Goal: Task Accomplishment & Management: Manage account settings

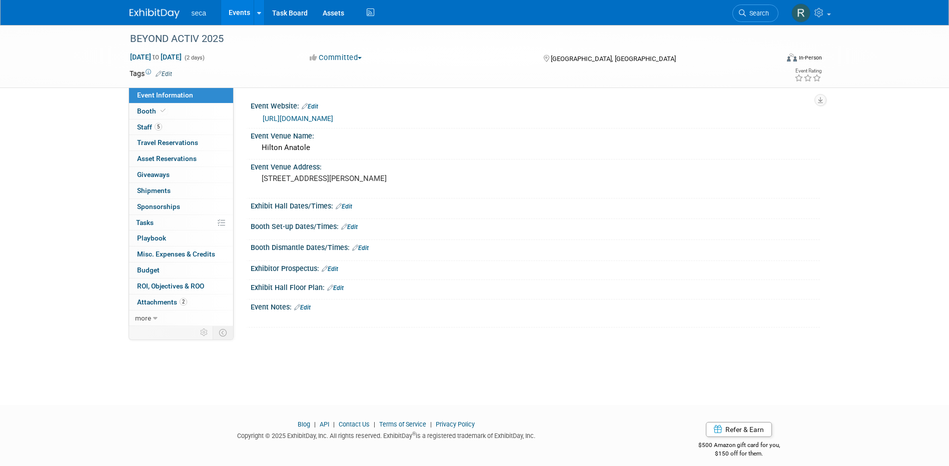
click at [239, 12] on link "Events" at bounding box center [239, 12] width 37 height 25
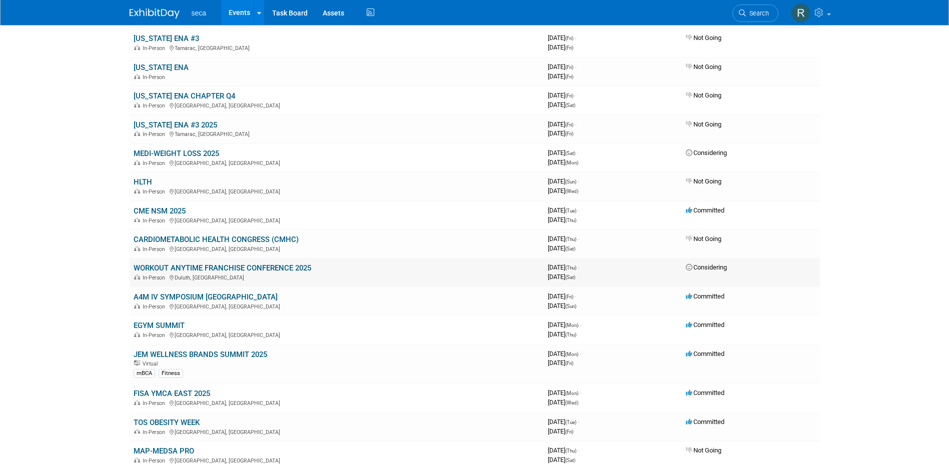
scroll to position [700, 0]
click at [179, 321] on link "EGYM SUMMIT" at bounding box center [159, 325] width 51 height 9
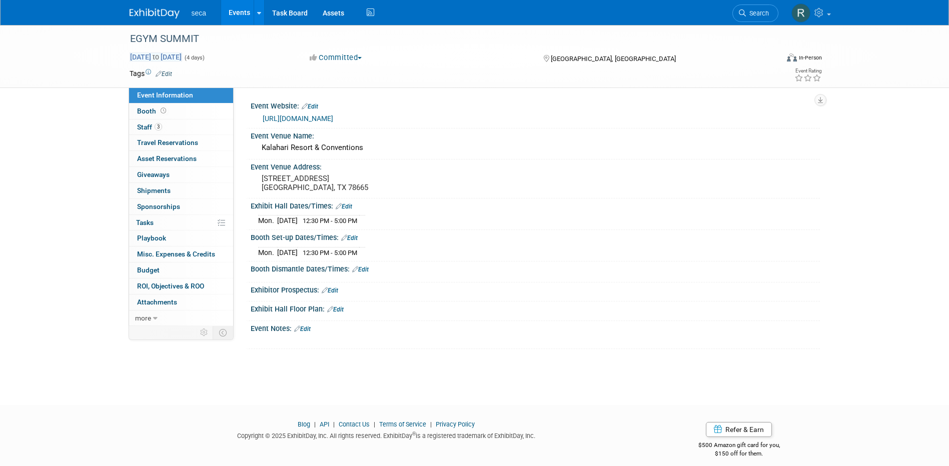
click at [182, 56] on span "[DATE] to [DATE]" at bounding box center [156, 57] width 53 height 9
select select "9"
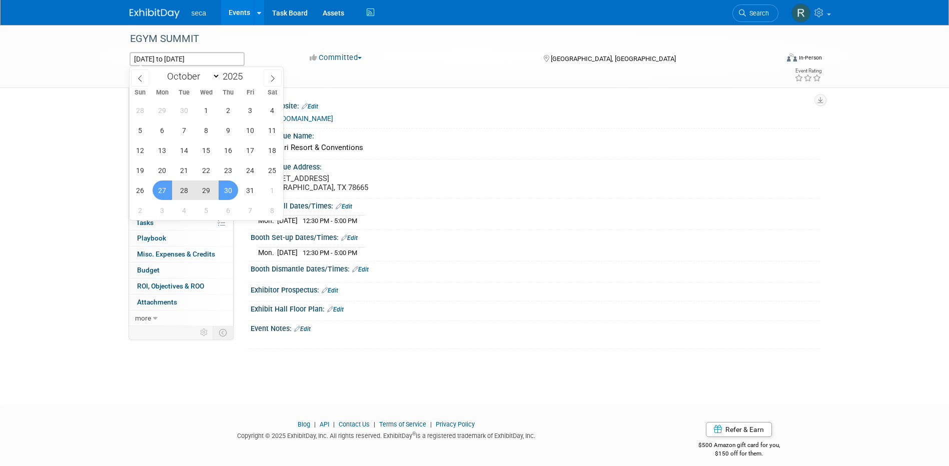
click at [204, 196] on span "29" at bounding box center [207, 191] width 20 height 20
type input "Oct 29, 2025"
drag, startPoint x: 166, startPoint y: 197, endPoint x: 203, endPoint y: 198, distance: 37.0
click at [166, 197] on span "27" at bounding box center [163, 191] width 20 height 20
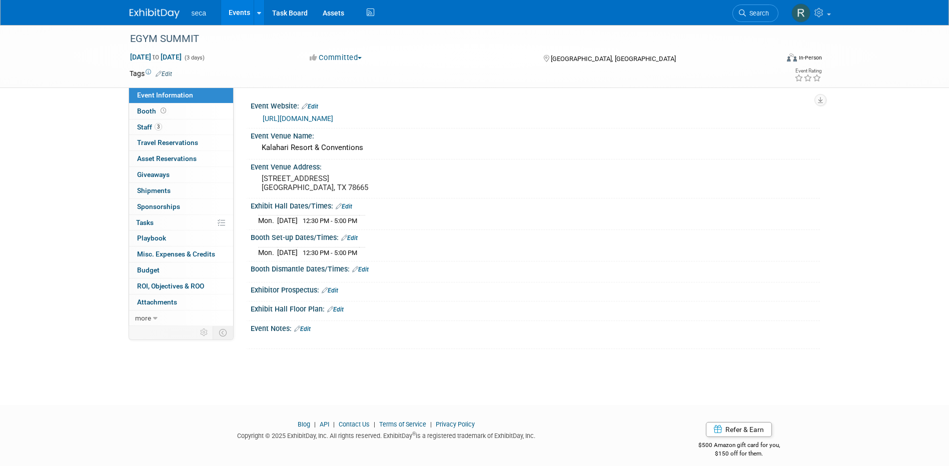
click at [346, 205] on link "Edit" at bounding box center [344, 206] width 17 height 7
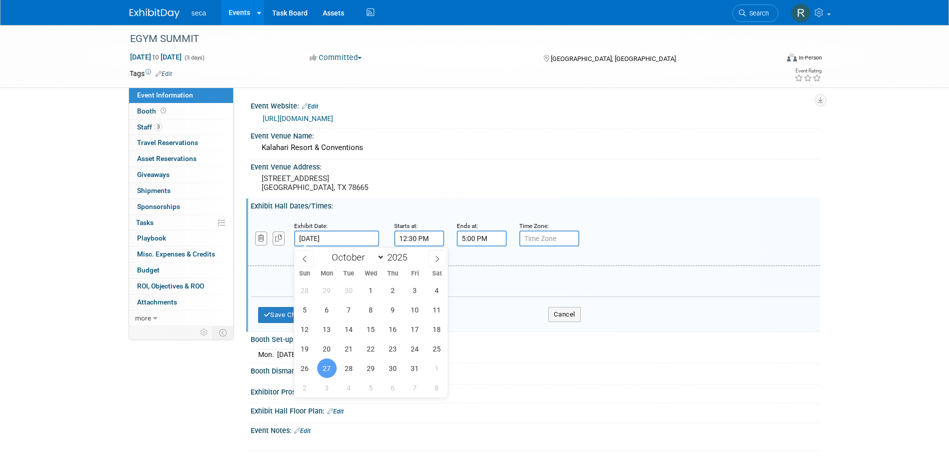
click at [332, 241] on input "Oct 27, 2025" at bounding box center [336, 239] width 85 height 16
click at [354, 367] on span "28" at bounding box center [349, 369] width 20 height 20
type input "Oct 28, 2025"
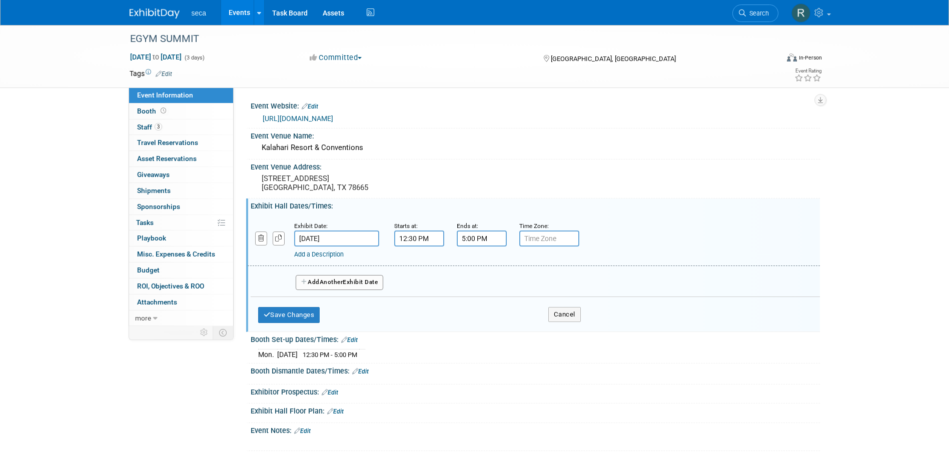
click at [325, 238] on input "Oct 28, 2025" at bounding box center [336, 239] width 85 height 16
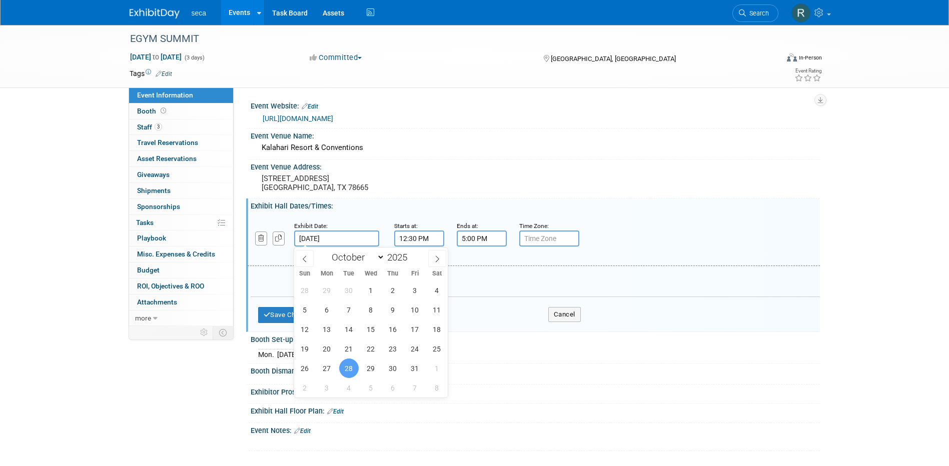
click at [350, 369] on span "28" at bounding box center [349, 369] width 20 height 20
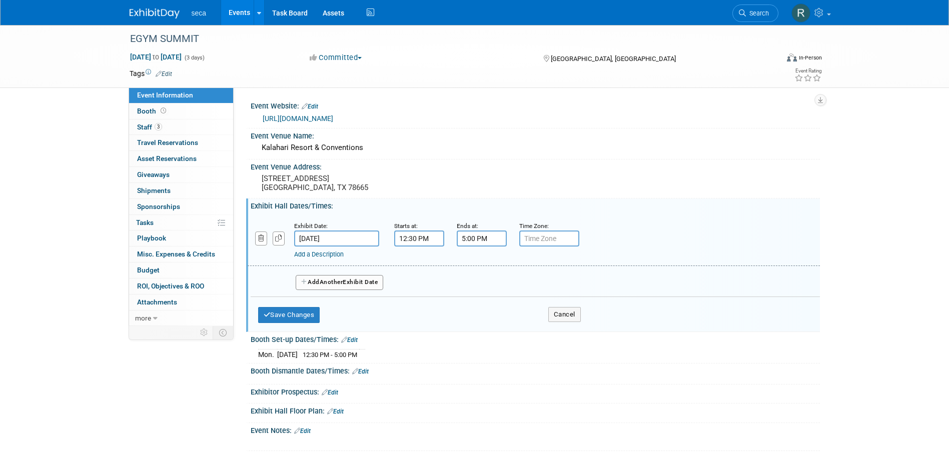
click at [412, 239] on input "12:30 PM" at bounding box center [419, 239] width 50 height 16
click at [559, 242] on input "text" at bounding box center [549, 239] width 60 height 16
click at [322, 256] on link "Add a Description" at bounding box center [319, 255] width 50 height 8
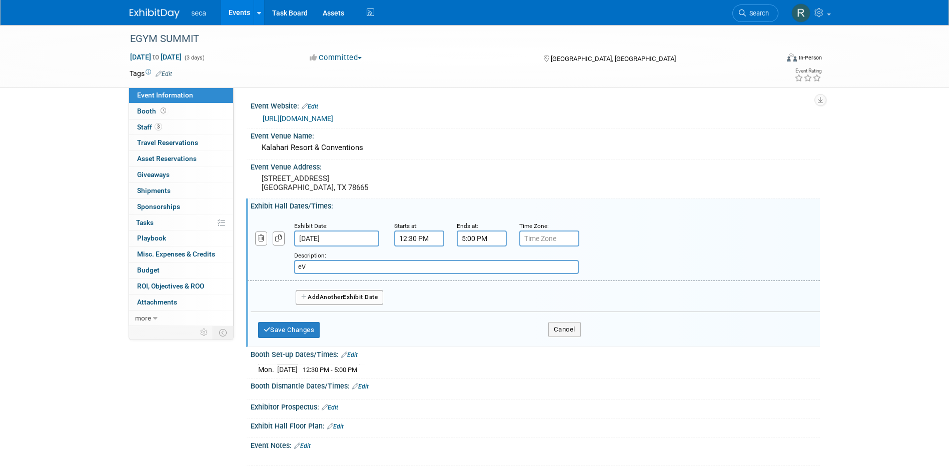
type input "e"
type input "Event Registration"
click at [322, 297] on button "Add Another Exhibit Date" at bounding box center [340, 297] width 88 height 15
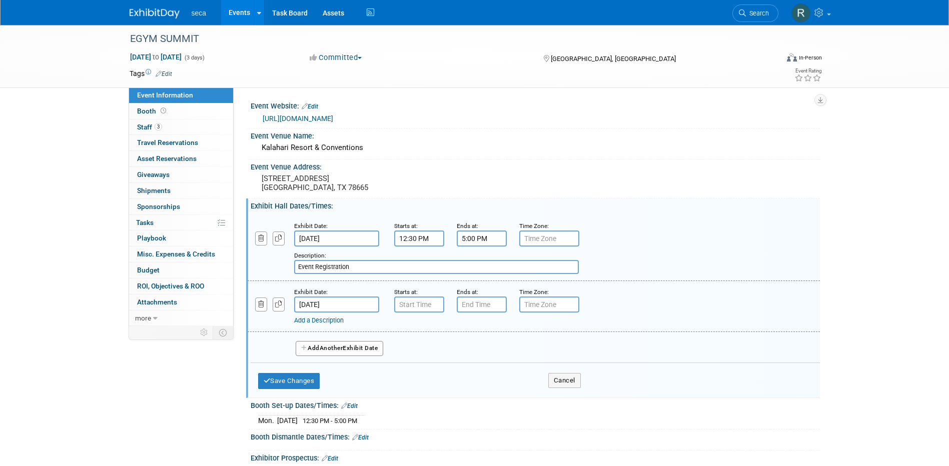
click at [332, 312] on body "seca Events Add Event Bulk Upload Events Shareable Event Boards Recently Viewed…" at bounding box center [474, 233] width 949 height 466
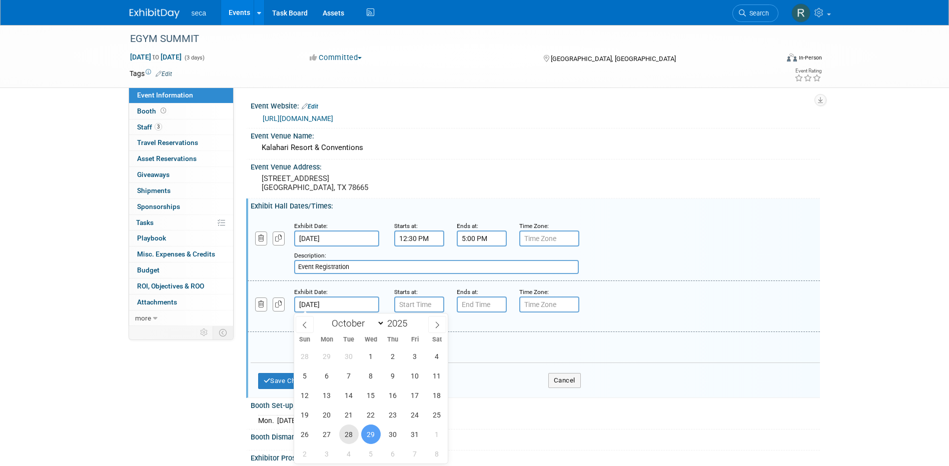
click at [351, 434] on span "28" at bounding box center [349, 435] width 20 height 20
type input "Oct 28, 2025"
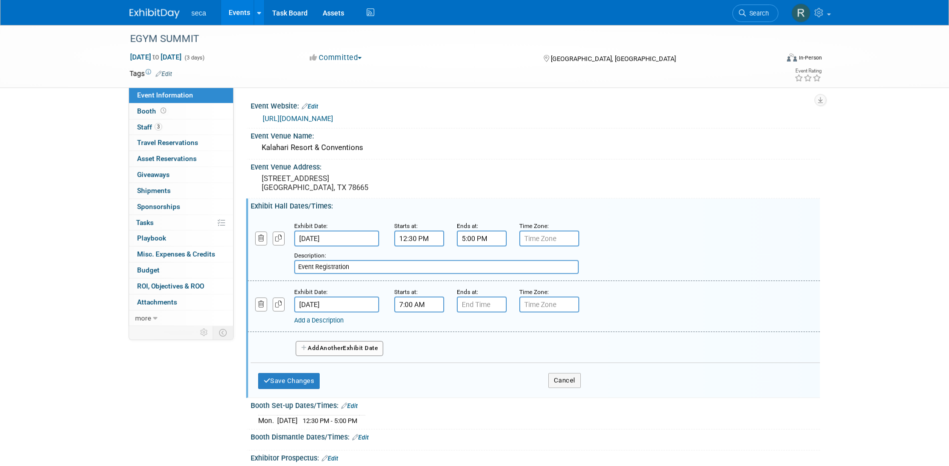
click at [412, 306] on input "7:00 AM" at bounding box center [419, 305] width 50 height 16
click at [423, 349] on span "07" at bounding box center [417, 351] width 19 height 18
click at [421, 352] on td "04" at bounding box center [413, 356] width 32 height 27
click at [463, 350] on span "00" at bounding box center [464, 351] width 19 height 18
click at [482, 353] on td "30" at bounding box center [477, 356] width 32 height 27
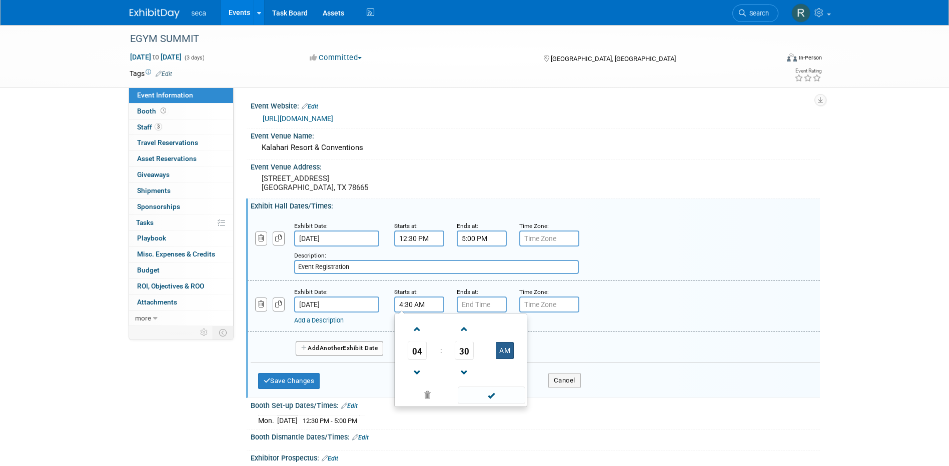
click at [499, 348] on button "AM" at bounding box center [505, 350] width 18 height 17
type input "4:30 PM"
click at [483, 310] on input "7:00 PM" at bounding box center [482, 305] width 50 height 16
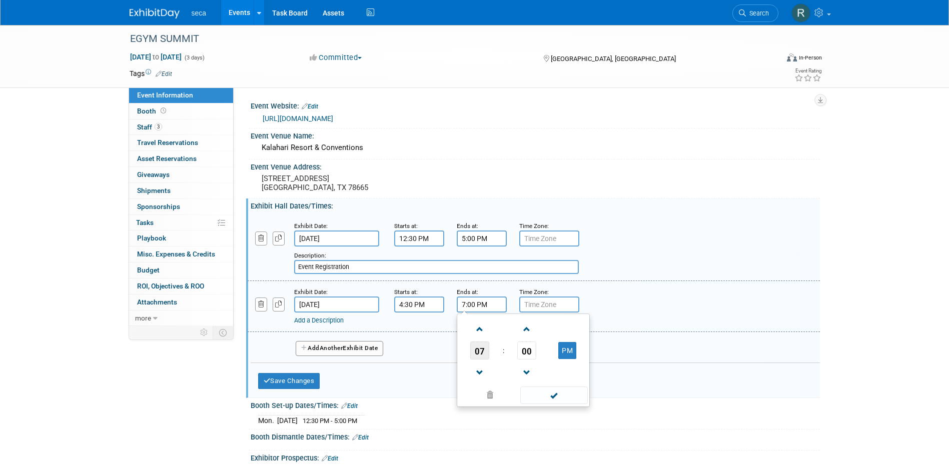
click at [479, 352] on span "07" at bounding box center [479, 351] width 19 height 18
click at [533, 357] on td "06" at bounding box center [539, 356] width 32 height 27
click at [526, 346] on span "00" at bounding box center [526, 351] width 19 height 18
click at [539, 358] on td "30" at bounding box center [539, 356] width 32 height 27
type input "6:30 PM"
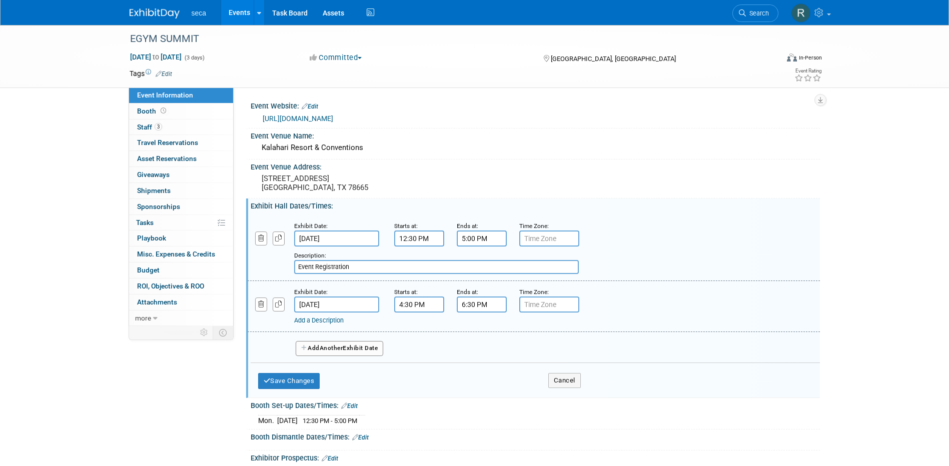
click at [326, 320] on link "Add a Description" at bounding box center [319, 321] width 50 height 8
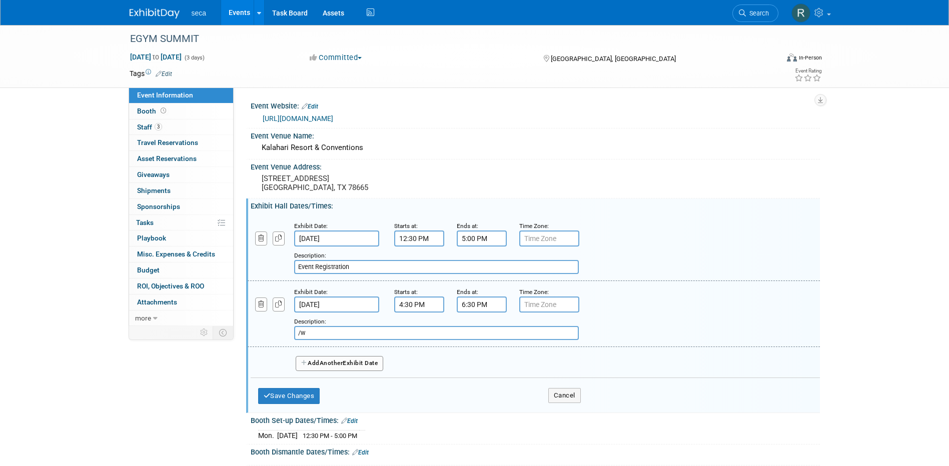
type input "/"
type input "Welcome Happy Hour"
click at [287, 397] on button "Save Changes" at bounding box center [289, 396] width 62 height 16
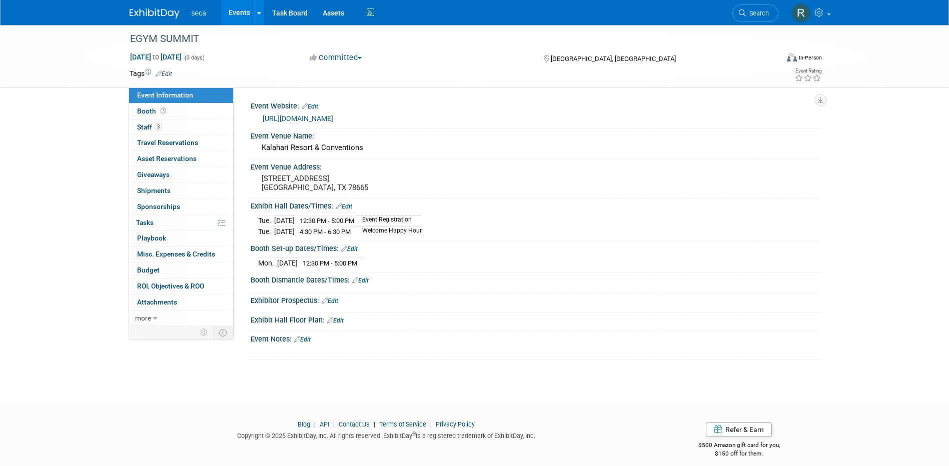
click at [355, 247] on link "Edit" at bounding box center [349, 249] width 17 height 7
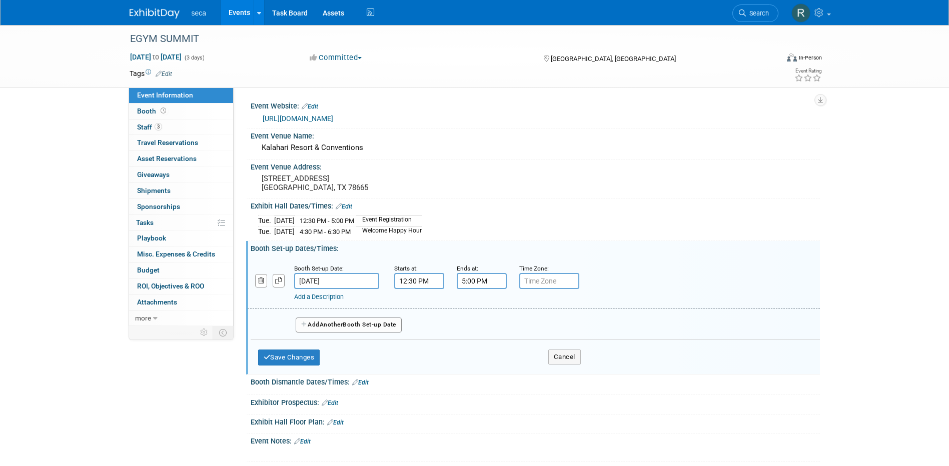
click at [334, 280] on input "Oct 27, 2025" at bounding box center [336, 281] width 85 height 16
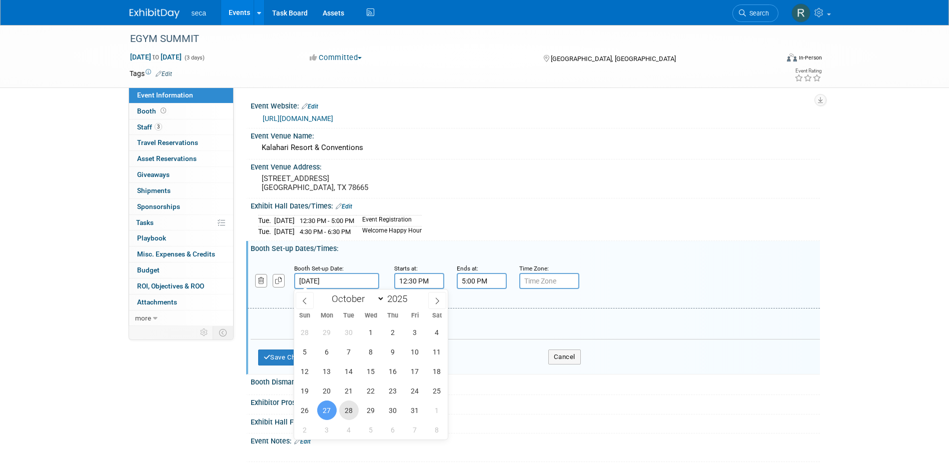
click at [347, 411] on span "28" at bounding box center [349, 411] width 20 height 20
type input "Oct 28, 2025"
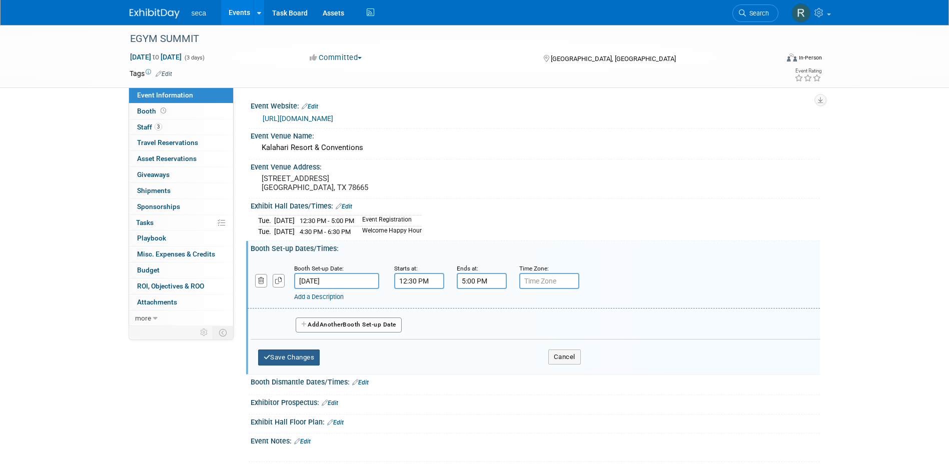
click at [308, 358] on button "Save Changes" at bounding box center [289, 358] width 62 height 16
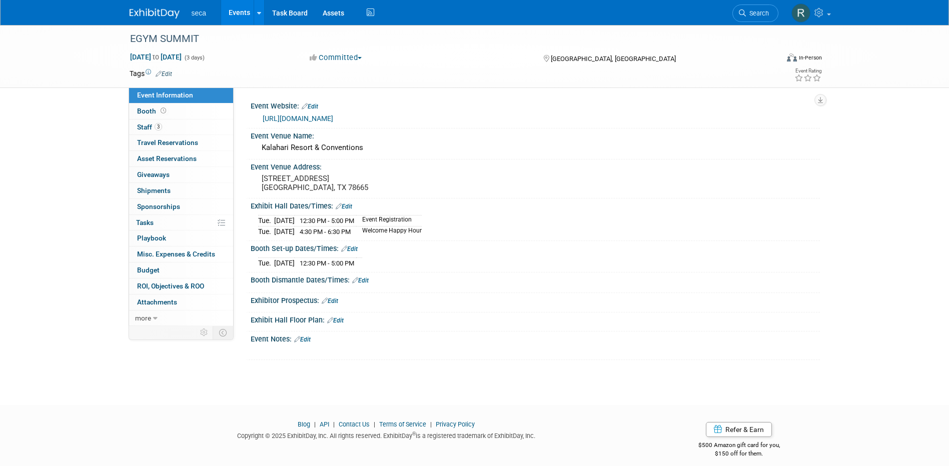
click at [366, 277] on link "Edit" at bounding box center [360, 280] width 17 height 7
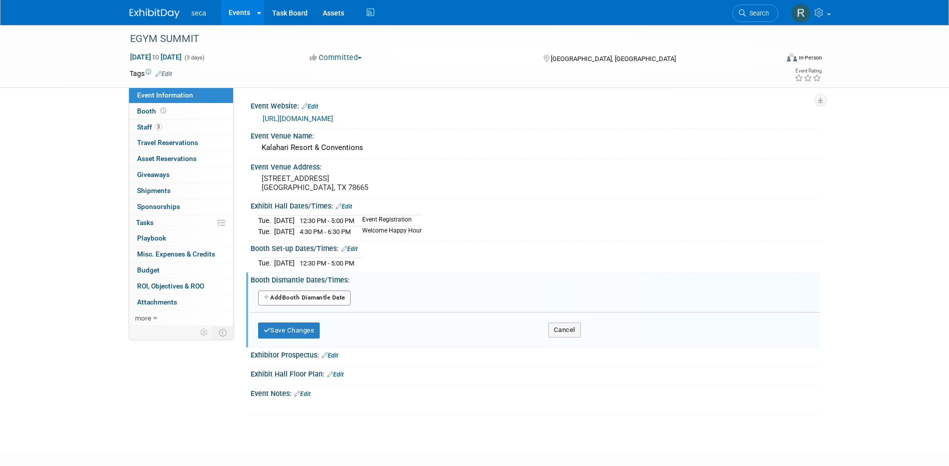
click at [315, 299] on button "Add Another Booth Dismantle Date" at bounding box center [304, 298] width 93 height 15
select select "9"
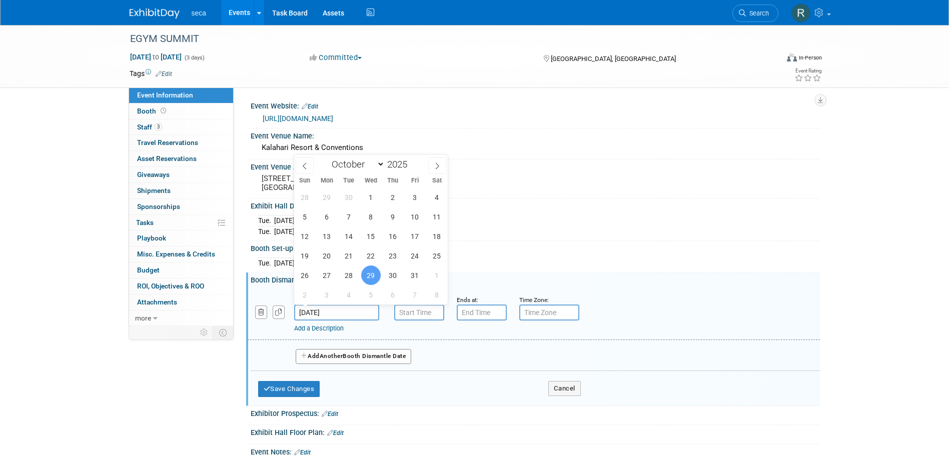
click at [322, 309] on input "Oct 29, 2025" at bounding box center [336, 313] width 85 height 16
click at [390, 279] on span "30" at bounding box center [393, 276] width 20 height 20
type input "Oct 30, 2025"
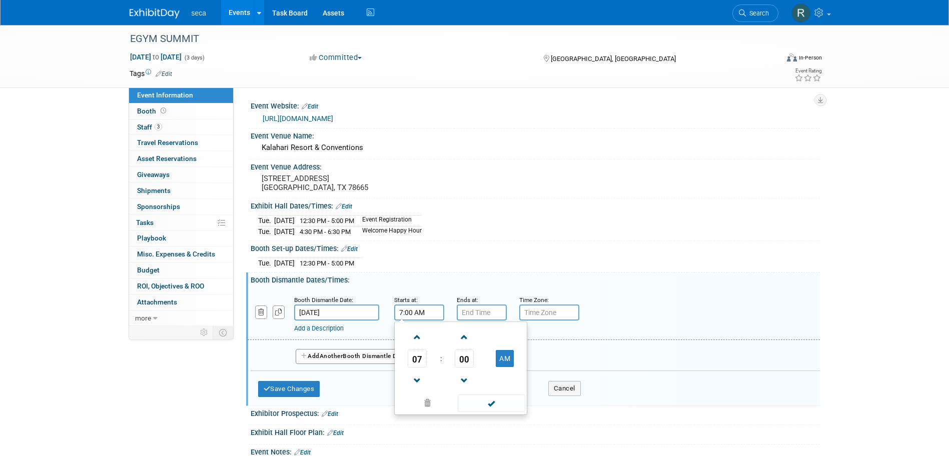
click at [407, 312] on input "7:00 AM" at bounding box center [419, 313] width 50 height 16
click at [416, 353] on span "07" at bounding box center [417, 359] width 19 height 18
click at [418, 388] on td "08" at bounding box center [413, 391] width 32 height 27
type input "8:00 AM"
click at [476, 308] on input "7:00 PM" at bounding box center [482, 313] width 50 height 16
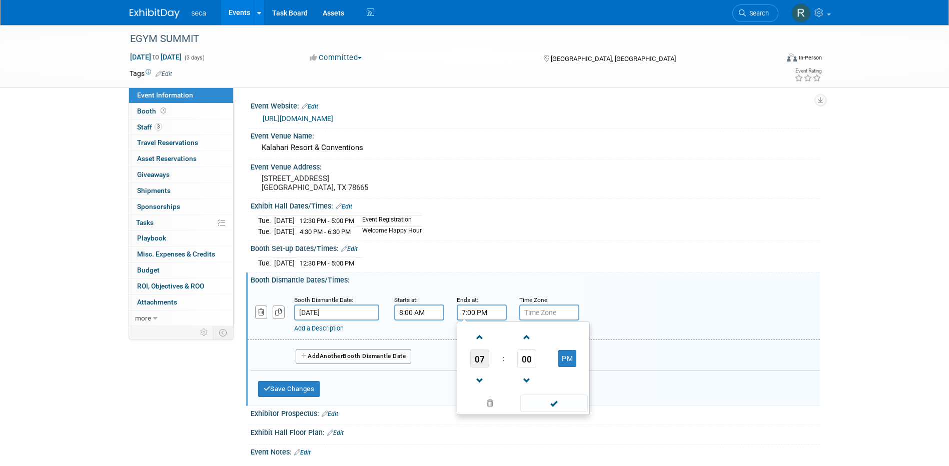
click at [486, 353] on span "07" at bounding box center [479, 359] width 19 height 18
click at [565, 339] on td "03" at bounding box center [571, 337] width 32 height 27
type input "3:00 PM"
click at [638, 289] on div "Booth Dismantle Date: Oct 30, 2025 Starts at: 8:00 AM Ends at: 3:00 PM 03 : 00 …" at bounding box center [534, 314] width 572 height 51
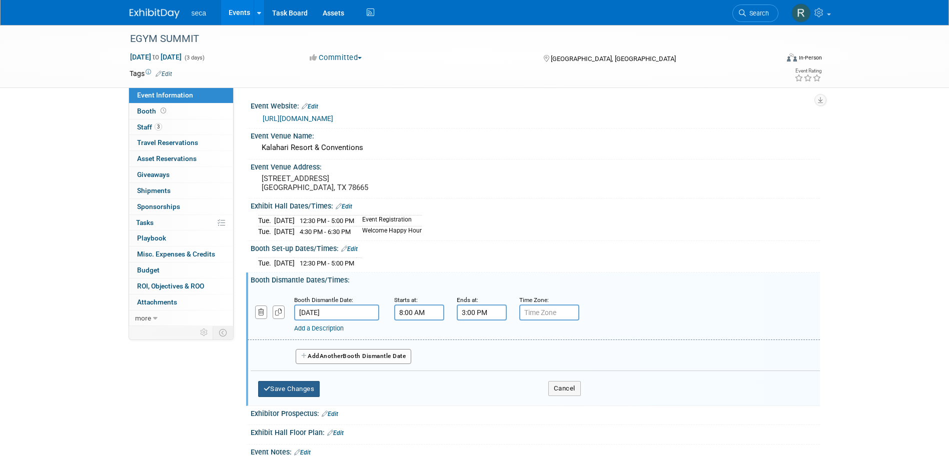
click at [282, 389] on button "Save Changes" at bounding box center [289, 389] width 62 height 16
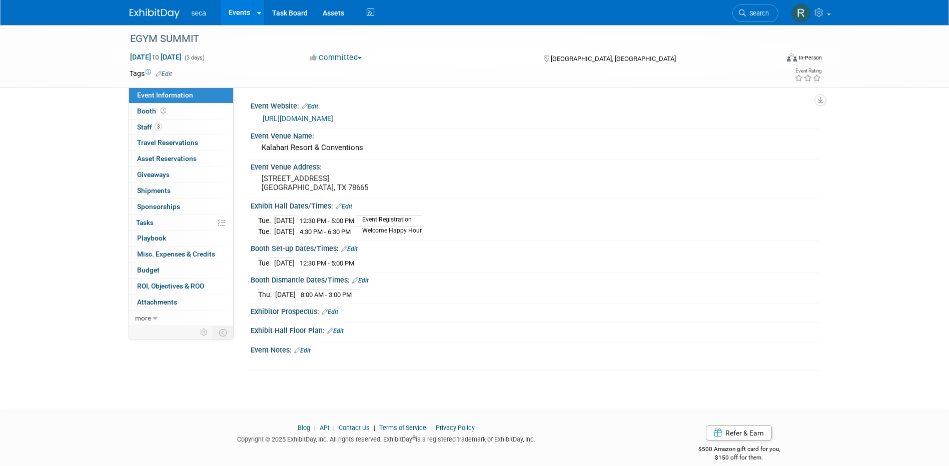
click at [308, 347] on link "Edit" at bounding box center [302, 350] width 17 height 7
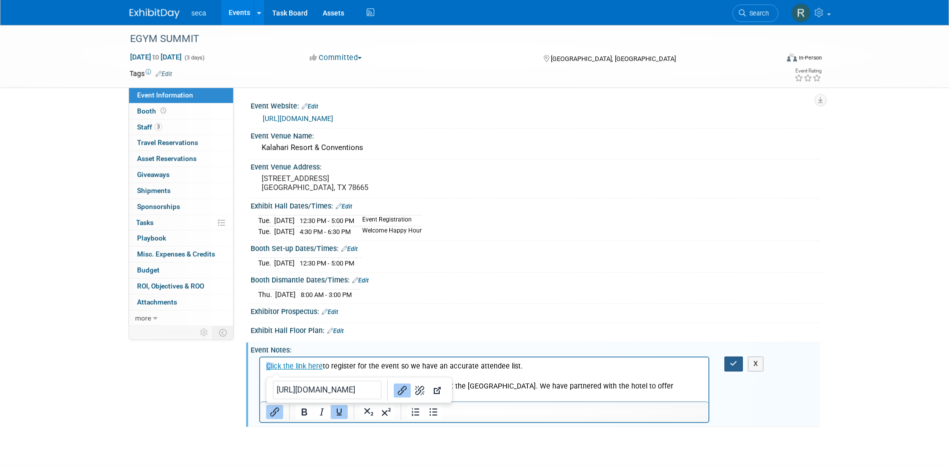
click at [730, 362] on icon "button" at bounding box center [734, 363] width 8 height 7
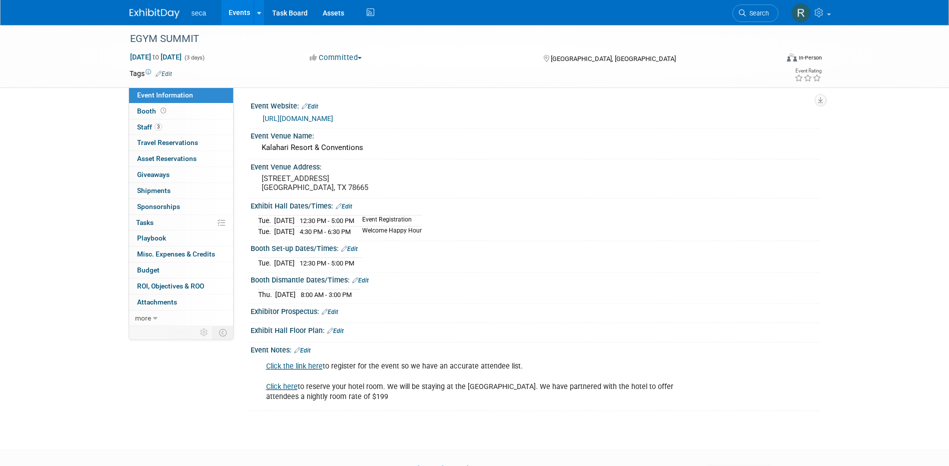
click at [351, 204] on link "Edit" at bounding box center [344, 206] width 17 height 7
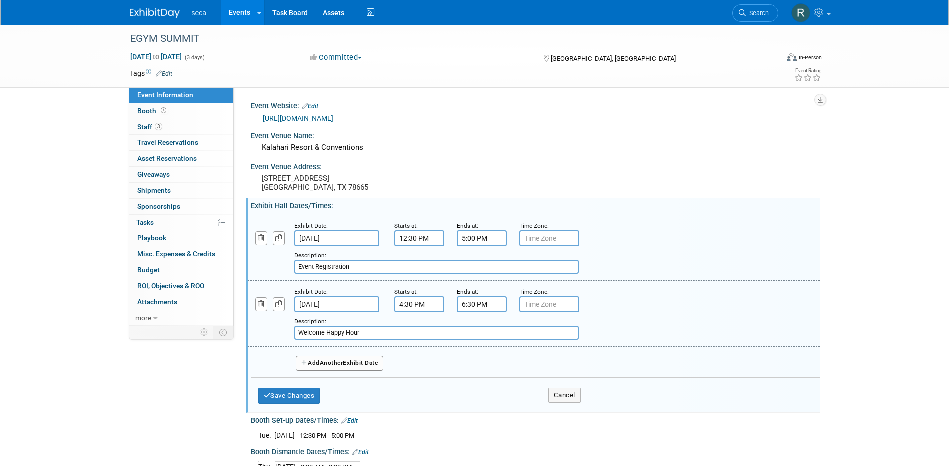
click at [411, 333] on input "Welcome Happy Hour" at bounding box center [436, 333] width 285 height 14
type input "Welcome Happy Hour - Redd's Piano Lounge"
click at [298, 391] on button "Save Changes" at bounding box center [289, 396] width 62 height 16
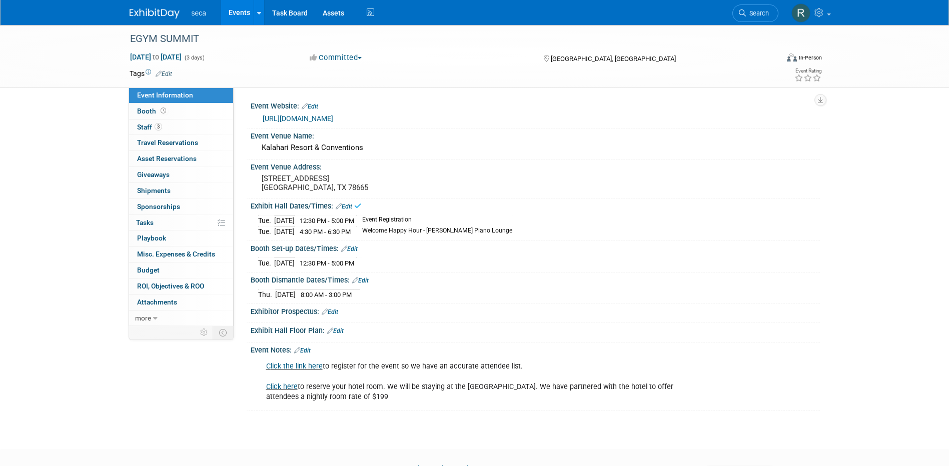
click at [351, 206] on link "Edit" at bounding box center [344, 206] width 17 height 7
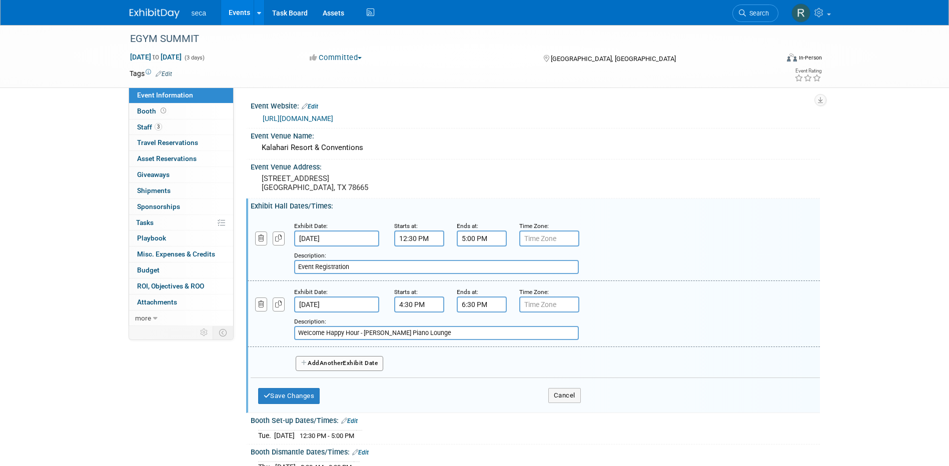
click at [327, 364] on span "Another" at bounding box center [332, 363] width 24 height 7
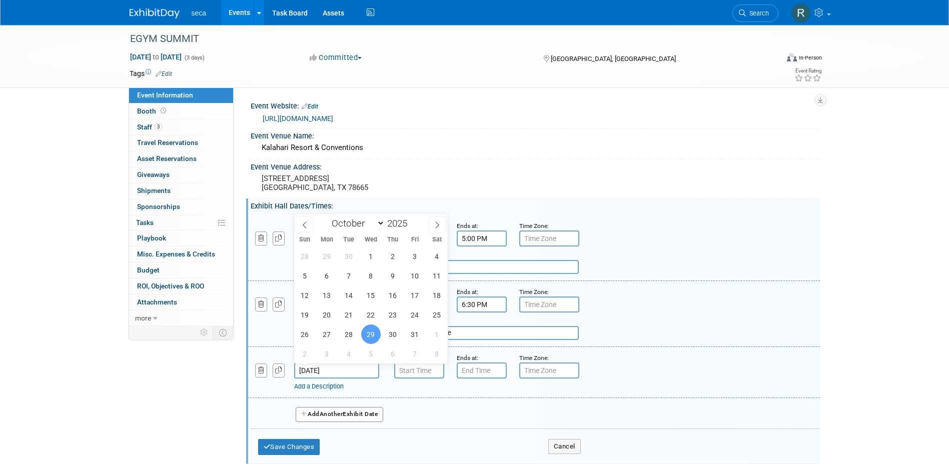
click at [360, 370] on input "Oct 29, 2025" at bounding box center [336, 371] width 85 height 16
click at [353, 337] on span "28" at bounding box center [349, 335] width 20 height 20
type input "Oct 28, 2025"
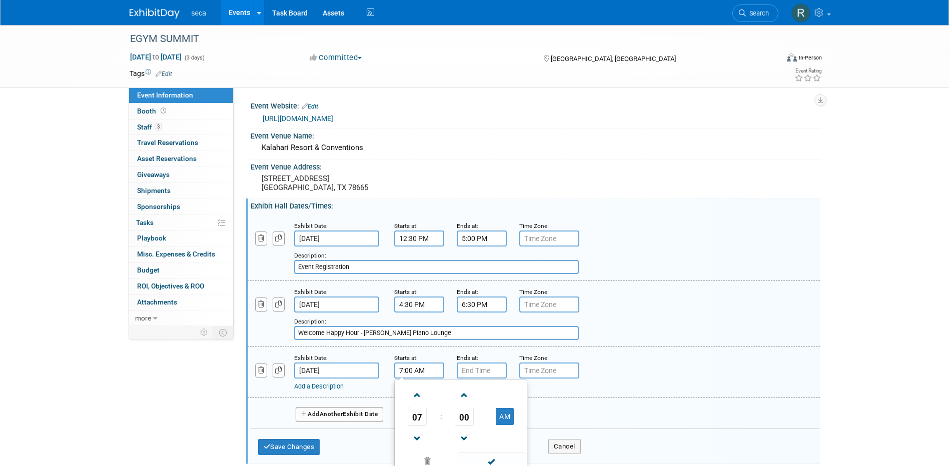
click at [415, 368] on input "7:00 AM" at bounding box center [419, 371] width 50 height 16
click at [417, 413] on span "07" at bounding box center [417, 417] width 19 height 18
click at [474, 422] on td "06" at bounding box center [477, 422] width 32 height 27
click at [471, 417] on span "00" at bounding box center [464, 417] width 19 height 18
click at [481, 422] on td "30" at bounding box center [477, 422] width 32 height 27
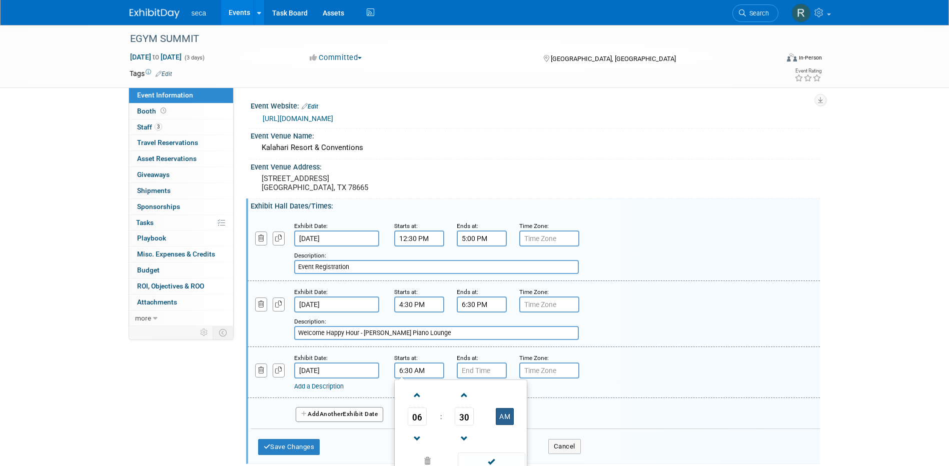
click at [509, 414] on button "AM" at bounding box center [505, 416] width 18 height 17
type input "6:30 PM"
click at [485, 369] on input "7:00 PM" at bounding box center [482, 371] width 50 height 16
click at [478, 414] on span "07" at bounding box center [479, 417] width 19 height 18
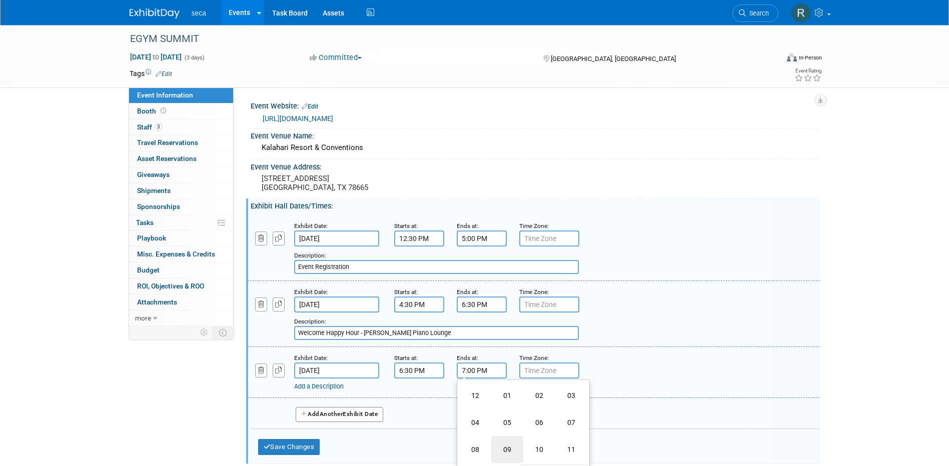
click at [507, 440] on td "09" at bounding box center [507, 449] width 32 height 27
click at [527, 419] on span "00" at bounding box center [526, 417] width 19 height 18
click at [540, 423] on td "30" at bounding box center [539, 422] width 32 height 27
type input "9:30 PM"
click at [340, 387] on link "Add a Description" at bounding box center [319, 387] width 50 height 8
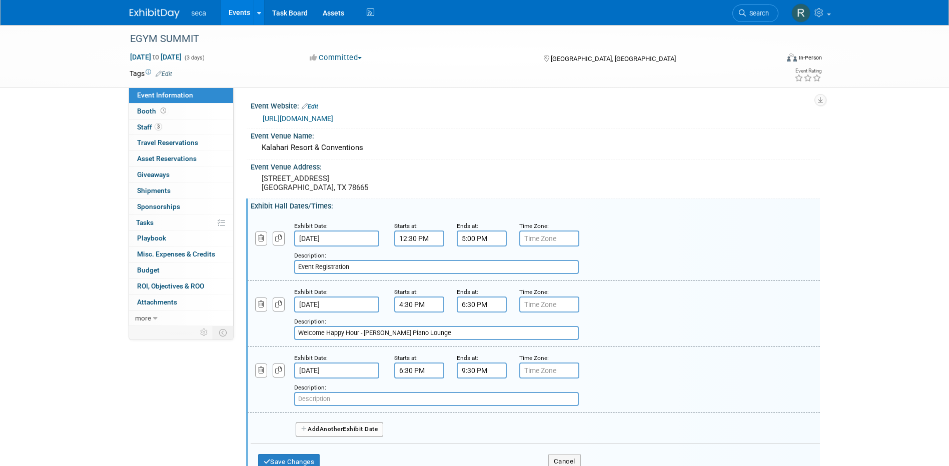
click at [356, 399] on input "text" at bounding box center [436, 399] width 285 height 14
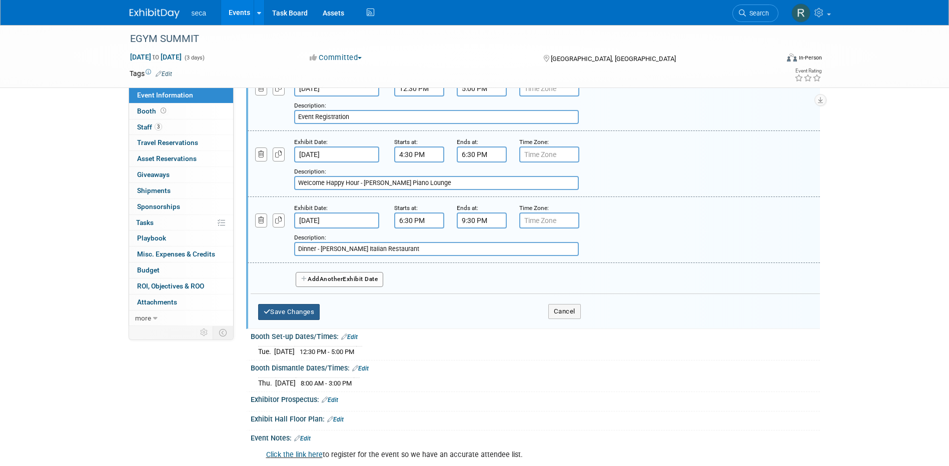
type input "Dinner - Sortino's Italian Restaurant"
click at [286, 308] on button "Save Changes" at bounding box center [289, 312] width 62 height 16
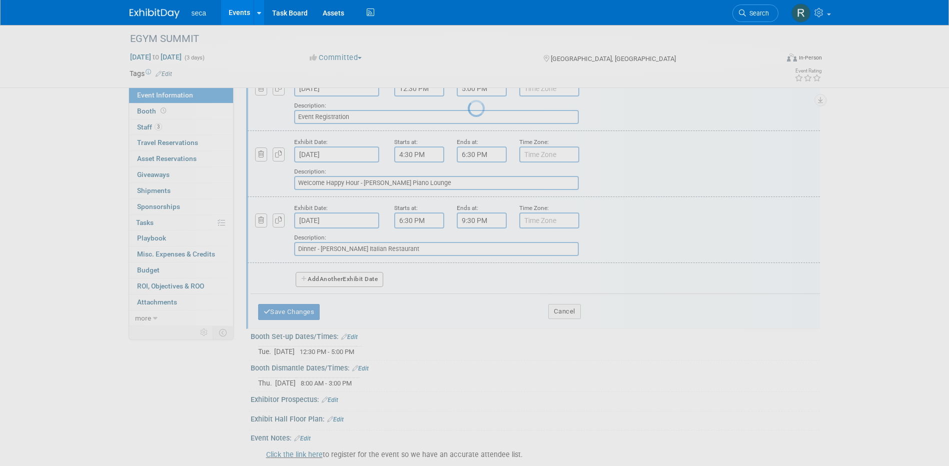
scroll to position [28, 0]
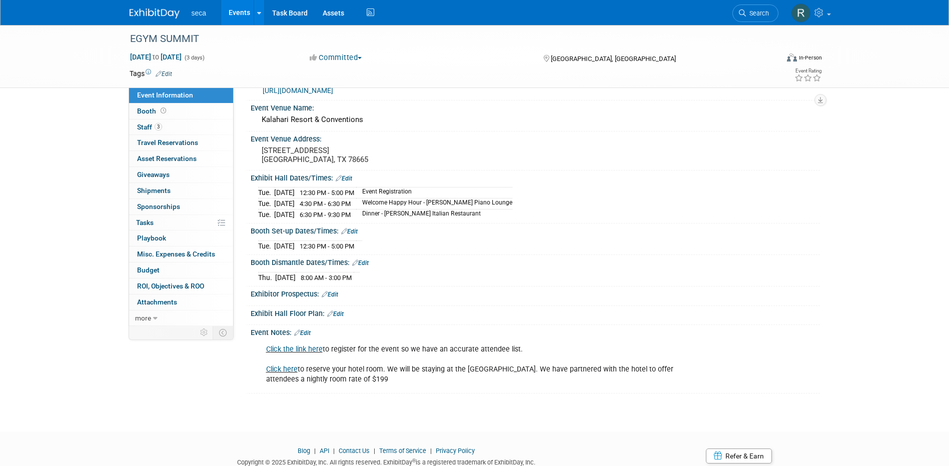
click at [347, 176] on link "Edit" at bounding box center [344, 178] width 17 height 7
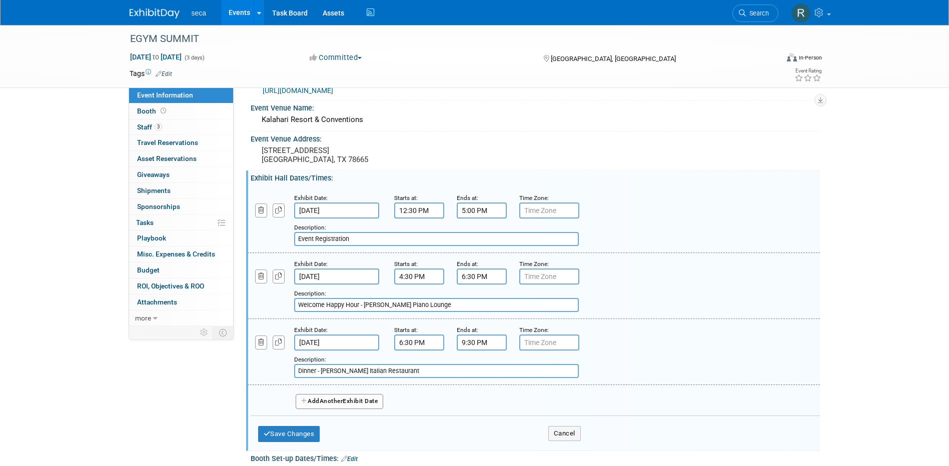
click at [341, 401] on span "Another" at bounding box center [332, 401] width 24 height 7
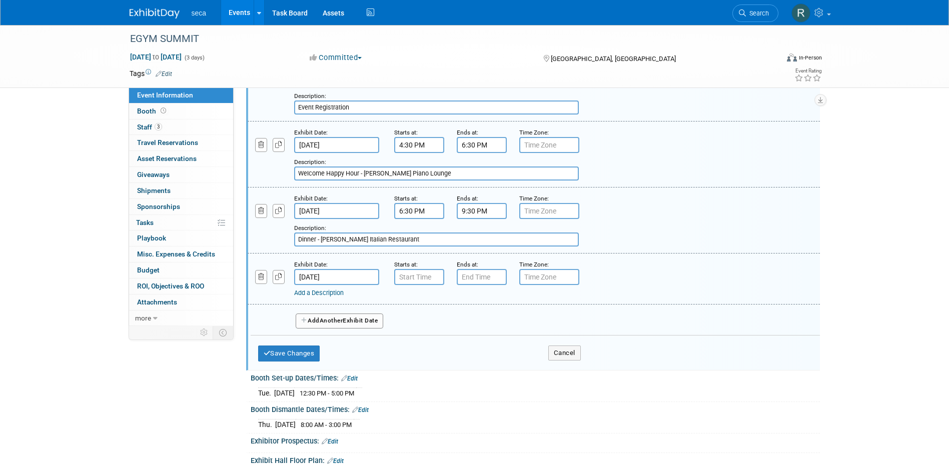
scroll to position [178, 0]
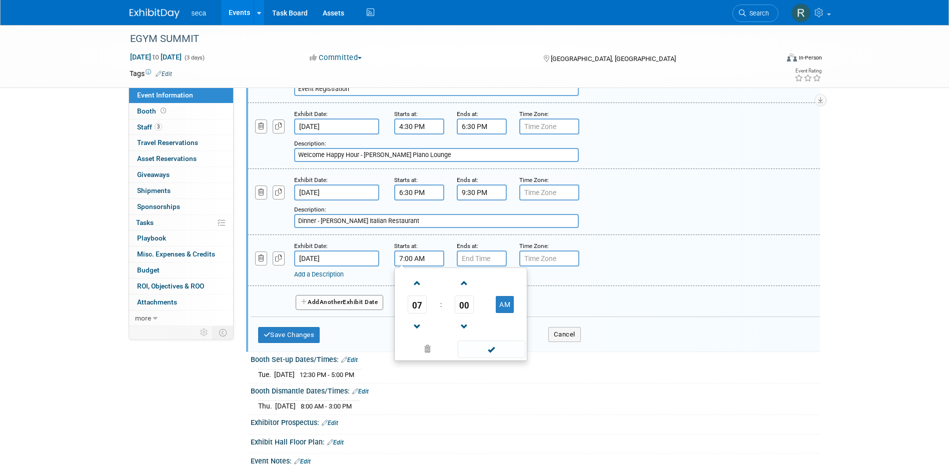
click at [420, 258] on input "7:00 AM" at bounding box center [419, 259] width 50 height 16
click at [405, 260] on input "7:00 AM" at bounding box center [419, 259] width 50 height 16
type input "6:30 AM"
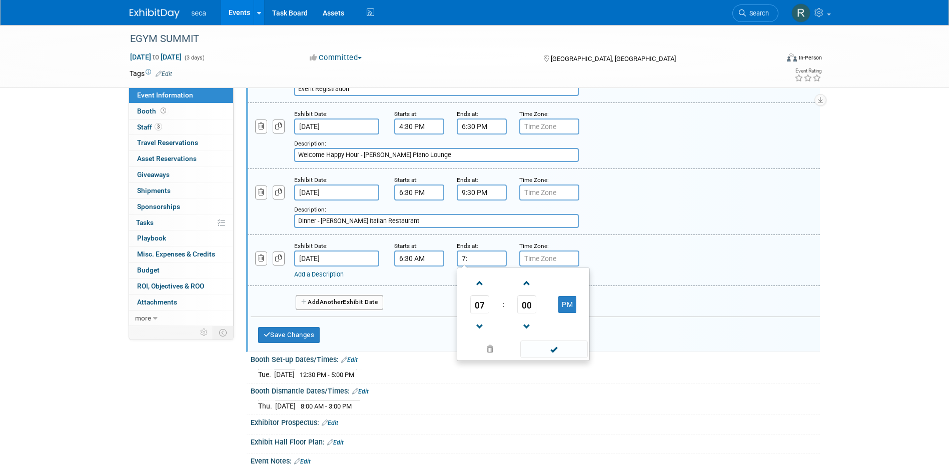
type input "7"
type input "8:50 AM"
click at [327, 272] on link "Add a Description" at bounding box center [319, 275] width 50 height 8
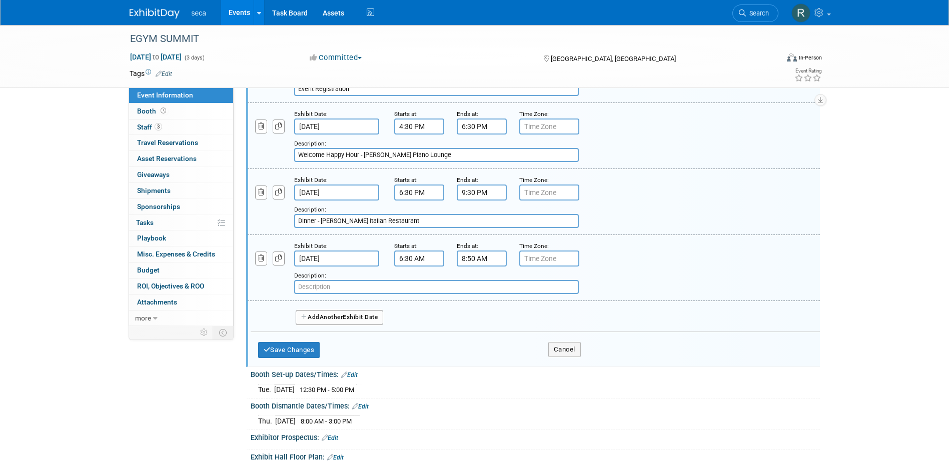
click at [379, 289] on input "text" at bounding box center [436, 287] width 285 height 14
type input "Breakfast Buffet"
click at [354, 321] on button "Add Another Exhibit Date" at bounding box center [340, 317] width 88 height 15
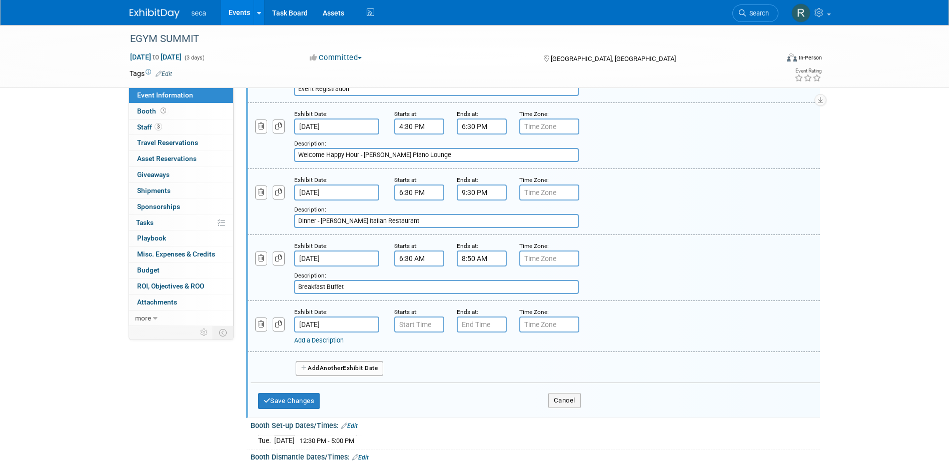
click at [361, 320] on input "Oct 30, 2025" at bounding box center [336, 325] width 85 height 16
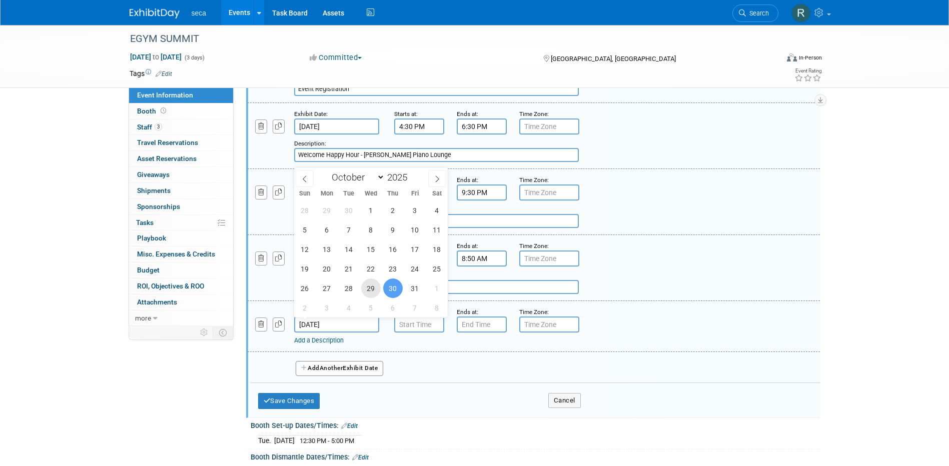
click at [375, 286] on span "29" at bounding box center [371, 289] width 20 height 20
type input "Oct 29, 2025"
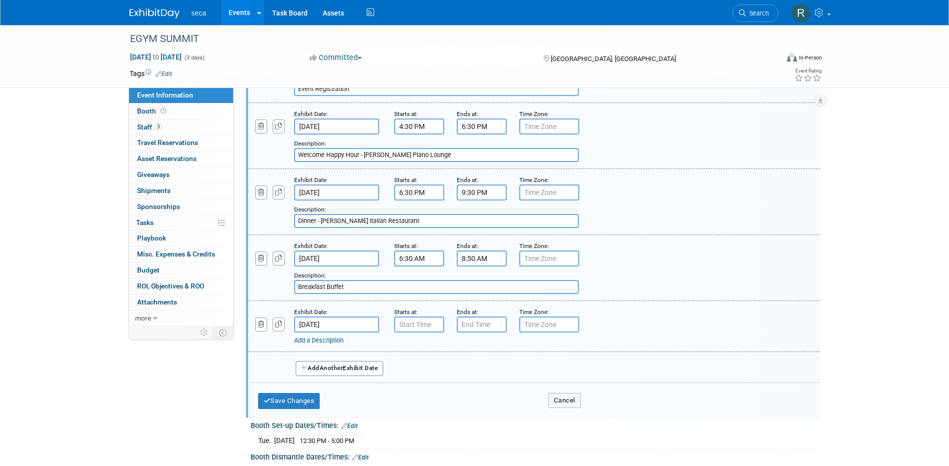
drag, startPoint x: 355, startPoint y: 288, endPoint x: 295, endPoint y: 286, distance: 59.6
click at [295, 286] on input "Breakfast Buffet" at bounding box center [436, 287] width 285 height 14
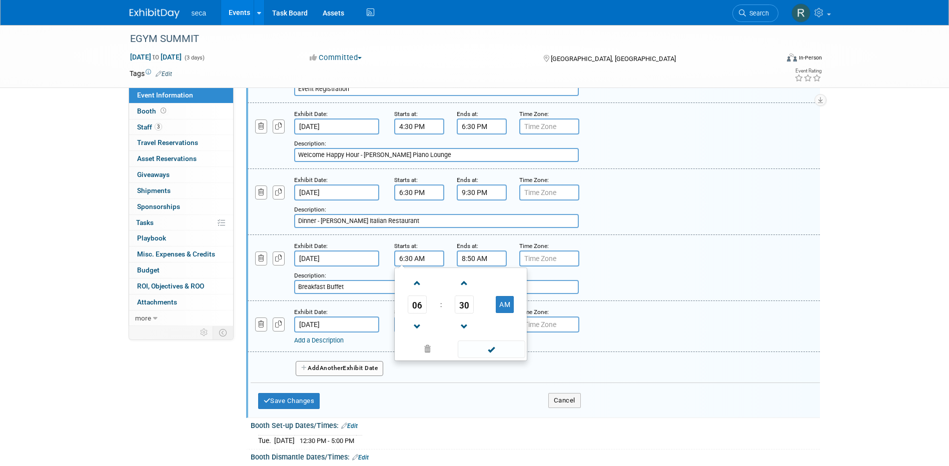
click at [428, 256] on input "6:30 AM" at bounding box center [419, 259] width 50 height 16
drag, startPoint x: 432, startPoint y: 256, endPoint x: 376, endPoint y: 256, distance: 56.0
click at [378, 256] on div "Exhibit Date: Oct 29, 2025 Starts at: 6:30 AM 06 : 30 AM 12 01 02 03 04 05 06 0…" at bounding box center [534, 268] width 572 height 66
type input "4:30 PM"
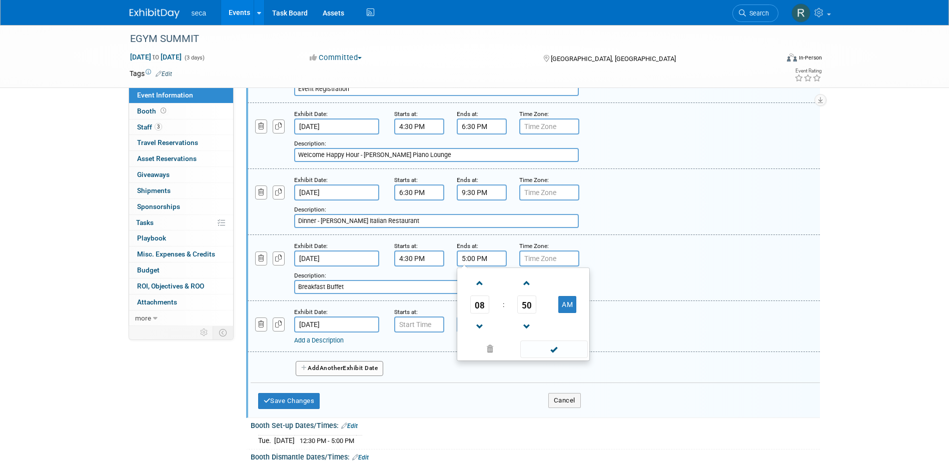
type input "5:00 PM"
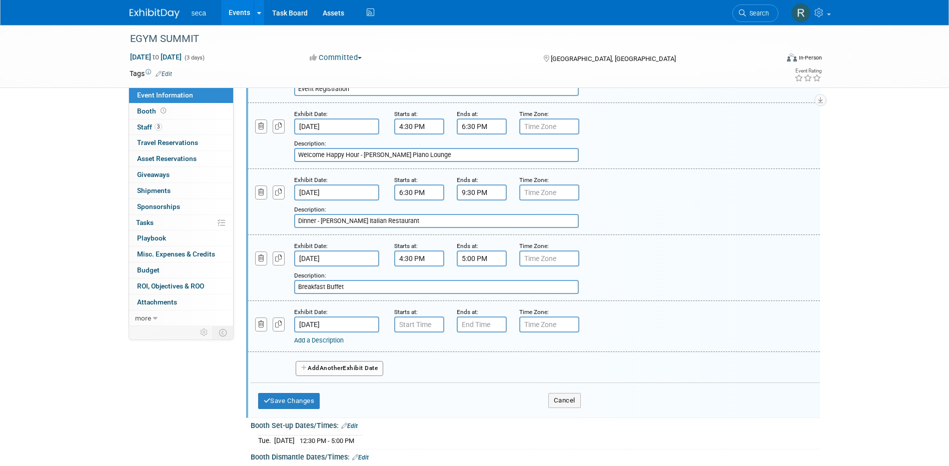
click at [375, 286] on input "Breakfast Buffet" at bounding box center [436, 287] width 285 height 14
click at [371, 287] on input "Breakfast Buffet" at bounding box center [436, 287] width 285 height 14
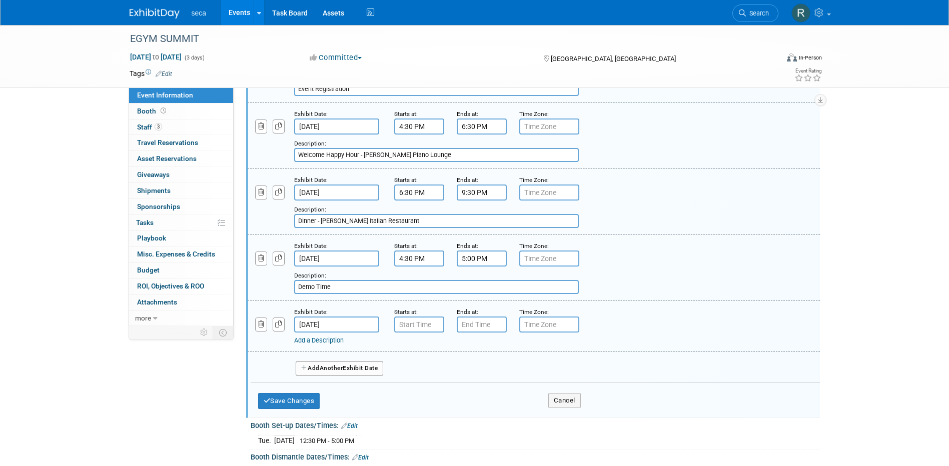
type input "Demo Time"
click at [413, 323] on input "7:00 AM" at bounding box center [419, 325] width 50 height 16
click at [413, 323] on input "7:006:30 PM AM" at bounding box center [419, 325] width 50 height 16
click at [413, 324] on input "7:006:30 PM AM" at bounding box center [419, 325] width 50 height 16
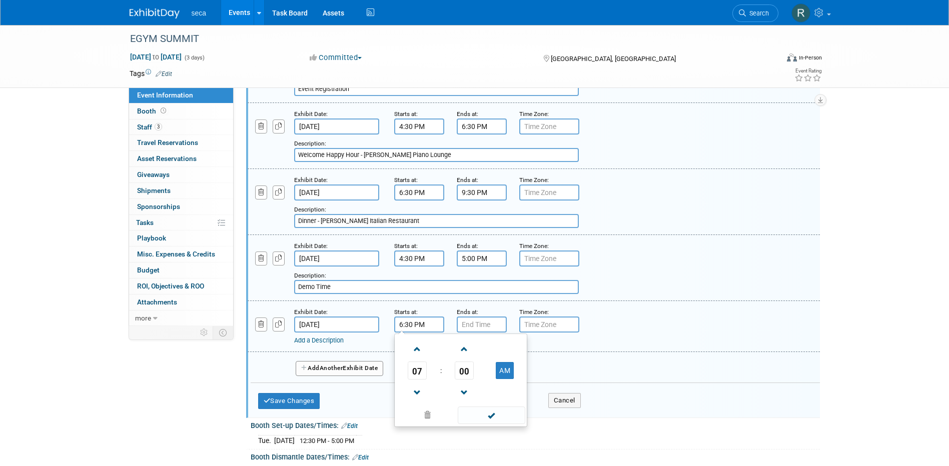
type input "6:30 PM"
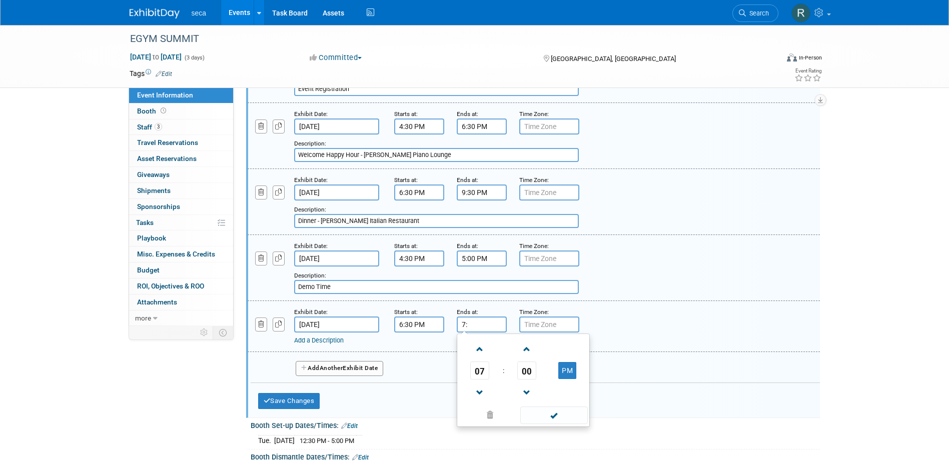
type input "7"
type input "8:30 PM"
click at [314, 340] on link "Add a Description" at bounding box center [319, 341] width 50 height 8
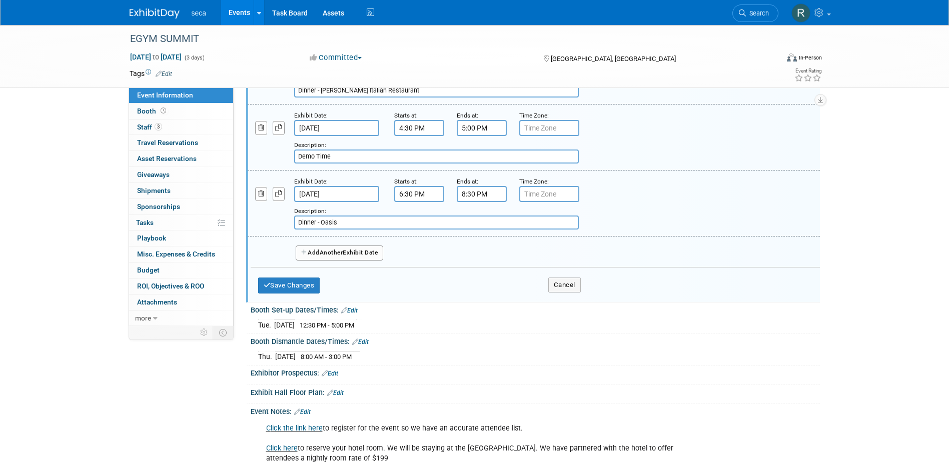
scroll to position [328, 0]
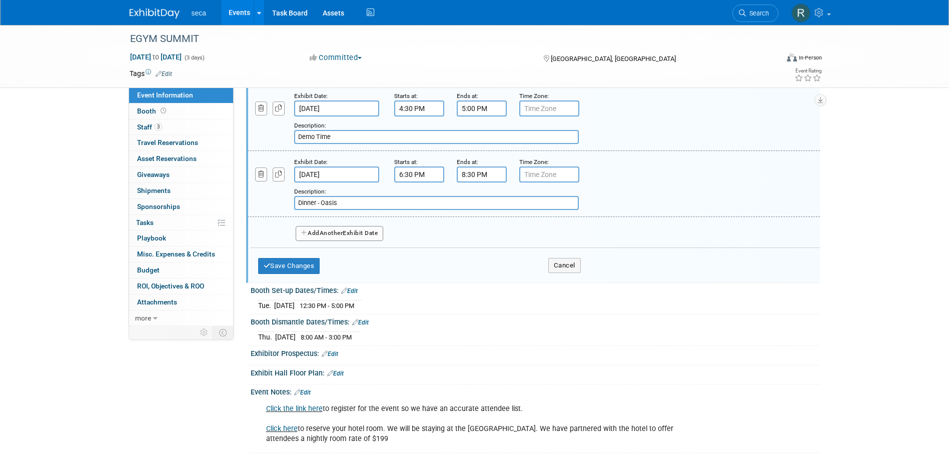
type input "Dinner - Oasis"
click at [318, 237] on button "Add Another Exhibit Date" at bounding box center [340, 233] width 88 height 15
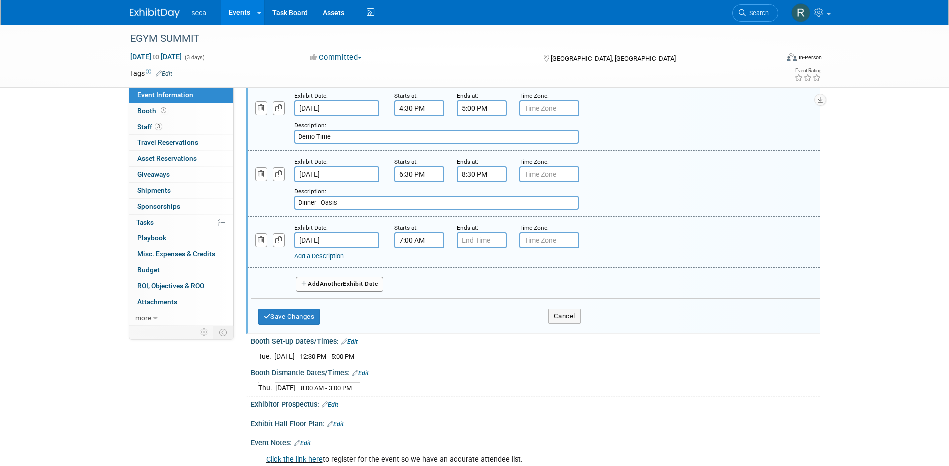
click at [417, 243] on input "7:00 AM" at bounding box center [419, 241] width 50 height 16
click at [421, 243] on input "7:00 AM" at bounding box center [419, 241] width 50 height 16
type input "0"
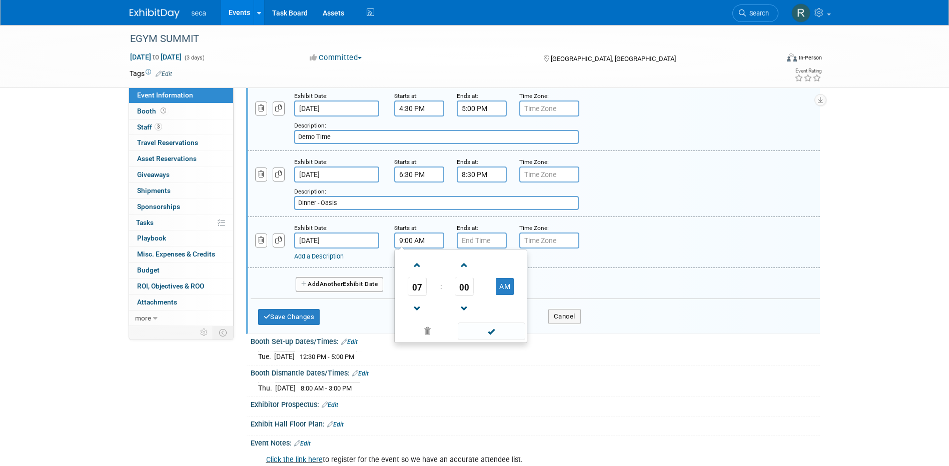
type input "9:00 AM"
type input "7:00 PM"
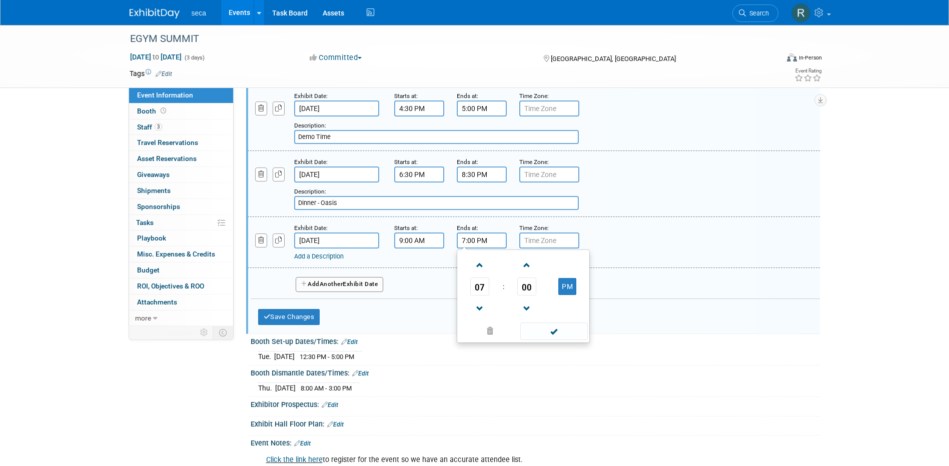
drag, startPoint x: 495, startPoint y: 243, endPoint x: 454, endPoint y: 243, distance: 41.5
click at [454, 243] on div "Ends at: 7:00 PM 07 : 00 PM 12 01 02 03 04 05 06 07 08 09 10 11 00 05 10 15 20 …" at bounding box center [480, 236] width 63 height 26
click at [326, 255] on link "Add a Description" at bounding box center [319, 257] width 50 height 8
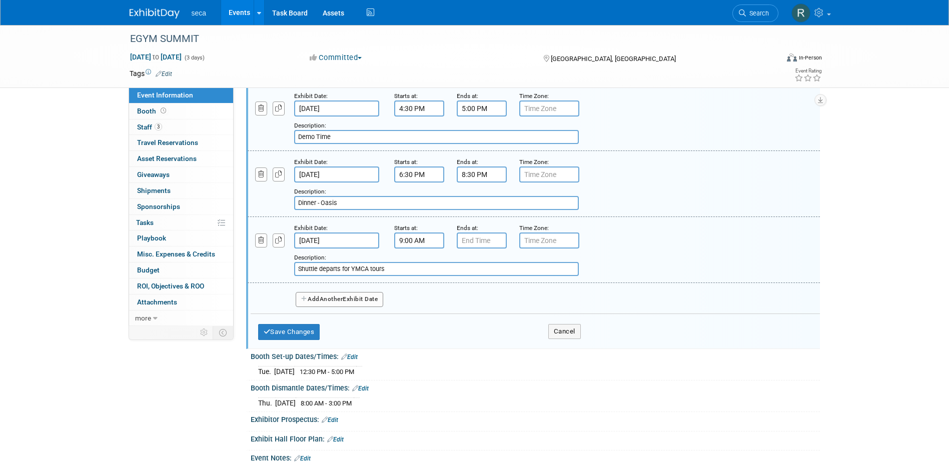
type input "Shuttle departs for YMCA tours"
click at [339, 301] on span "Another" at bounding box center [332, 299] width 24 height 7
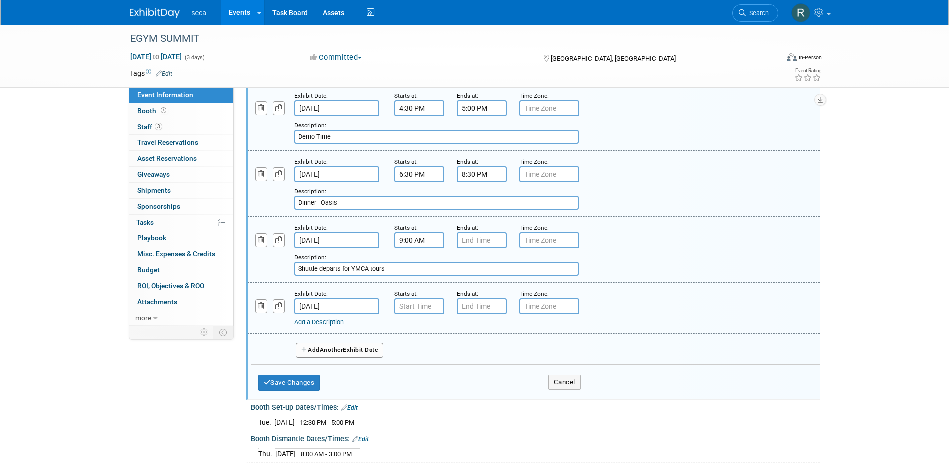
click at [357, 299] on input "Oct 31, 2025" at bounding box center [336, 307] width 85 height 16
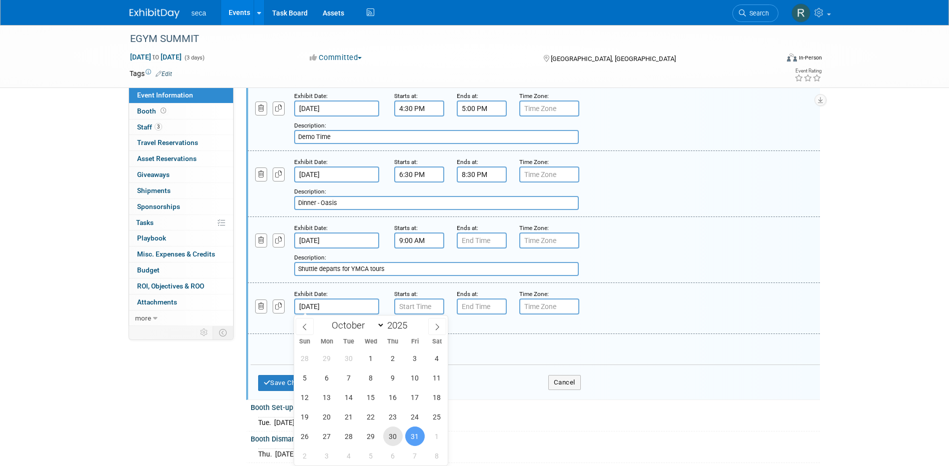
click at [396, 434] on span "30" at bounding box center [393, 437] width 20 height 20
type input "Oct 30, 2025"
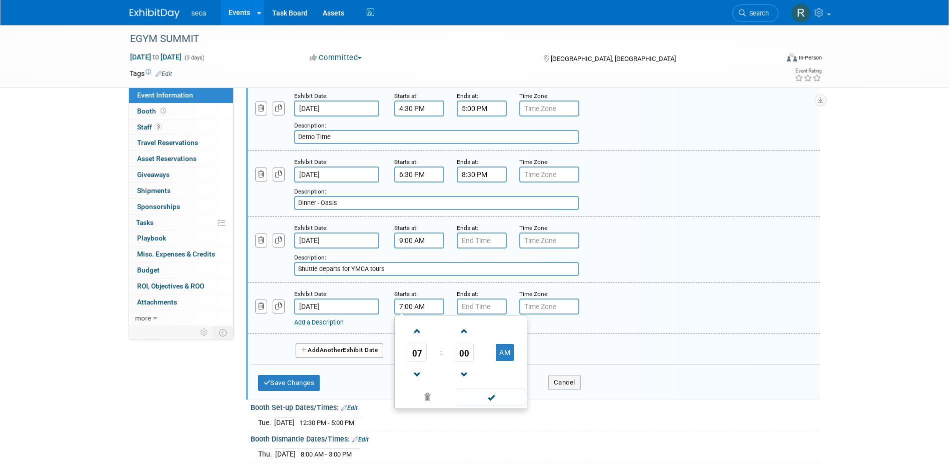
click at [433, 310] on input "7:00 AM" at bounding box center [419, 307] width 50 height 16
drag, startPoint x: 429, startPoint y: 311, endPoint x: 402, endPoint y: 309, distance: 27.0
click at [402, 310] on input "7:00 AM" at bounding box center [419, 307] width 50 height 16
type input "7"
type input "10:15 AM"
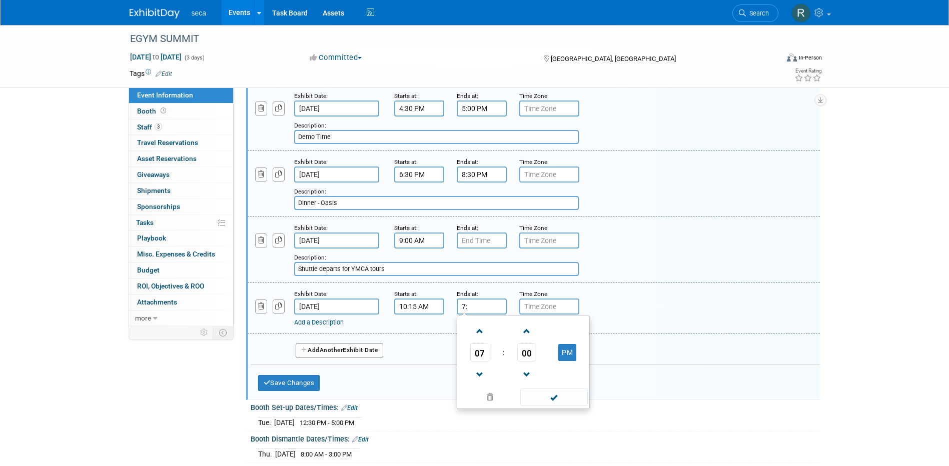
type input "7"
type input "11:40 AM"
click at [325, 324] on link "Add a Description" at bounding box center [319, 323] width 50 height 8
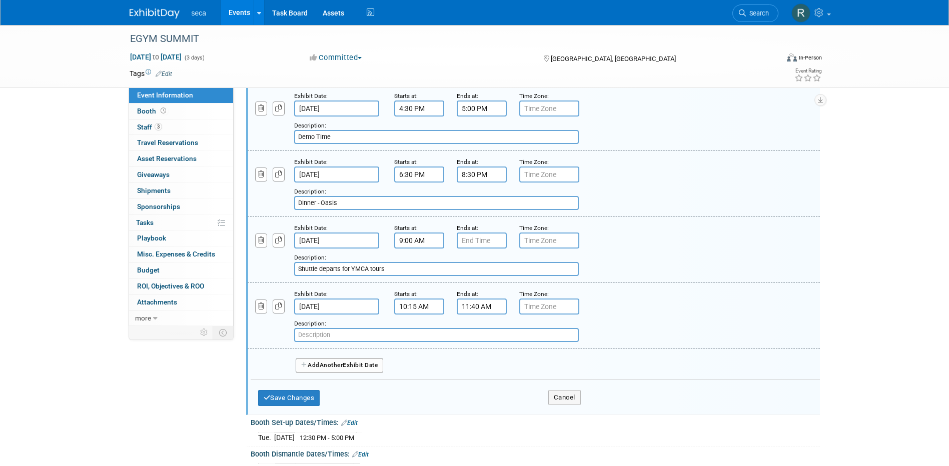
click at [369, 339] on input "text" at bounding box center [436, 335] width 285 height 14
type input "Touring YMCAs"
click at [355, 361] on button "Add Another Exhibit Date" at bounding box center [340, 365] width 88 height 15
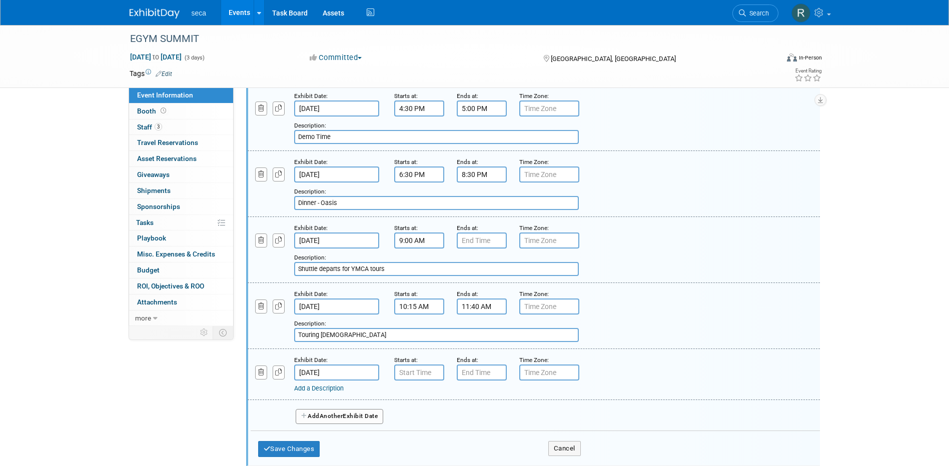
click at [330, 366] on input "Oct 31, 2025" at bounding box center [336, 373] width 85 height 16
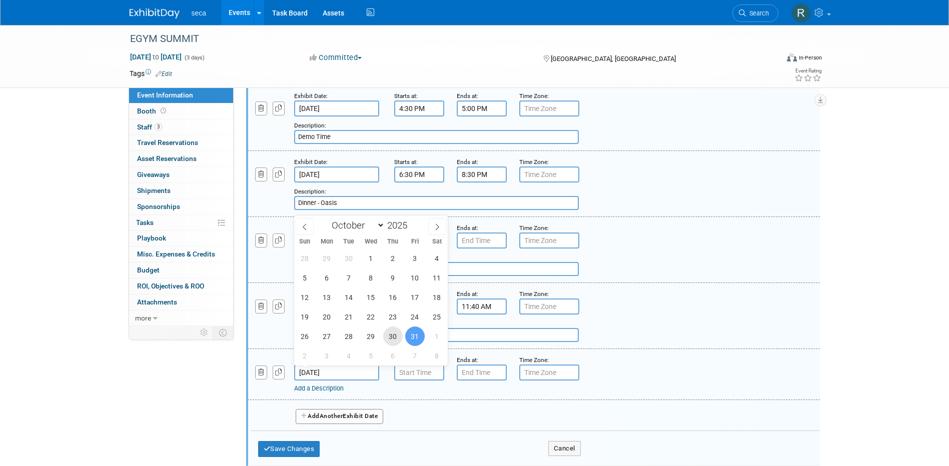
click at [389, 336] on span "30" at bounding box center [393, 337] width 20 height 20
type input "Oct 30, 2025"
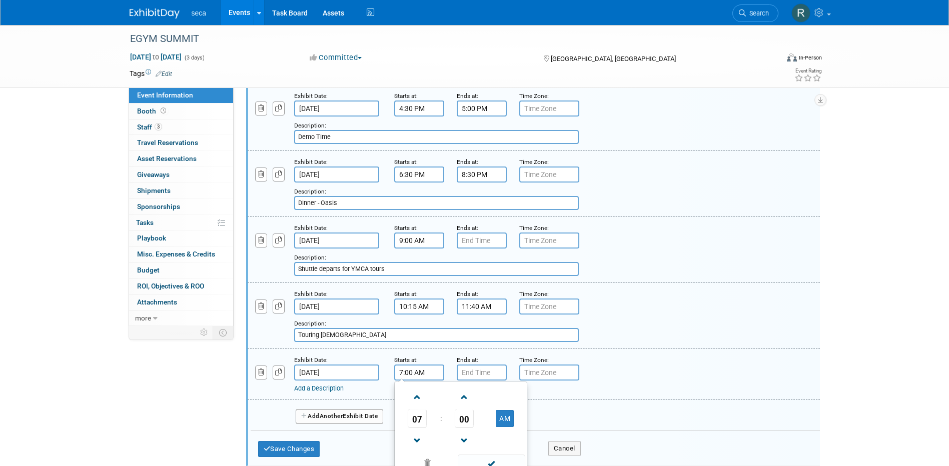
click at [417, 373] on input "7:00 AM" at bounding box center [419, 373] width 50 height 16
click at [419, 374] on input "7:00 AM" at bounding box center [419, 373] width 50 height 16
type input "11:40 AM"
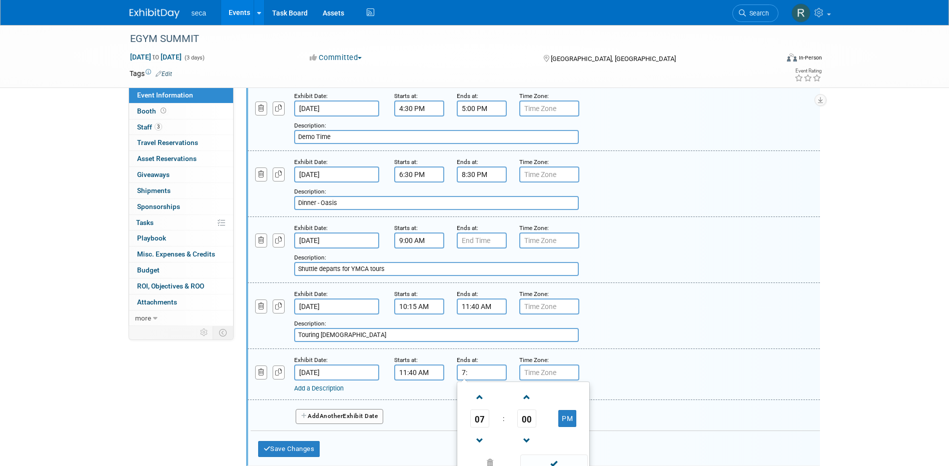
type input "7"
type input "1:00 PM"
click at [311, 389] on link "Add a Description" at bounding box center [319, 389] width 50 height 8
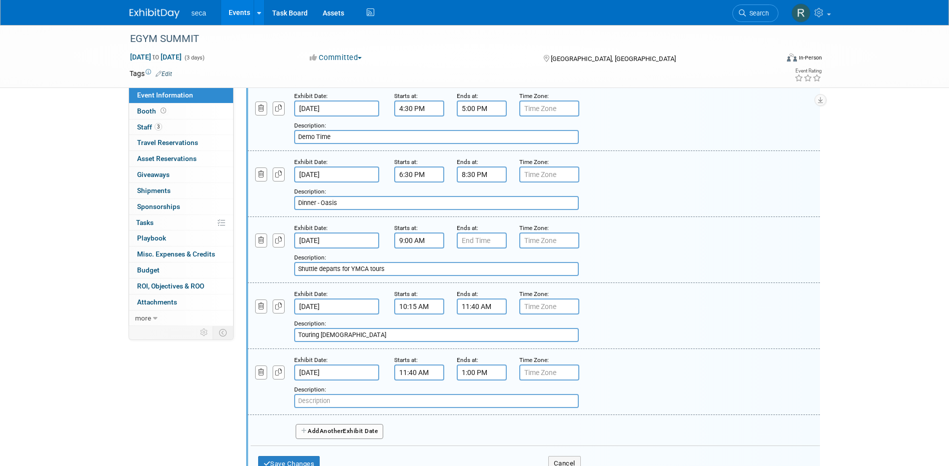
click at [359, 398] on input "text" at bounding box center [436, 401] width 285 height 14
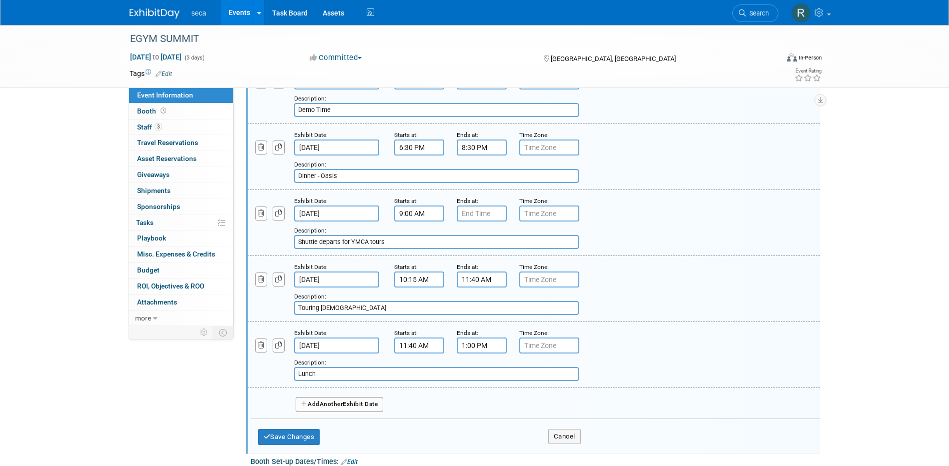
scroll to position [378, 0]
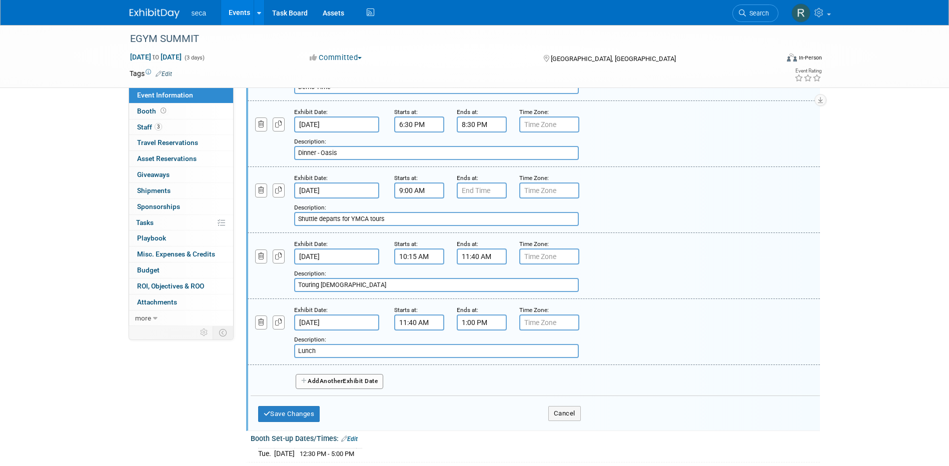
type input "Lunch"
click at [464, 378] on div "Add Another Exhibit Date" at bounding box center [535, 378] width 569 height 27
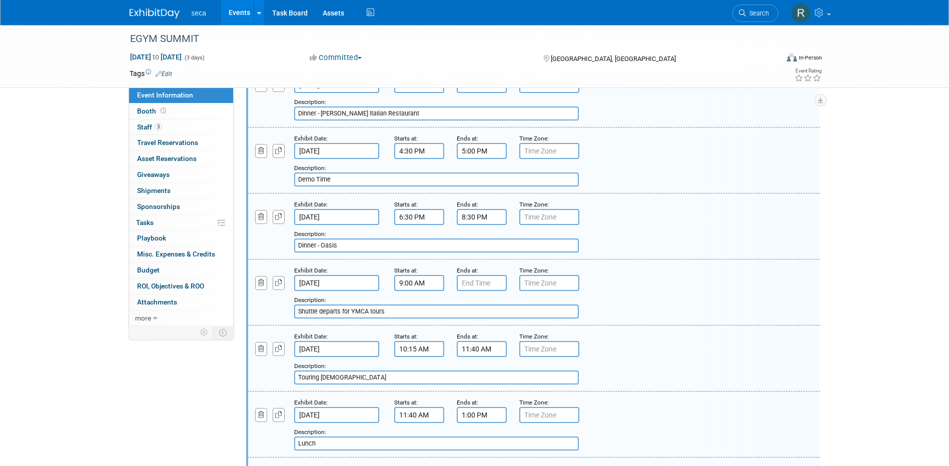
scroll to position [278, 0]
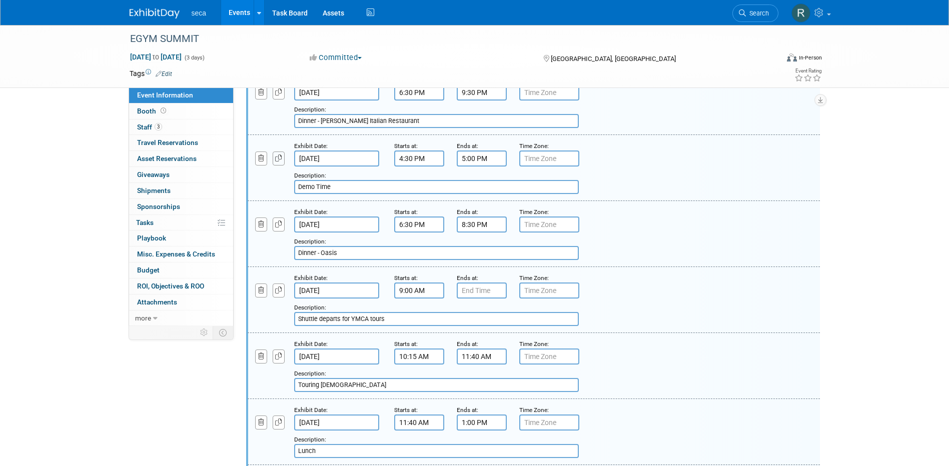
click at [275, 160] on icon "button" at bounding box center [278, 158] width 7 height 7
click at [334, 254] on input "Demo Time" at bounding box center [436, 253] width 285 height 14
type input "B"
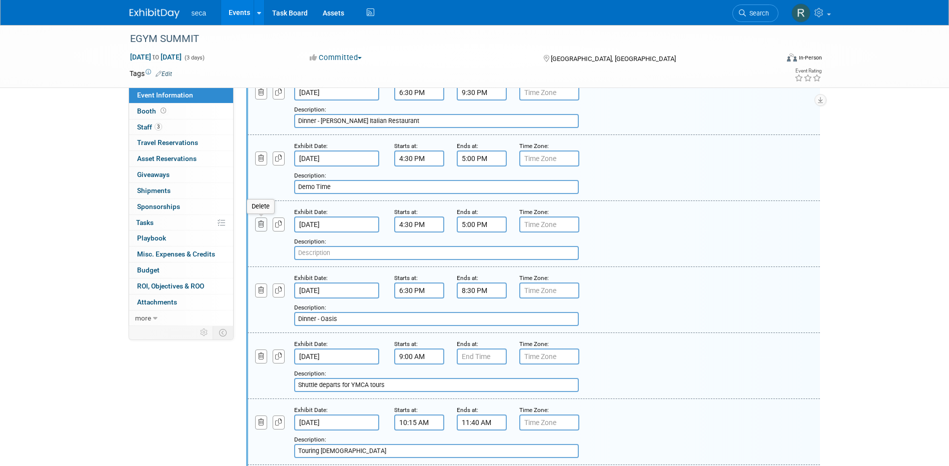
click at [260, 225] on icon "button" at bounding box center [261, 224] width 7 height 7
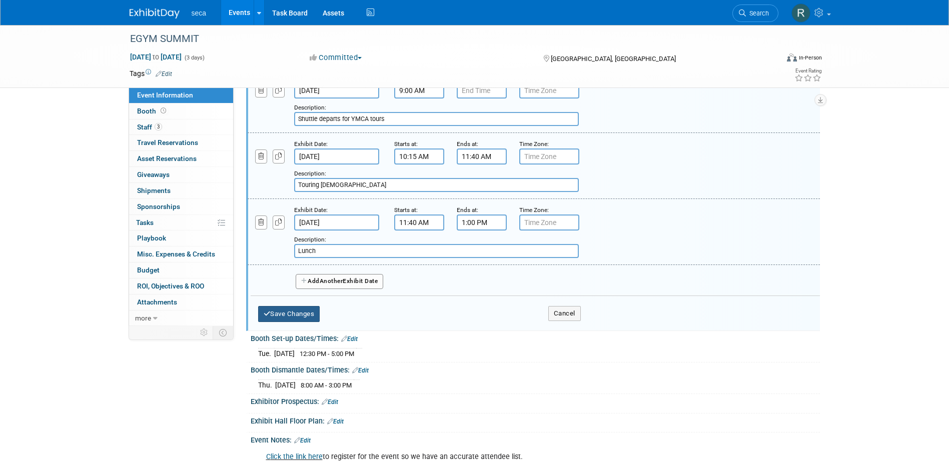
click at [300, 318] on button "Save Changes" at bounding box center [289, 314] width 62 height 16
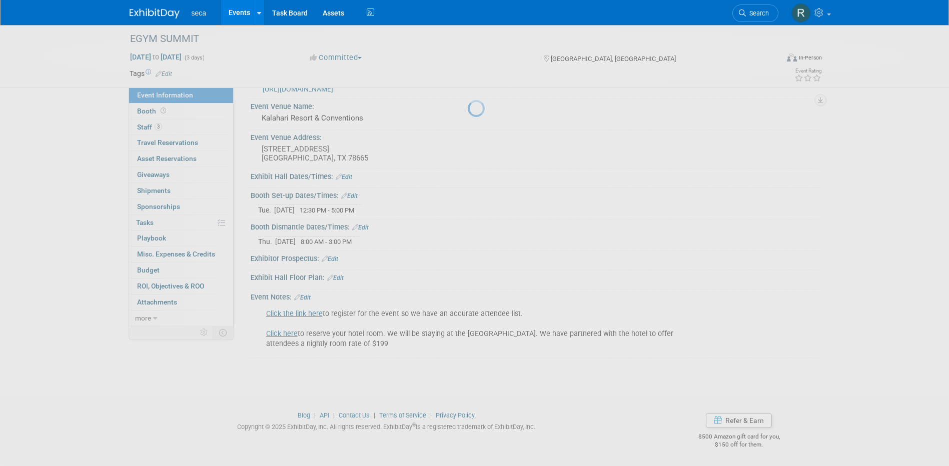
scroll to position [28, 0]
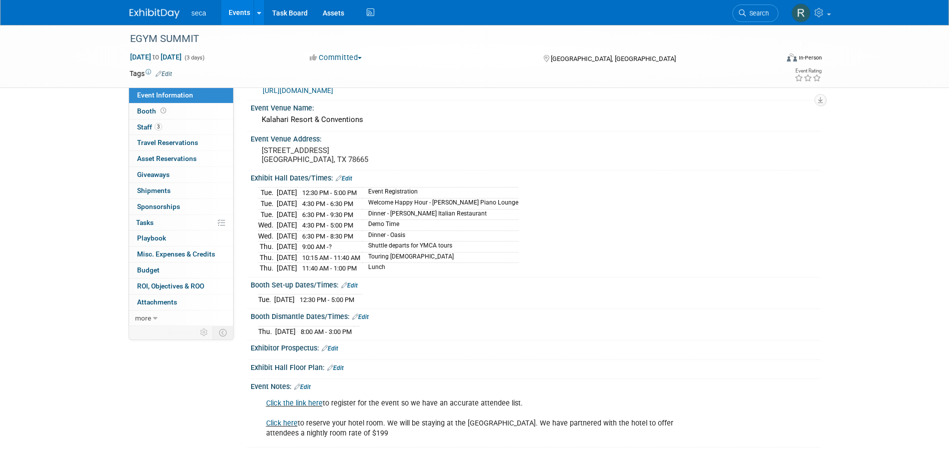
click at [365, 316] on link "Edit" at bounding box center [360, 317] width 17 height 7
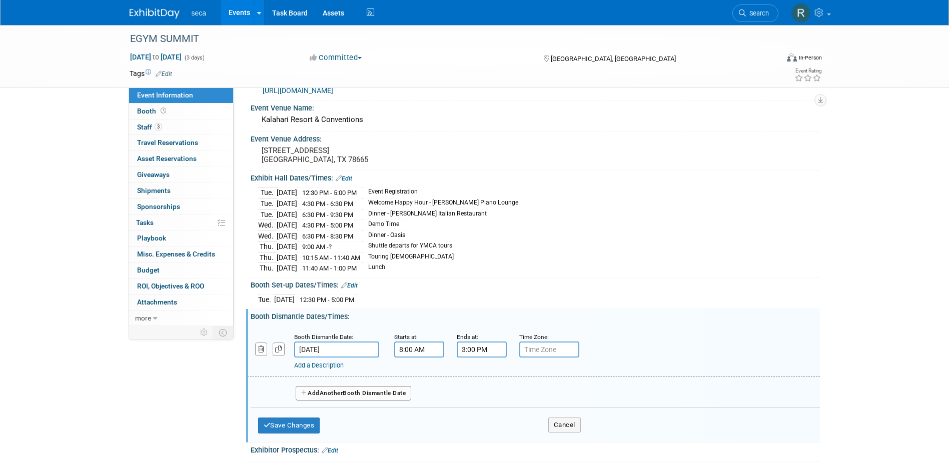
click at [326, 348] on input "Oct 30, 2025" at bounding box center [336, 350] width 85 height 16
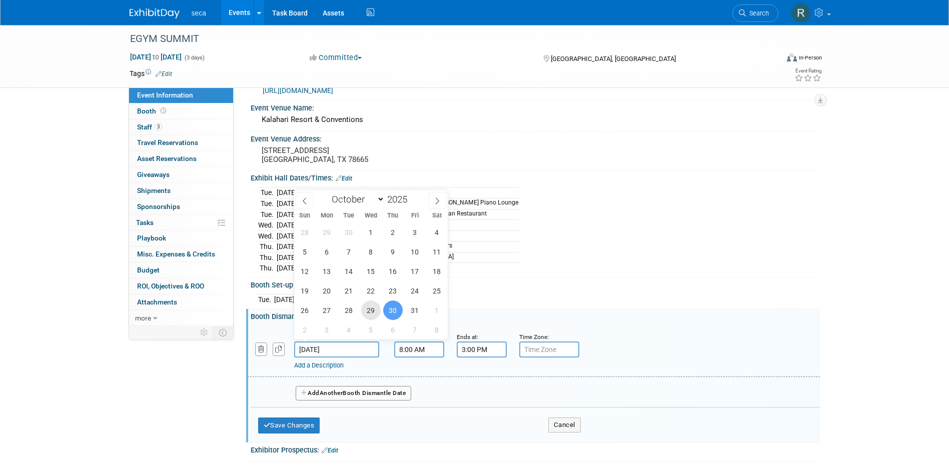
click at [370, 311] on span "29" at bounding box center [371, 311] width 20 height 20
type input "Oct 29, 2025"
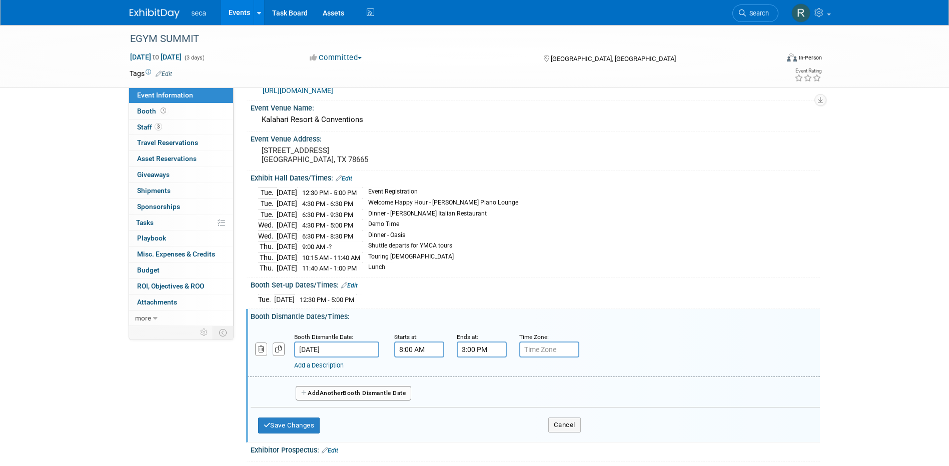
click at [412, 344] on input "8:00 AM" at bounding box center [419, 350] width 50 height 16
type input "5:30 PM"
type input "8:30 PM"
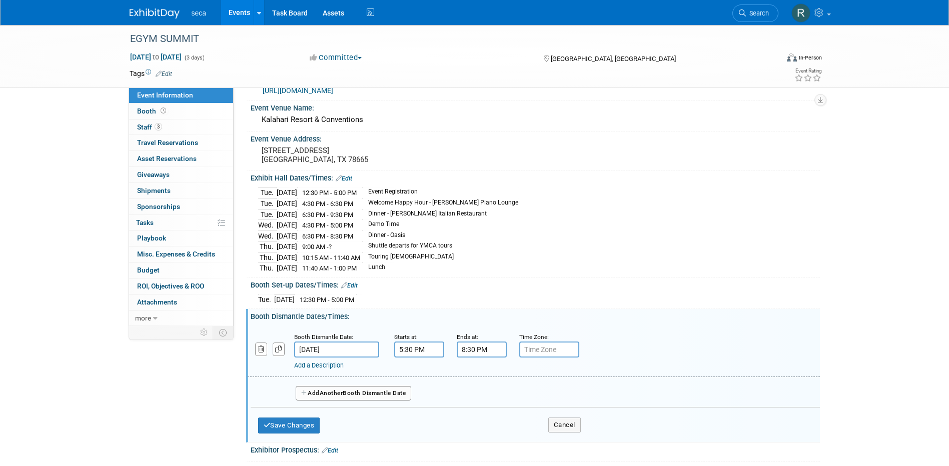
click at [332, 386] on button "Add Another Booth Dismantle Date" at bounding box center [354, 393] width 116 height 15
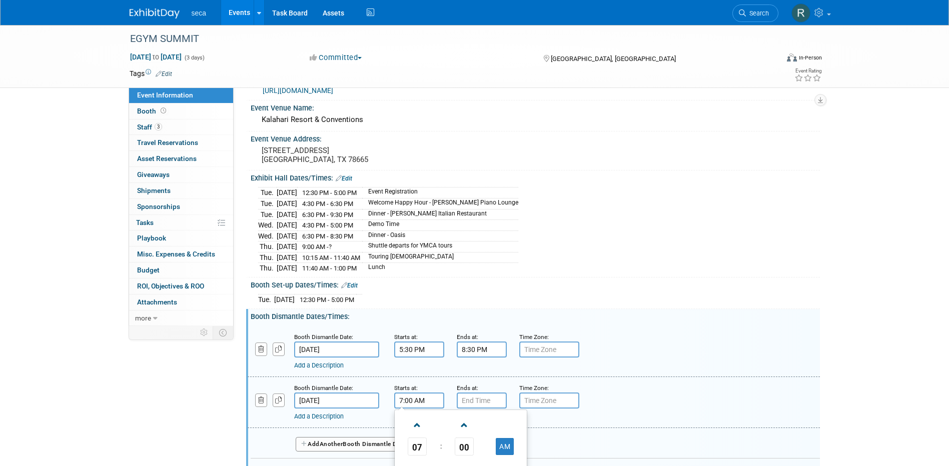
click at [425, 398] on input "7:00 AM" at bounding box center [419, 401] width 50 height 16
click at [423, 441] on span "07" at bounding box center [417, 447] width 19 height 18
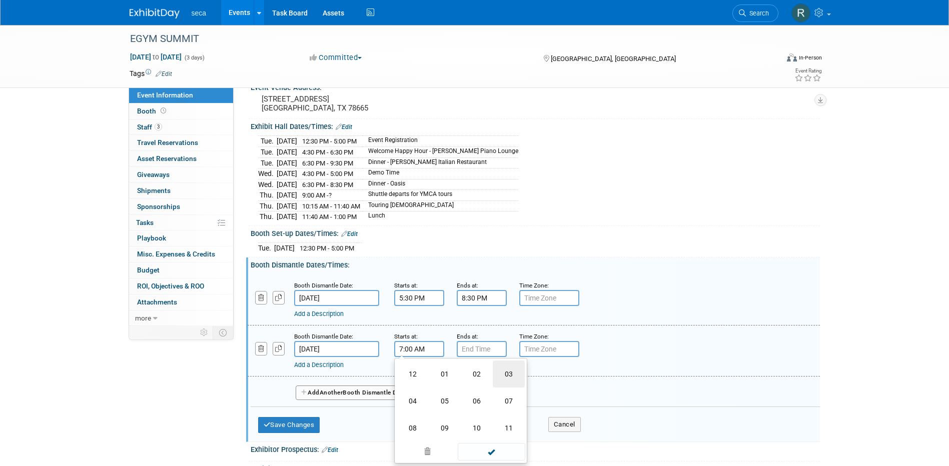
scroll to position [128, 0]
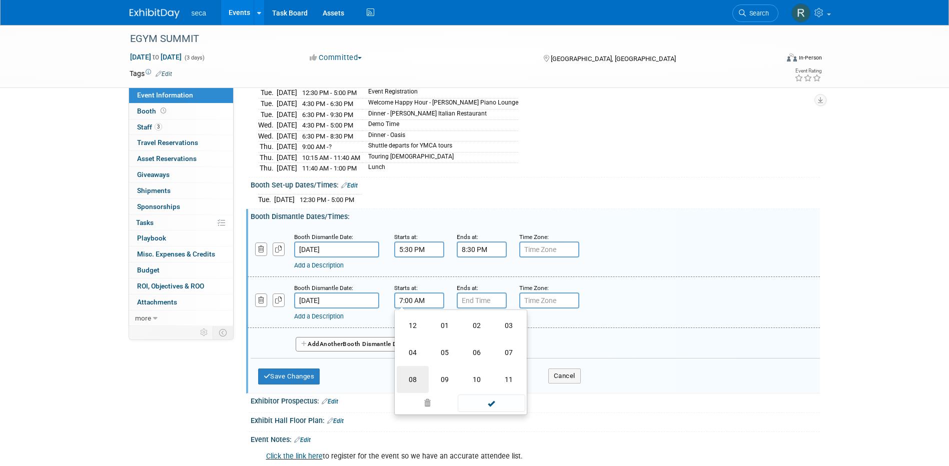
click at [416, 376] on td "08" at bounding box center [413, 379] width 32 height 27
type input "8:00 AM"
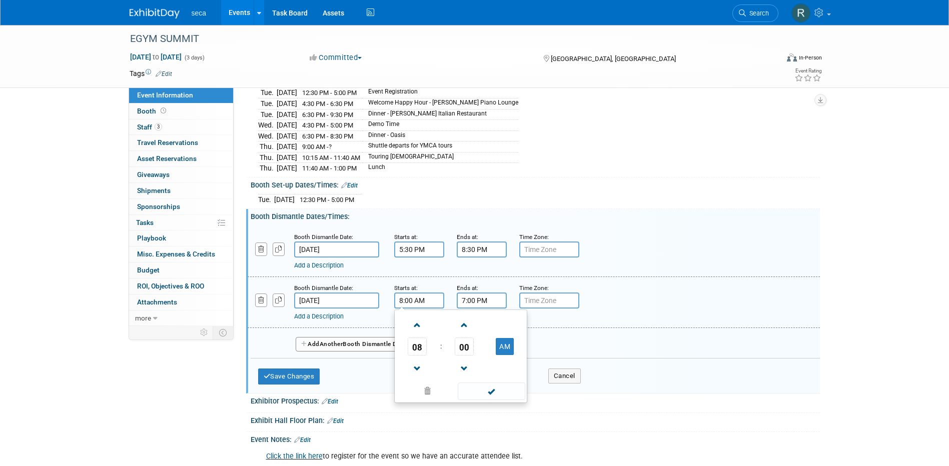
click at [479, 295] on input "7:00 PM" at bounding box center [482, 301] width 50 height 16
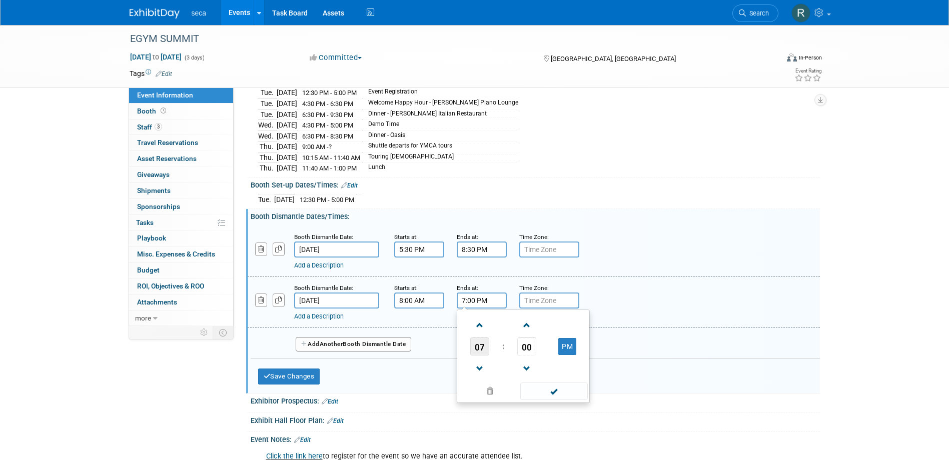
click at [484, 347] on span "07" at bounding box center [479, 347] width 19 height 18
click at [565, 322] on td "03" at bounding box center [571, 325] width 32 height 27
type input "3:00 PM"
click at [437, 320] on div "Booth Dismantle Date: Oct 30, 2025 Starts at: 8:00 AM Ends at: 3:00 PM 03 : 00 …" at bounding box center [534, 302] width 572 height 51
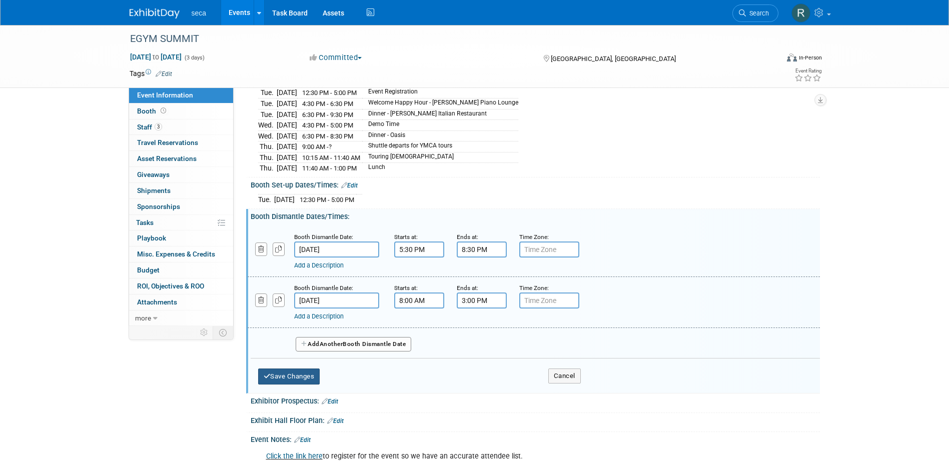
click at [293, 369] on button "Save Changes" at bounding box center [289, 377] width 62 height 16
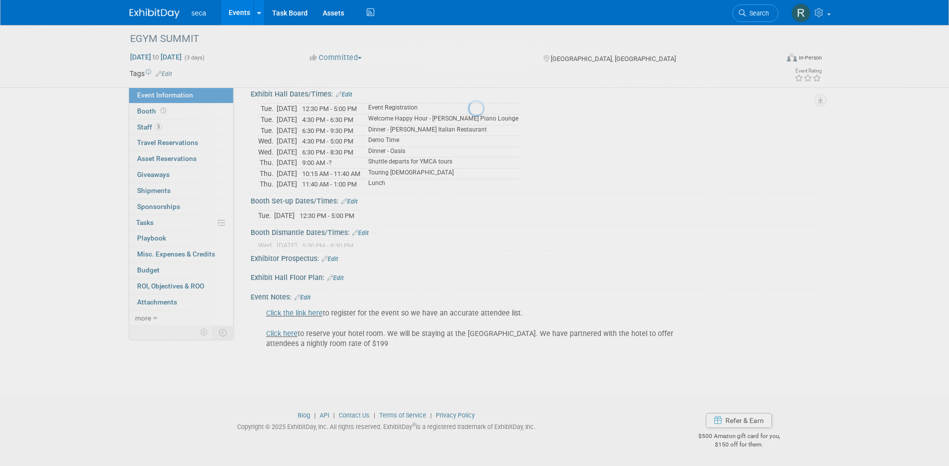
scroll to position [102, 0]
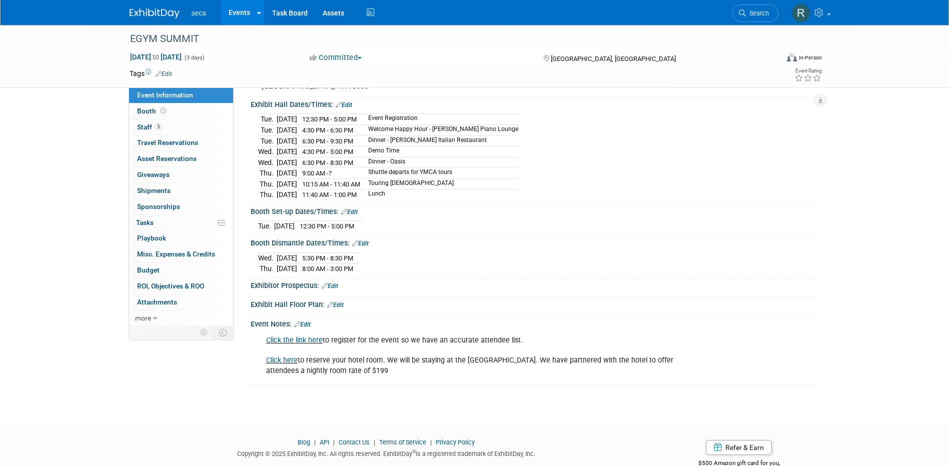
click at [310, 321] on link "Edit" at bounding box center [302, 324] width 17 height 7
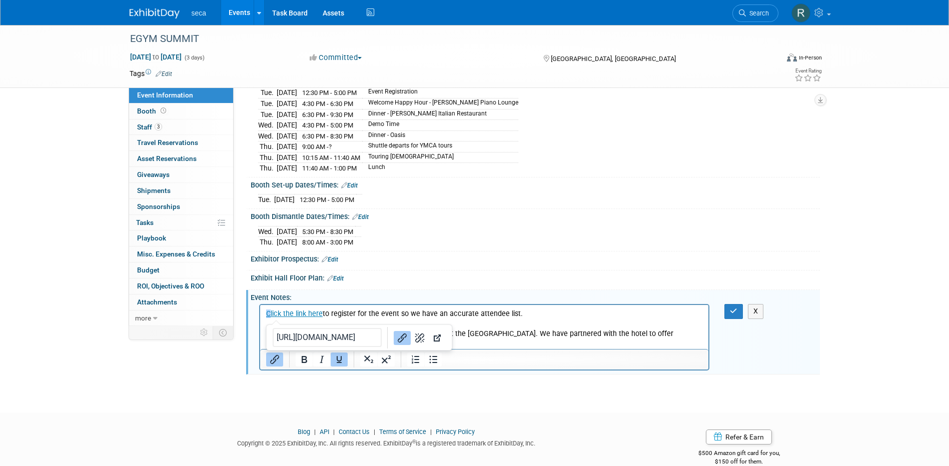
scroll to position [142, 0]
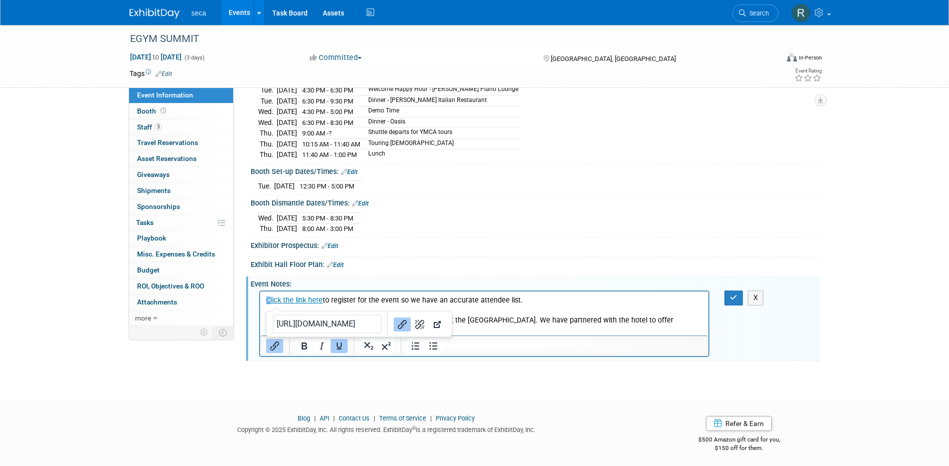
click at [687, 321] on p "﻿C lick the link here to register for the event so we have an accurate attendee…" at bounding box center [484, 316] width 437 height 40
click at [349, 329] on p "C lick the link here to register for the event so we have an accurate attendee …" at bounding box center [484, 316] width 437 height 40
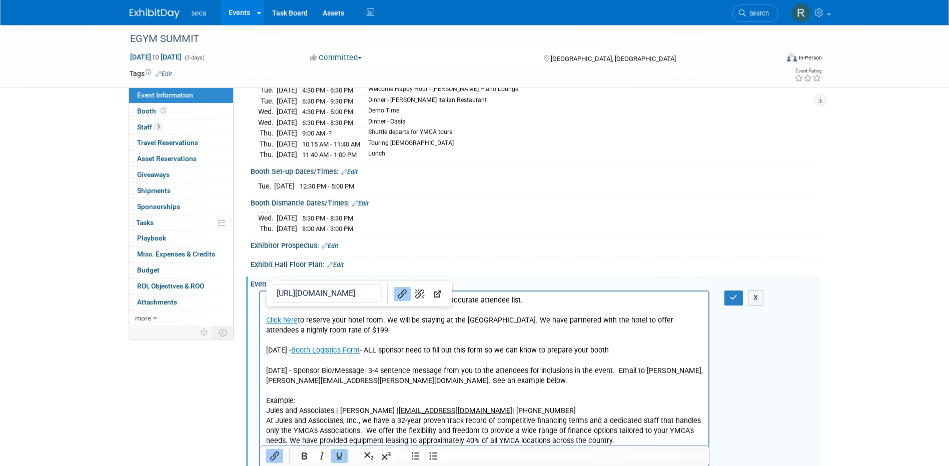
scroll to position [169, 0]
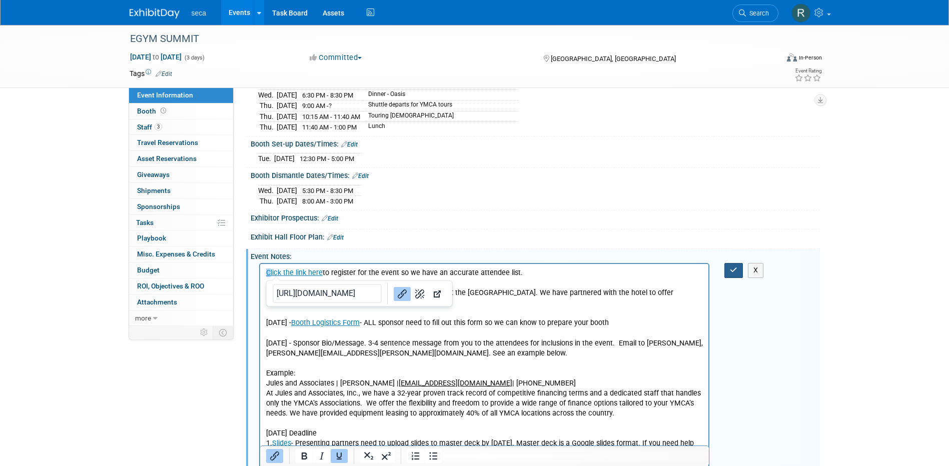
click at [733, 263] on button "button" at bounding box center [733, 270] width 19 height 15
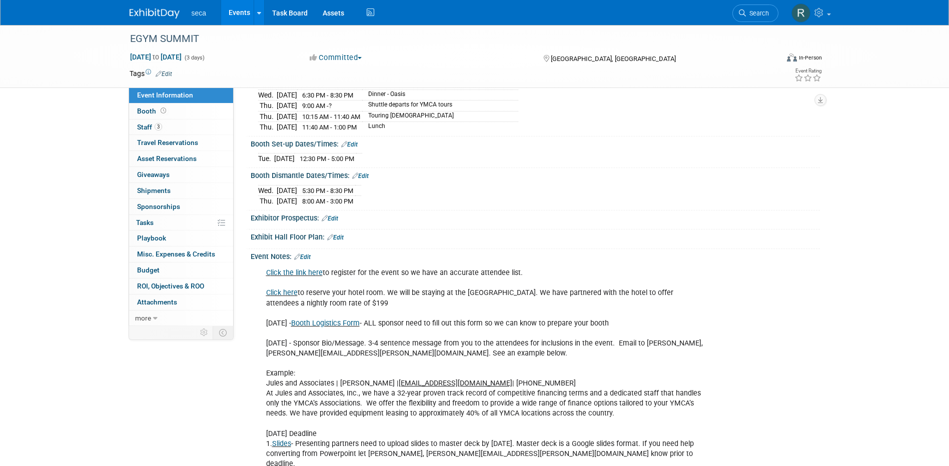
click at [308, 254] on link "Edit" at bounding box center [302, 257] width 17 height 7
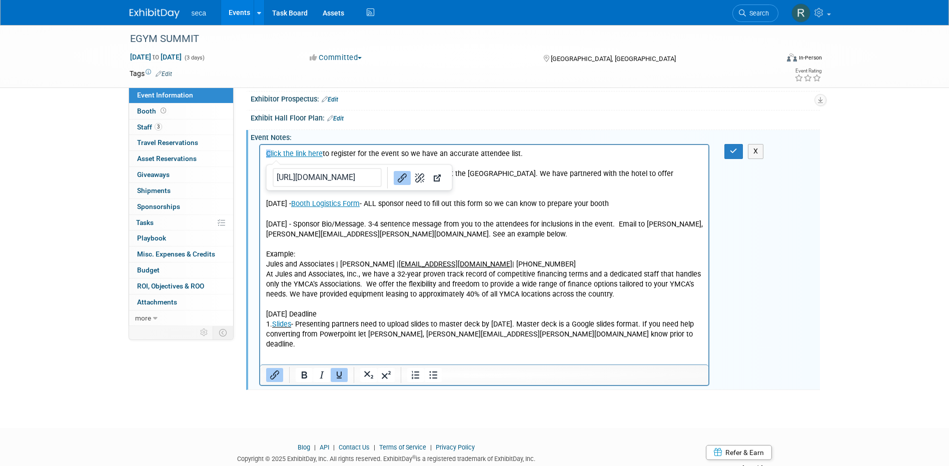
scroll to position [301, 0]
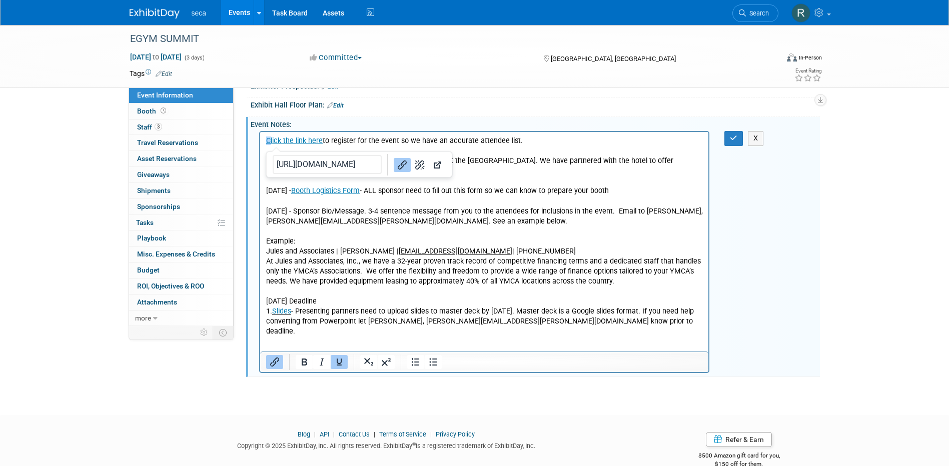
click at [584, 318] on p "﻿C lick the link here to register for the event so we have an accurate attendee…" at bounding box center [484, 236] width 437 height 201
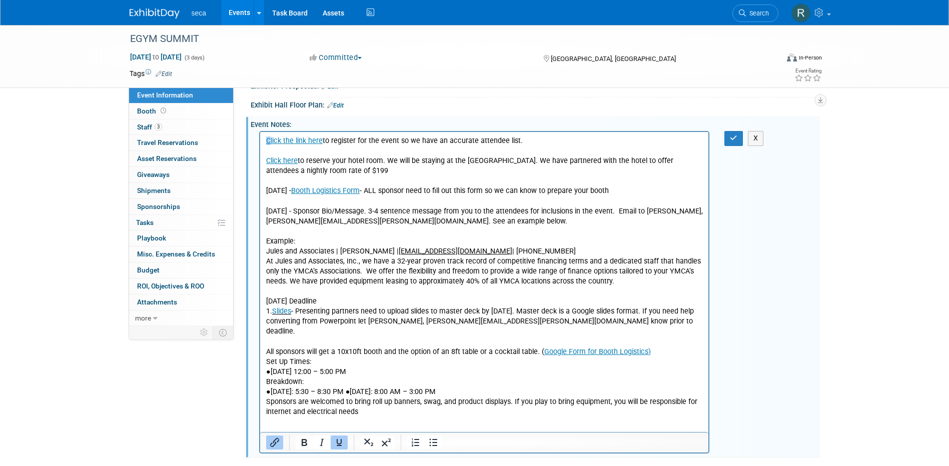
click at [278, 414] on html "﻿C lick the link here to register for the event so we have an accurate attendee…" at bounding box center [484, 274] width 449 height 285
click at [278, 417] on html "C lick the link here to register for the event so we have an accurate attendee …" at bounding box center [484, 274] width 449 height 285
click at [395, 402] on p "Sponsors are welcomed to bring roll up banners, swag, and product displays. If …" at bounding box center [484, 407] width 437 height 20
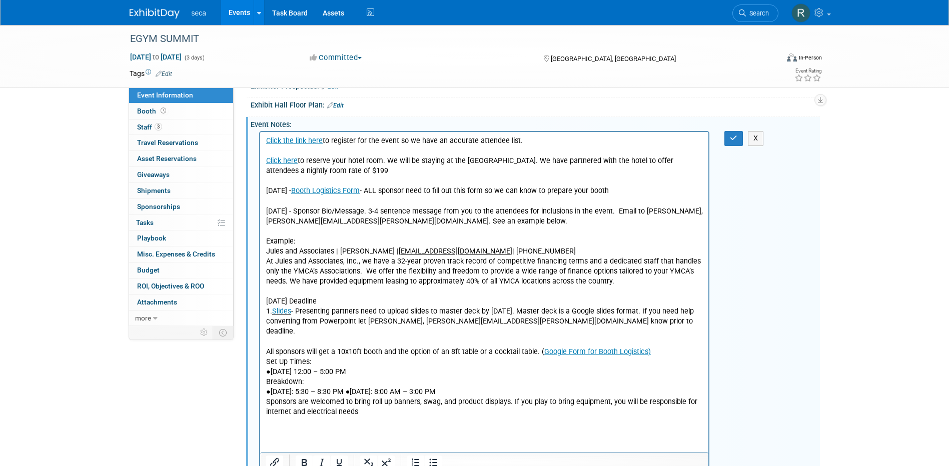
scroll to position [305, 0]
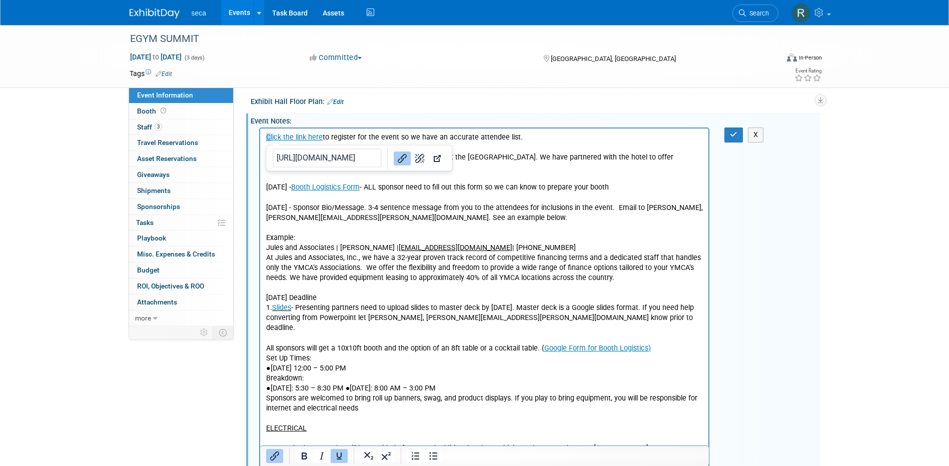
click at [273, 434] on p "Rich Text Area. Press ALT-0 for help." at bounding box center [484, 439] width 437 height 10
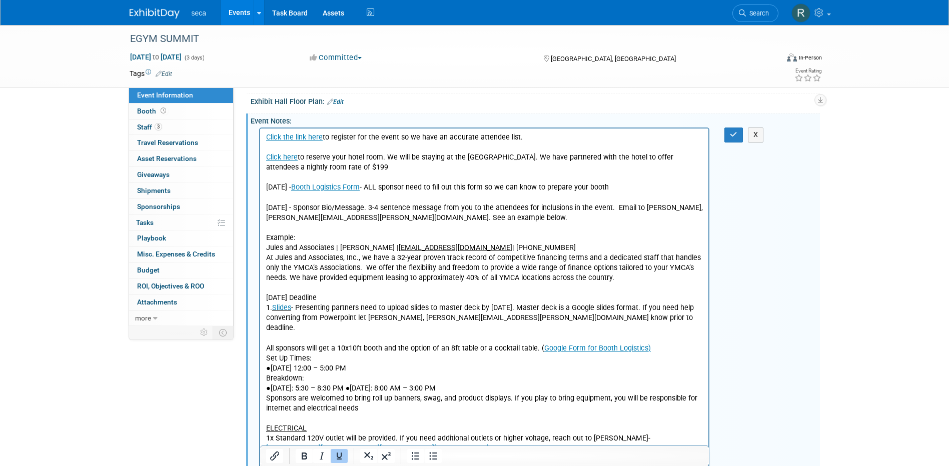
click at [422, 438] on p "1x Standard 120V outlet will be provided. If you need additional outlets or hig…" at bounding box center [484, 444] width 437 height 20
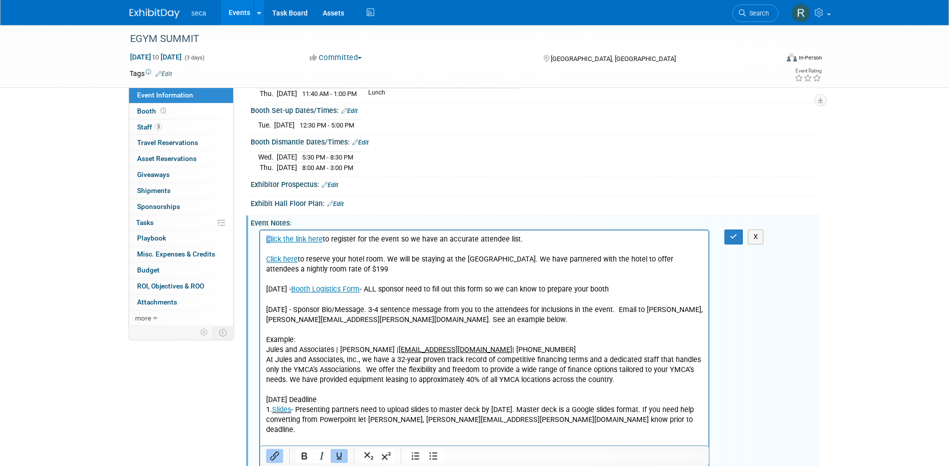
scroll to position [108, 0]
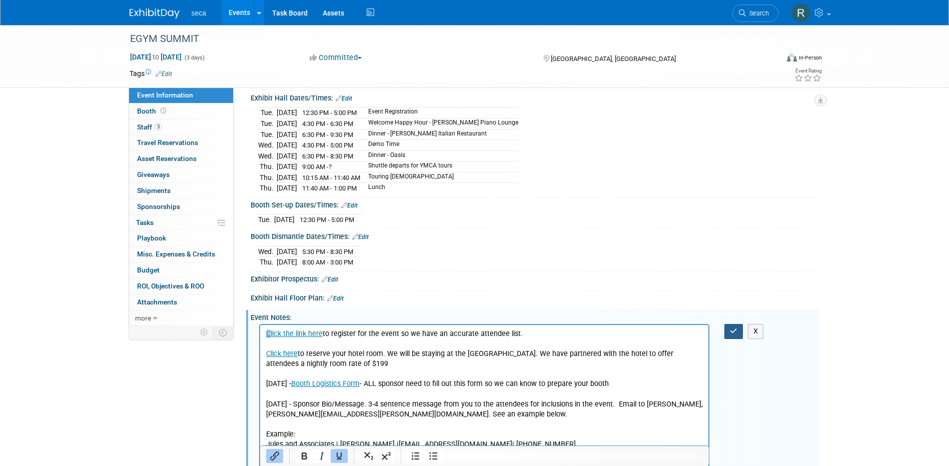
click at [735, 329] on icon "button" at bounding box center [734, 331] width 8 height 7
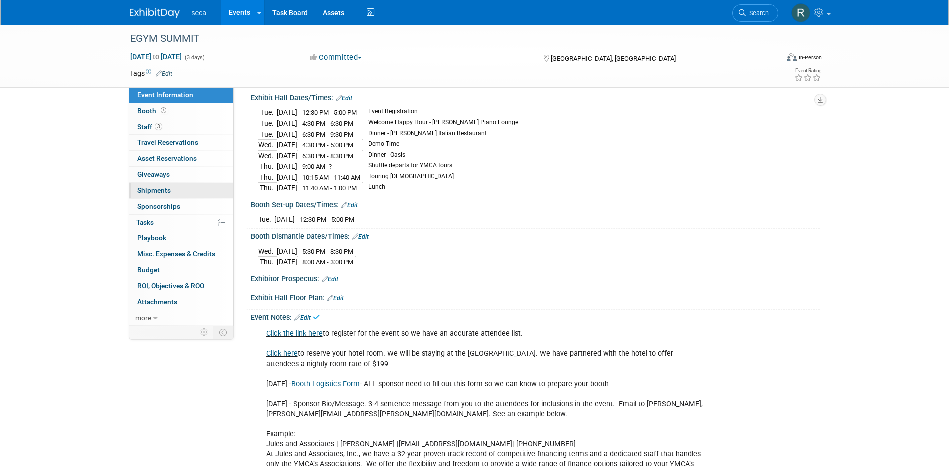
click at [175, 192] on link "0 Shipments 0" at bounding box center [181, 191] width 104 height 16
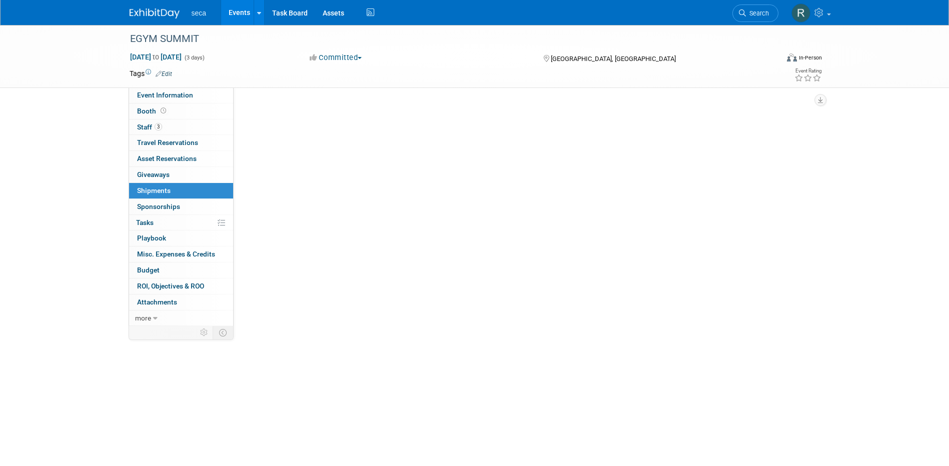
scroll to position [0, 0]
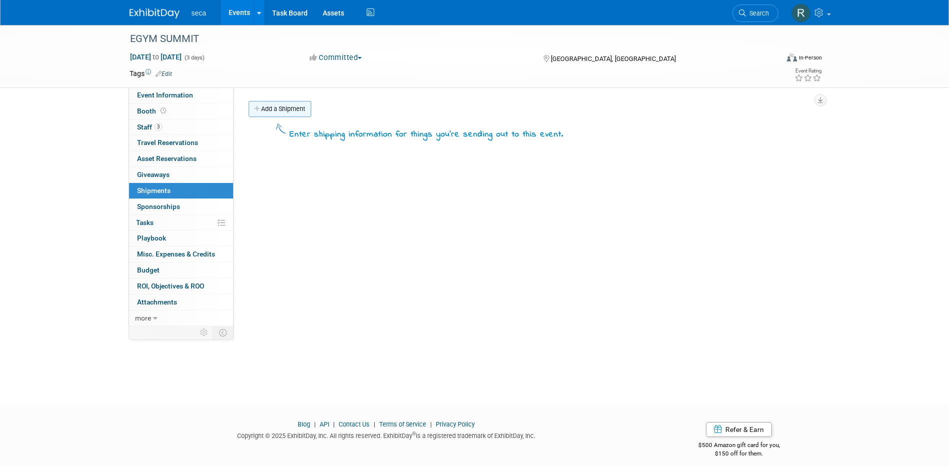
click at [275, 108] on link "Add a Shipment" at bounding box center [280, 109] width 63 height 16
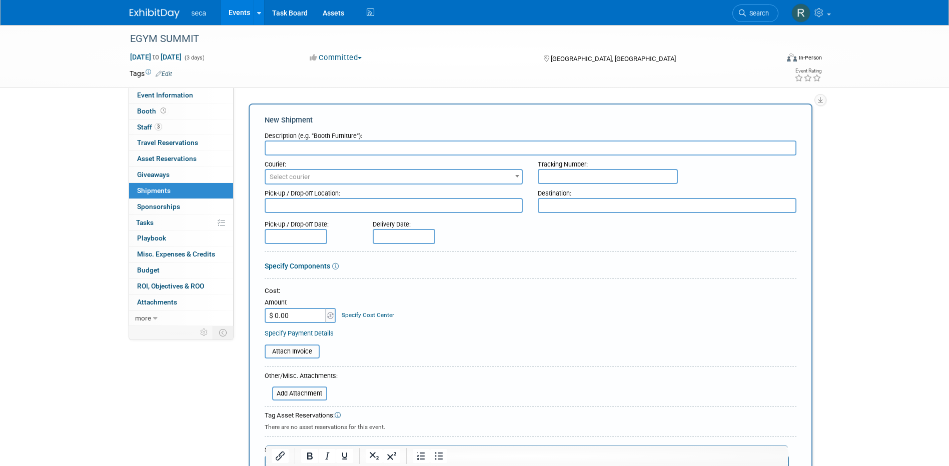
click at [318, 147] on input "text" at bounding box center [531, 148] width 532 height 15
type input "Outbound from Chino to Show Site"
click at [312, 204] on textarea at bounding box center [394, 205] width 259 height 15
click at [595, 205] on textarea at bounding box center [667, 205] width 259 height 15
click at [591, 210] on textarea at bounding box center [667, 205] width 259 height 15
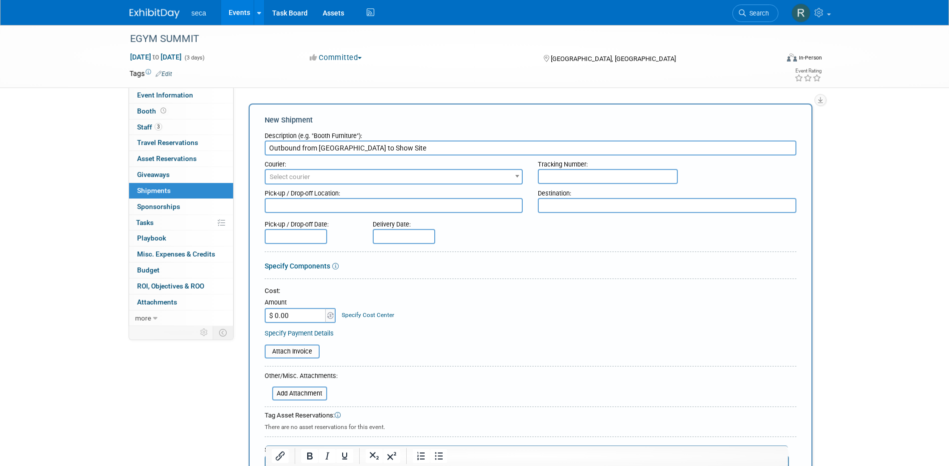
paste textarea "(Guest Name) (Guest Cell Number) c/o FedEx Office at Kalahari Resort 3001 Kal…"
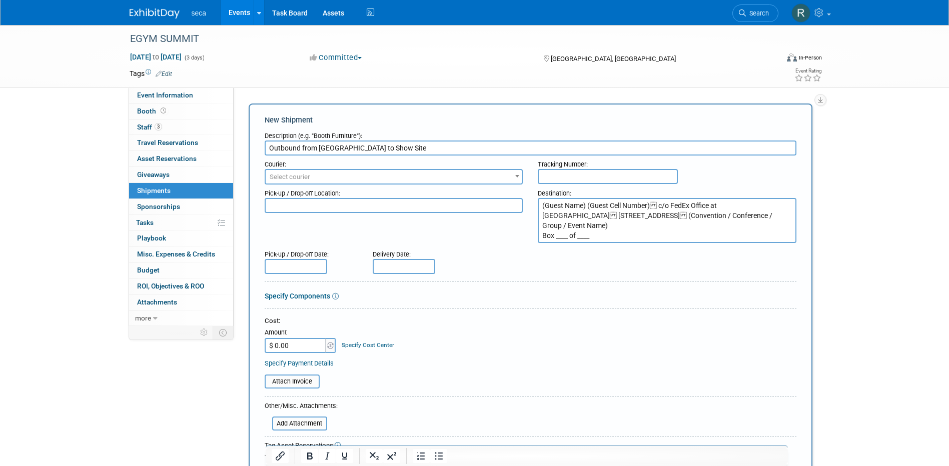
click at [654, 203] on textarea "(Guest Name) (Guest Cell Number) c/o FedEx Office at Kalahari Resort 3001 Kal…" at bounding box center [667, 220] width 259 height 45
click at [657, 217] on textarea "(Guest Name) (Guest Cell Number) c/o FedEx Office at Kalahari Resort 3001 Kala…" at bounding box center [667, 220] width 259 height 45
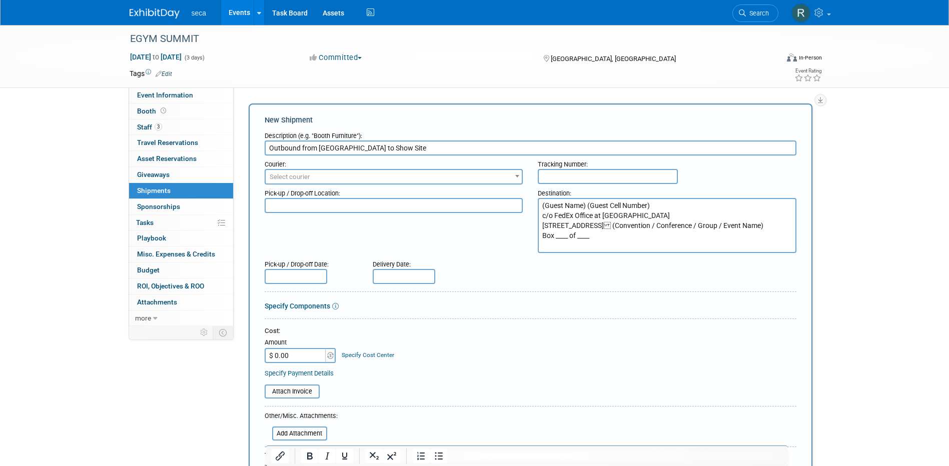
click at [606, 225] on textarea "(Guest Name) (Guest Cell Number) c/o FedEx Office at Kalahari Resort 3001 Kalah…" at bounding box center [667, 225] width 259 height 55
click at [616, 237] on textarea "(Guest Name) (Guest Cell Number) c/o FedEx Office at Kalahari Resort 3001 Kalah…" at bounding box center [667, 225] width 259 height 55
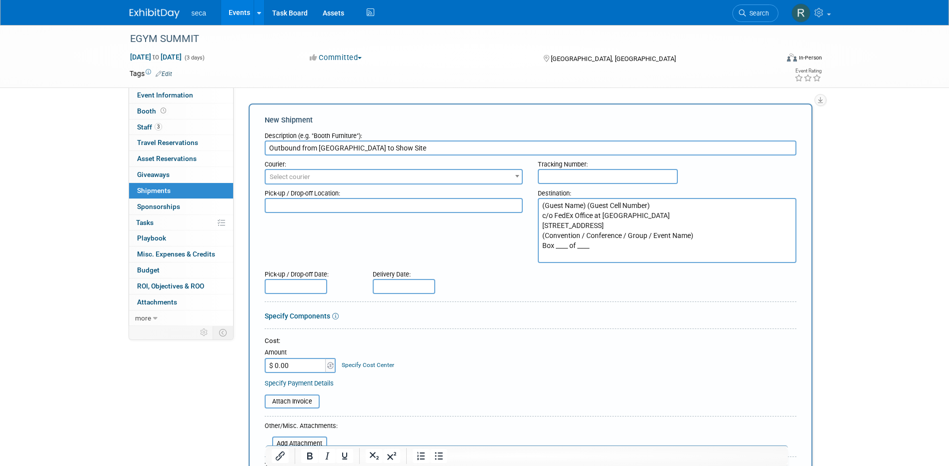
type textarea "(Guest Name) (Guest Cell Number) c/o FedEx Office at Kalahari Resort 3001 Kalah…"
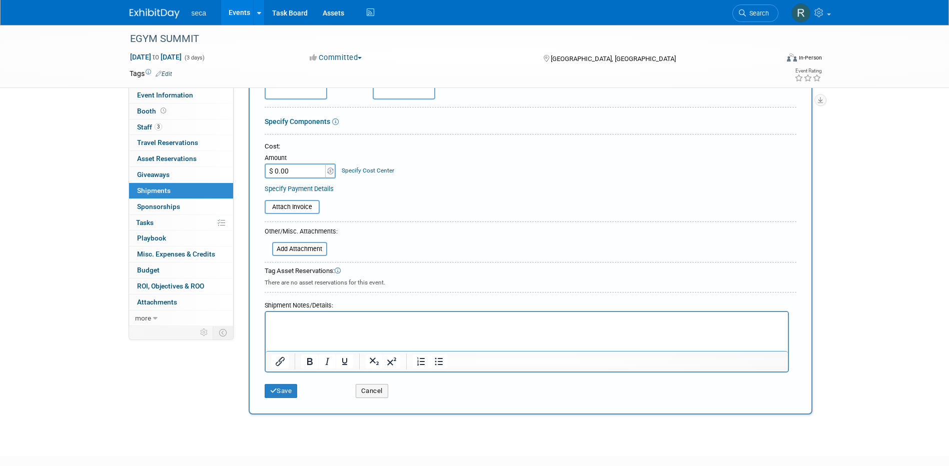
scroll to position [200, 0]
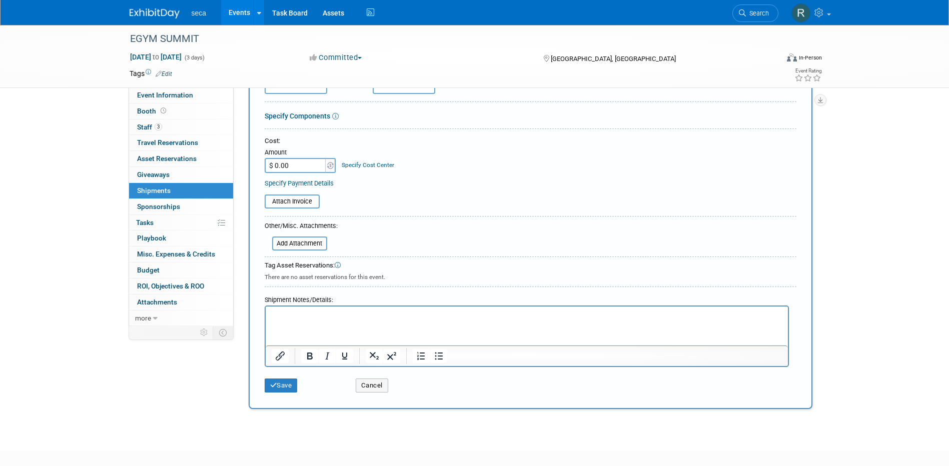
click at [377, 317] on p "Rich Text Area. Press ALT-0 for help." at bounding box center [526, 316] width 511 height 10
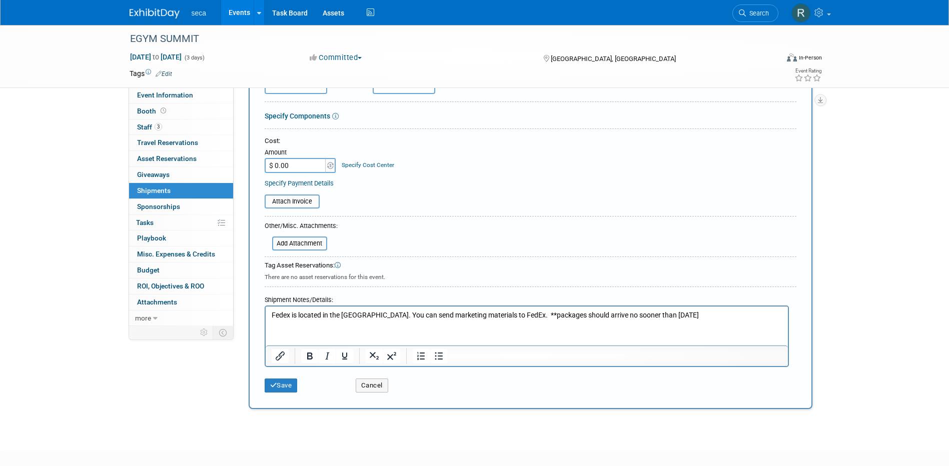
click at [532, 316] on p "Fedex is located in the Kalahari Resort. You can send marketing materials to Fe…" at bounding box center [526, 316] width 511 height 10
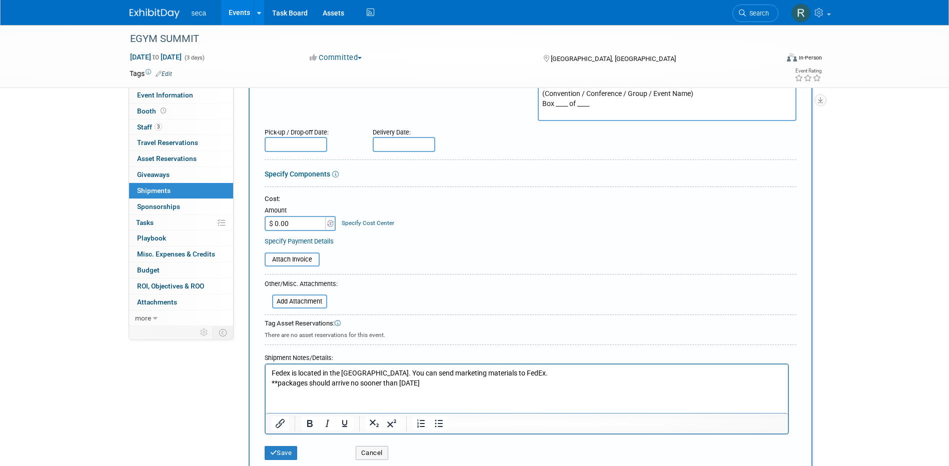
scroll to position [50, 0]
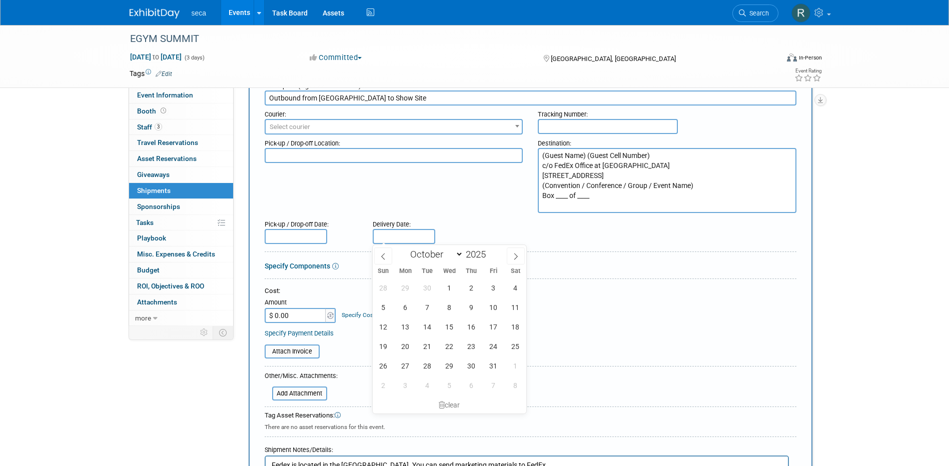
click at [407, 236] on input "text" at bounding box center [404, 236] width 63 height 15
click at [471, 346] on span "23" at bounding box center [472, 347] width 20 height 20
click at [397, 238] on input "Oct 23, 2025" at bounding box center [404, 236] width 63 height 15
click at [497, 344] on span "24" at bounding box center [494, 347] width 20 height 20
click at [0, 0] on span "15" at bounding box center [0, 0] width 0 height 0
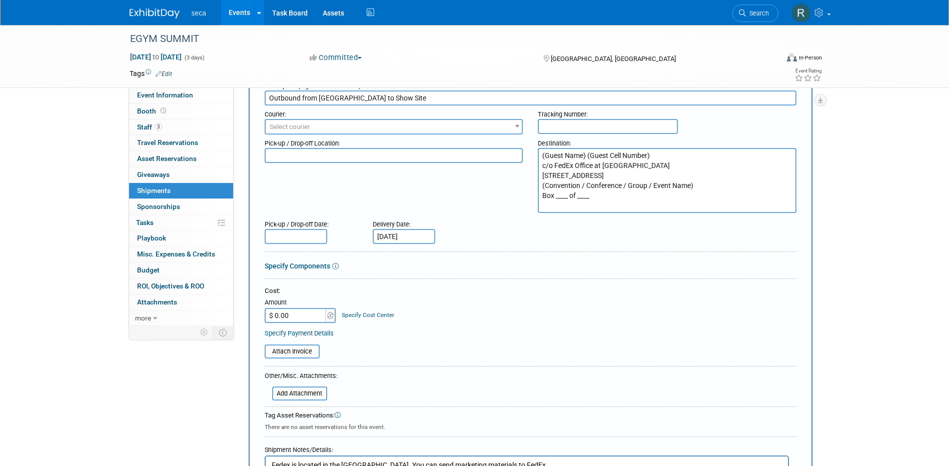
click at [388, 236] on input "Oct 15, 2025" at bounding box center [404, 236] width 63 height 15
click at [487, 345] on span "24" at bounding box center [494, 347] width 20 height 20
type input "Oct 24, 2025"
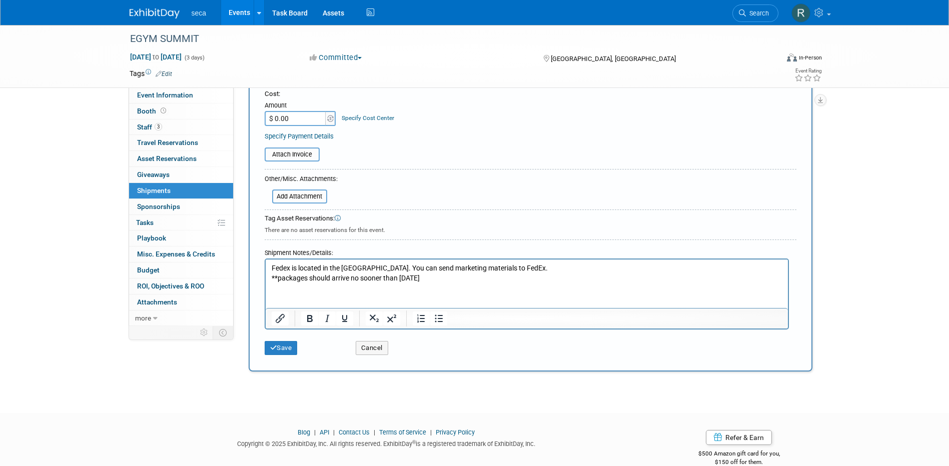
scroll to position [250, 0]
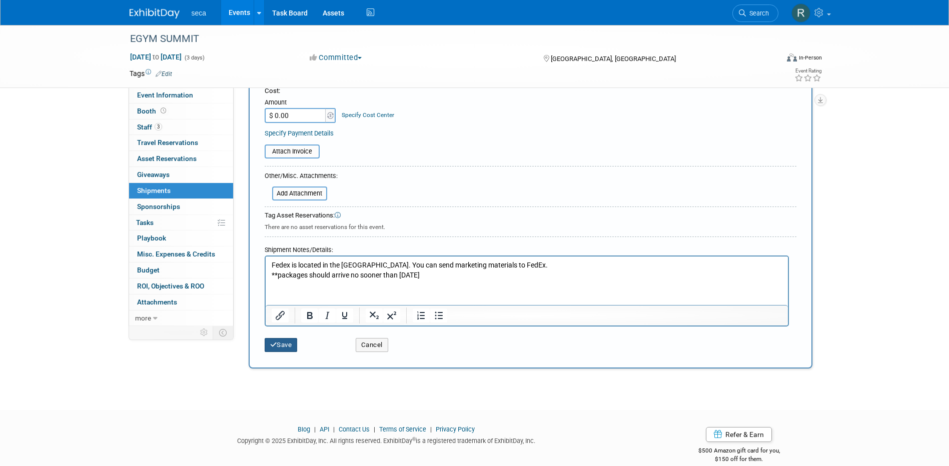
click at [280, 343] on button "Save" at bounding box center [281, 345] width 33 height 14
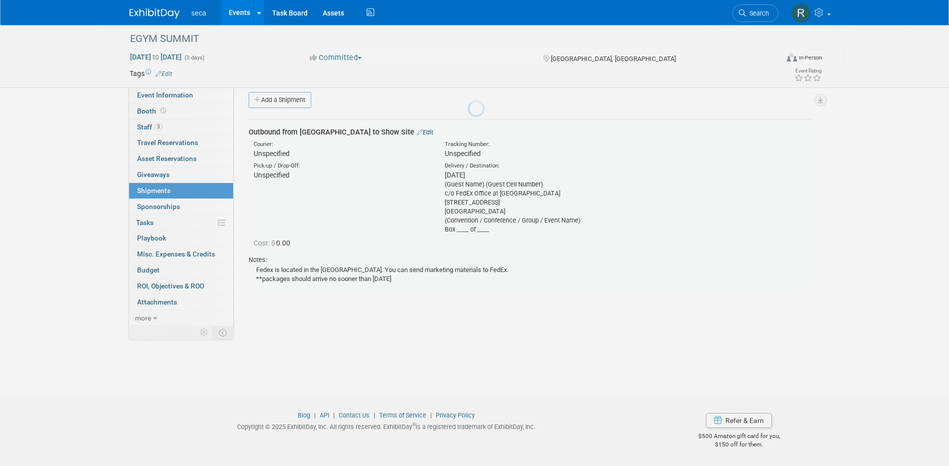
scroll to position [9, 0]
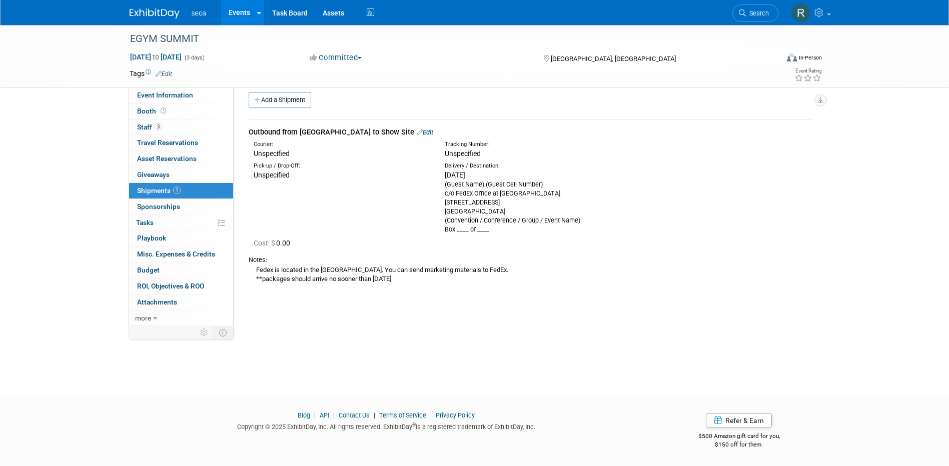
click at [234, 7] on link "Events" at bounding box center [239, 12] width 37 height 25
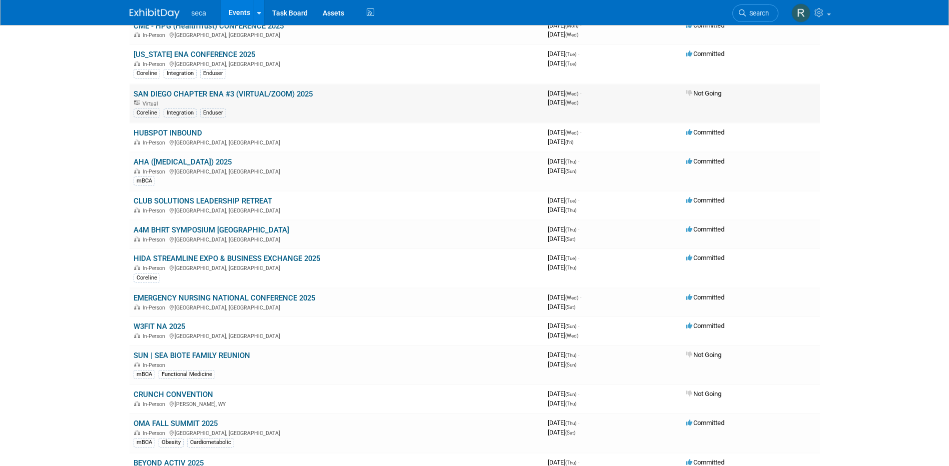
scroll to position [250, 0]
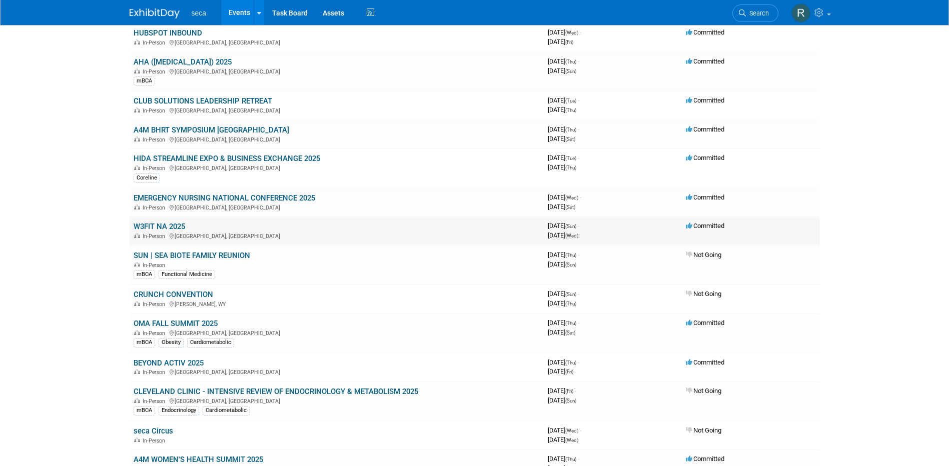
click at [161, 224] on link "W3FIT NA 2025" at bounding box center [160, 226] width 52 height 9
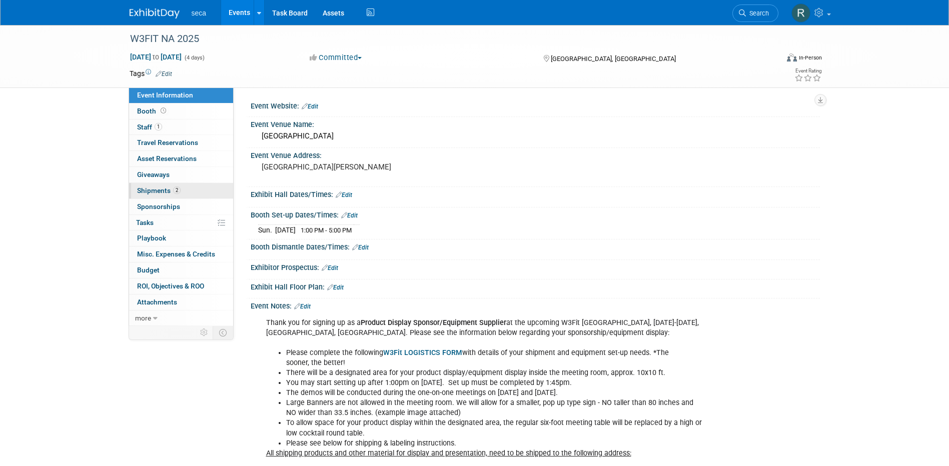
click at [160, 193] on span "Shipments 2" at bounding box center [159, 191] width 44 height 8
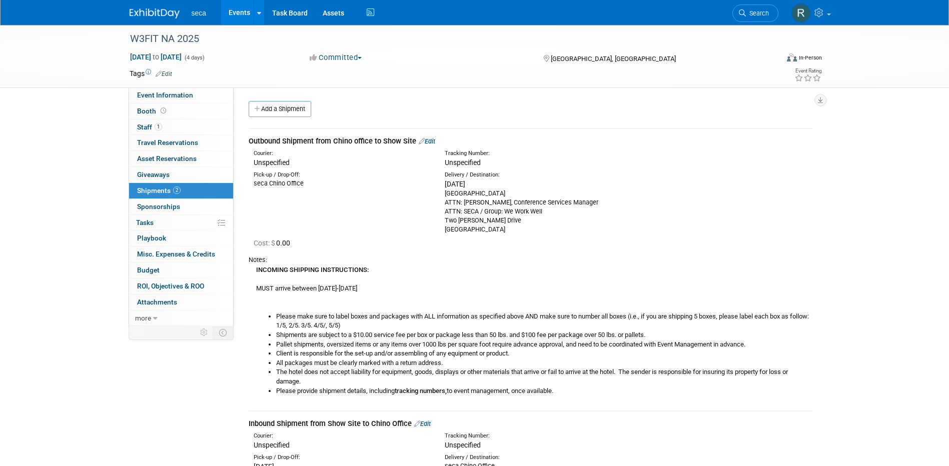
click at [243, 10] on link "Events" at bounding box center [239, 12] width 37 height 25
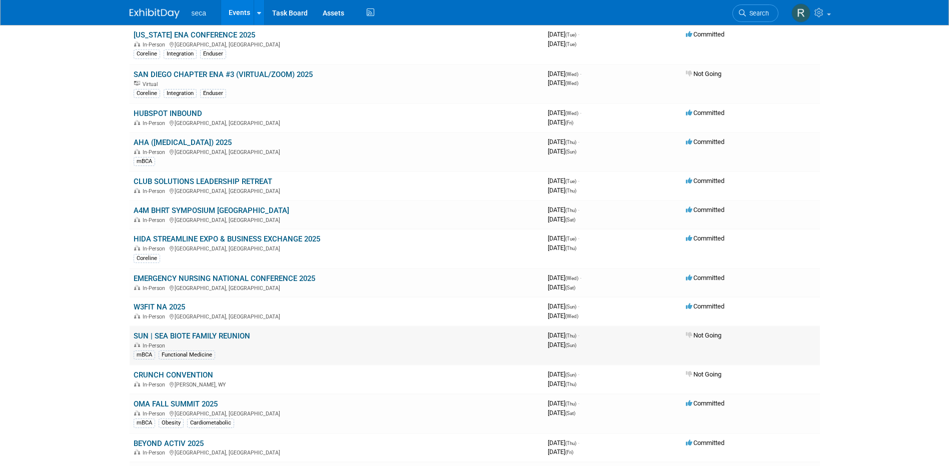
scroll to position [200, 0]
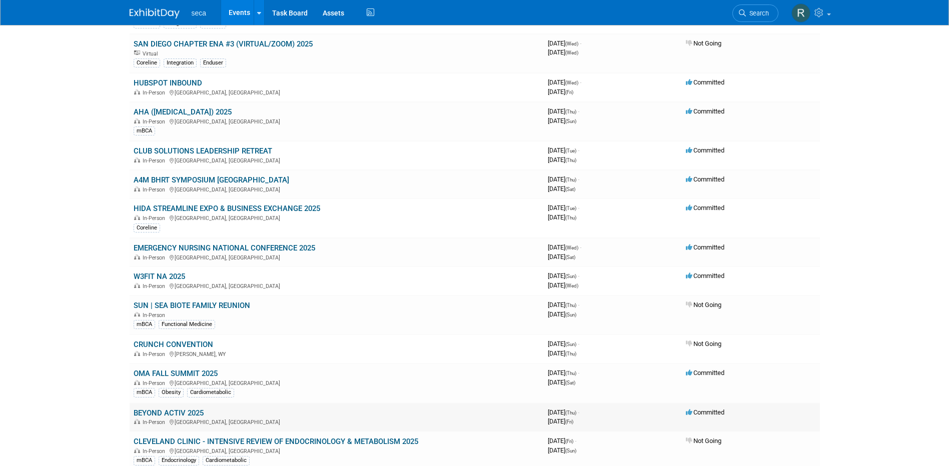
click at [180, 411] on link "BEYOND ACTIV 2025" at bounding box center [169, 413] width 70 height 9
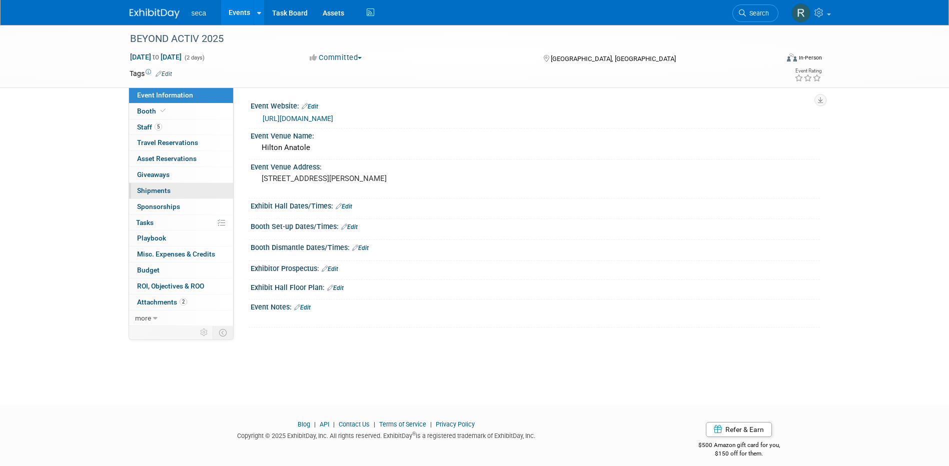
click at [176, 188] on link "0 Shipments 0" at bounding box center [181, 191] width 104 height 16
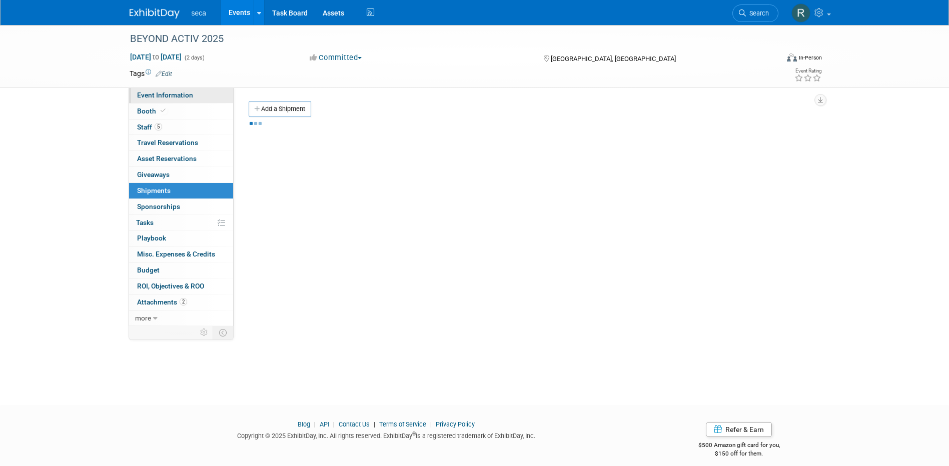
click at [201, 95] on link "Event Information" at bounding box center [181, 96] width 104 height 16
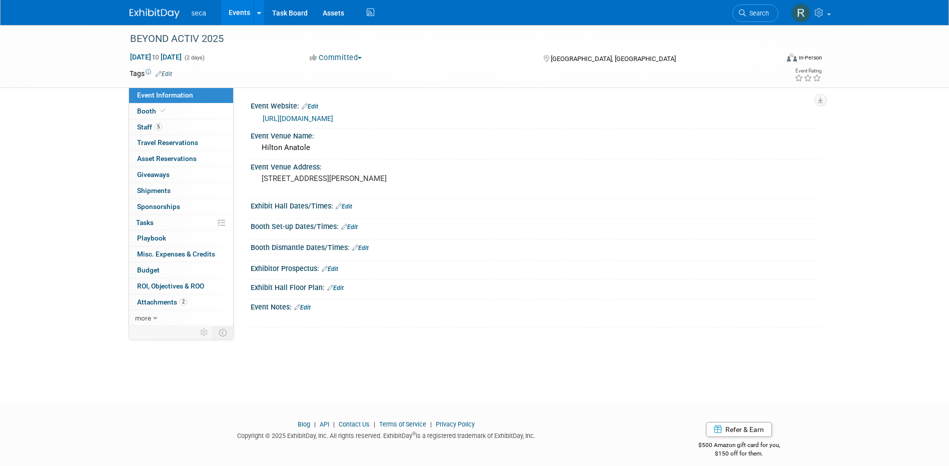
click at [248, 7] on link "Events" at bounding box center [239, 12] width 37 height 25
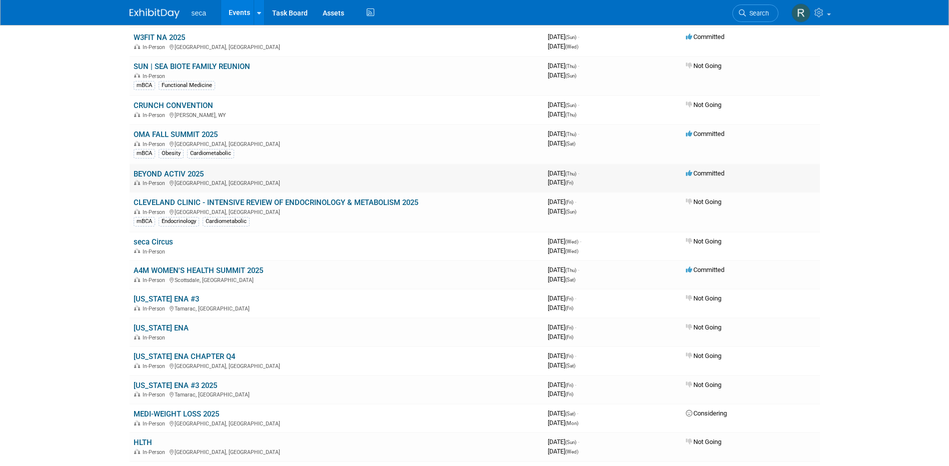
scroll to position [450, 0]
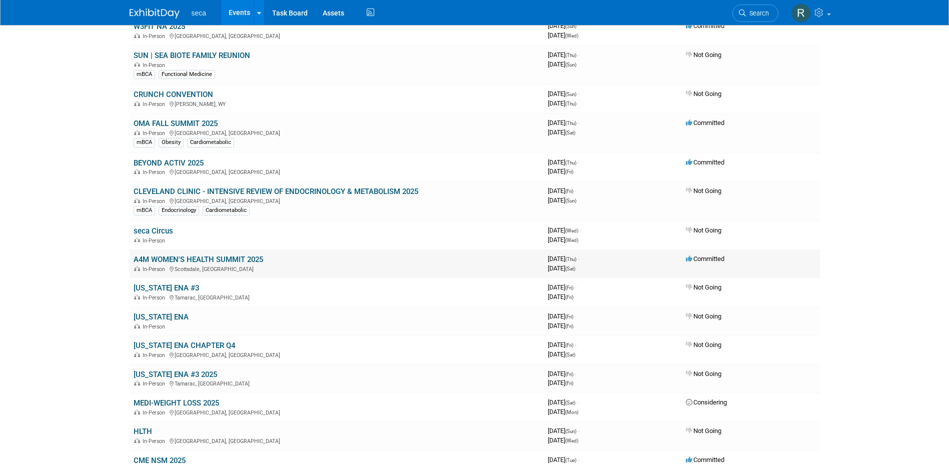
click at [231, 261] on link "A4M WOMEN'S HEALTH SUMMIT 2025" at bounding box center [199, 259] width 130 height 9
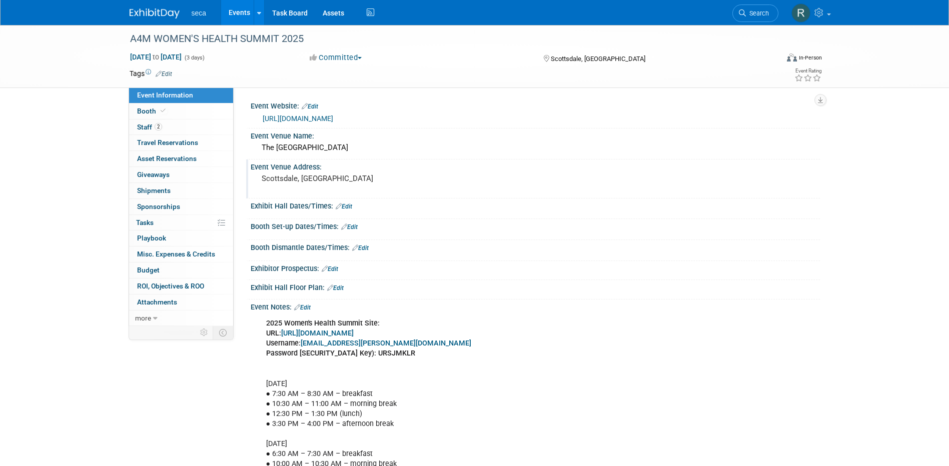
click at [316, 179] on pre "Scottsdale, [GEOGRAPHIC_DATA]" at bounding box center [369, 178] width 215 height 9
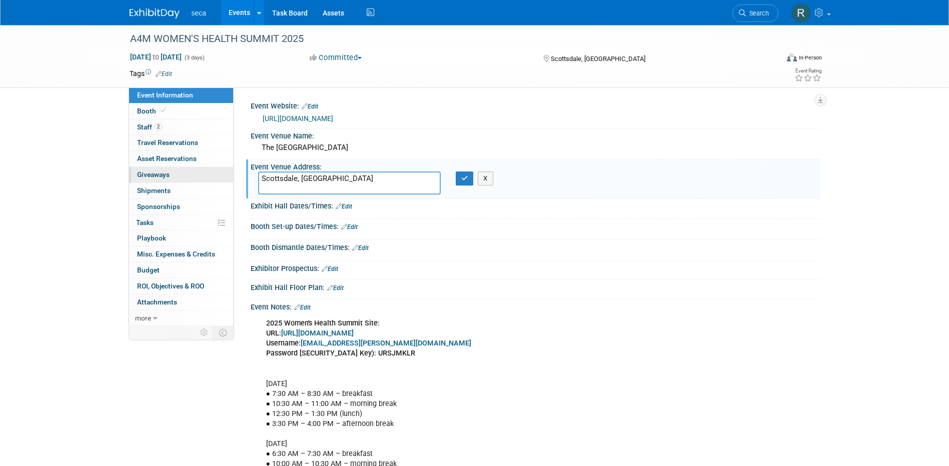
drag, startPoint x: 315, startPoint y: 179, endPoint x: 223, endPoint y: 175, distance: 92.1
click at [233, 176] on div "Event Information Event Info Booth Booth 2 Staff 2 Staff 0 Travel Reservations …" at bounding box center [474, 282] width 705 height 514
click at [278, 187] on textarea "[STREET_ADDRESS][US_STATE]" at bounding box center [349, 183] width 183 height 23
click at [363, 179] on textarea "[STREET_ADDRESS][US_STATE]" at bounding box center [349, 183] width 183 height 23
click at [328, 188] on textarea "[STREET_ADDRESS][US_STATE]" at bounding box center [349, 183] width 183 height 23
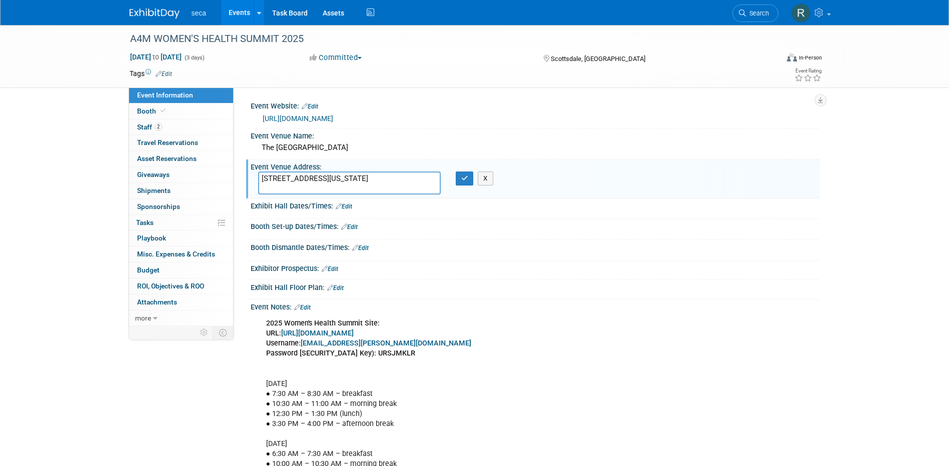
click at [314, 186] on textarea "[STREET_ADDRESS][US_STATE]" at bounding box center [349, 183] width 183 height 23
type textarea "[STREET_ADDRESS]"
click at [465, 180] on icon "button" at bounding box center [464, 178] width 7 height 7
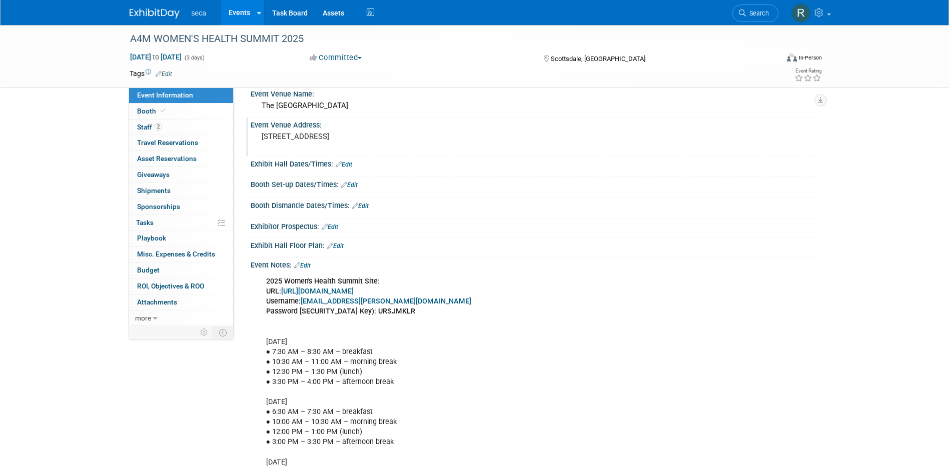
scroll to position [150, 0]
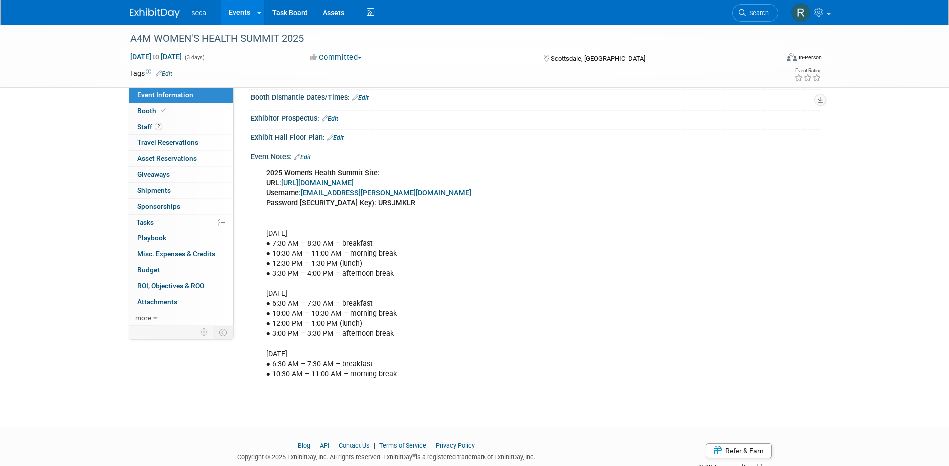
click at [235, 18] on link "Events" at bounding box center [239, 12] width 37 height 25
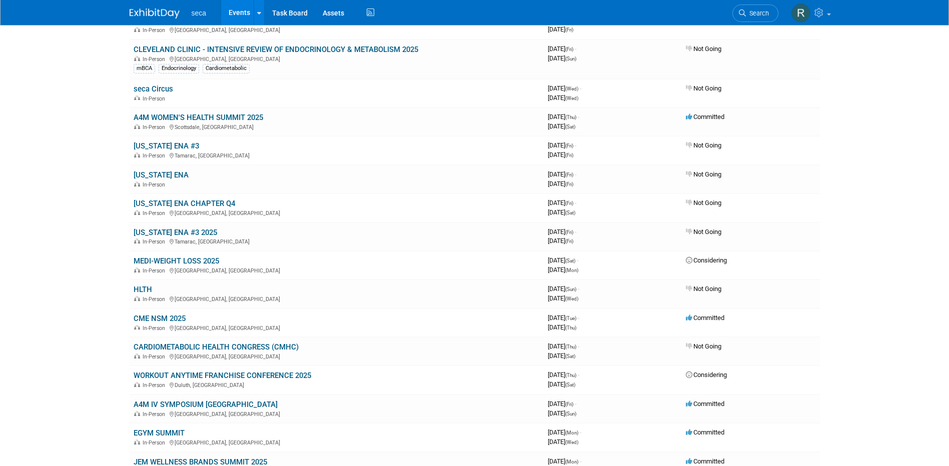
scroll to position [650, 0]
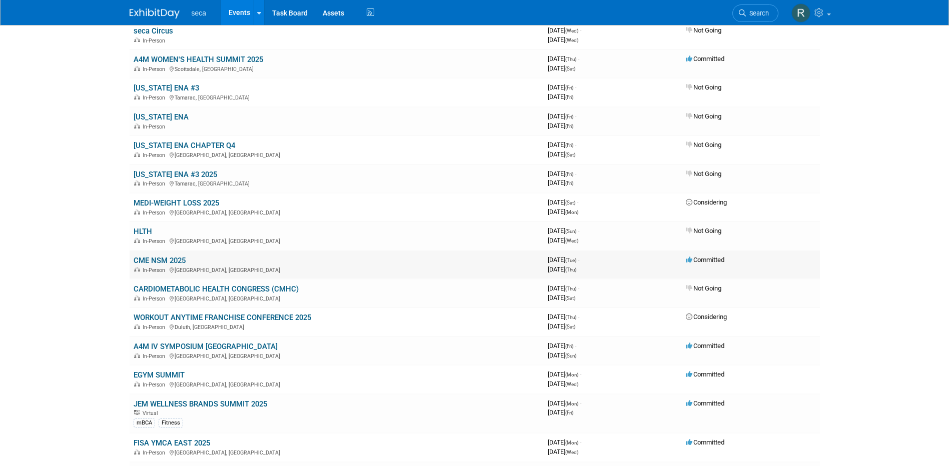
click at [170, 261] on link "CME NSM 2025" at bounding box center [160, 260] width 52 height 9
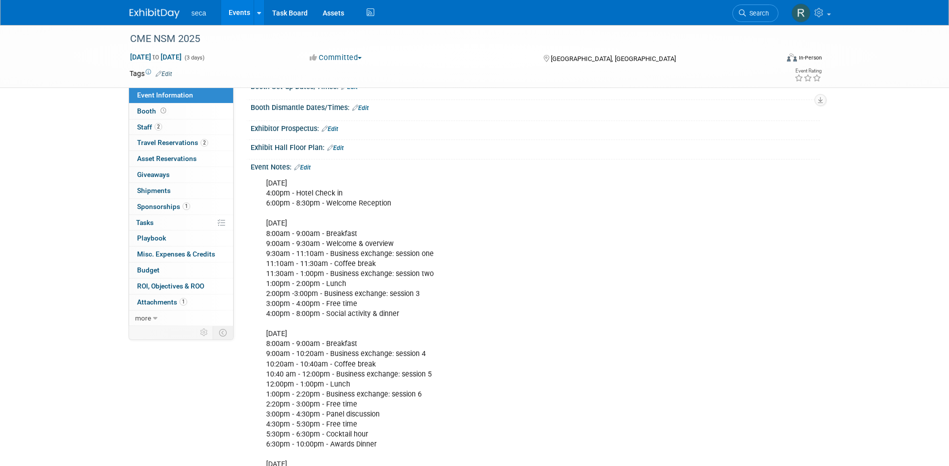
scroll to position [150, 0]
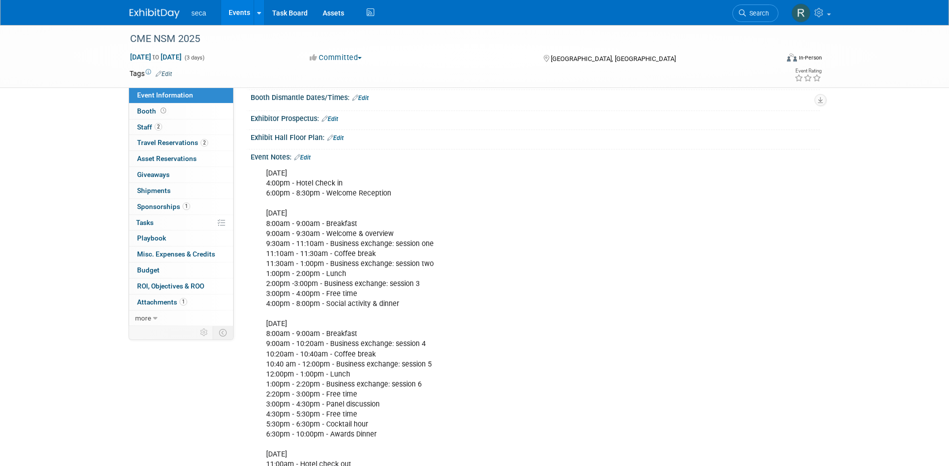
click at [235, 14] on link "Events" at bounding box center [239, 12] width 37 height 25
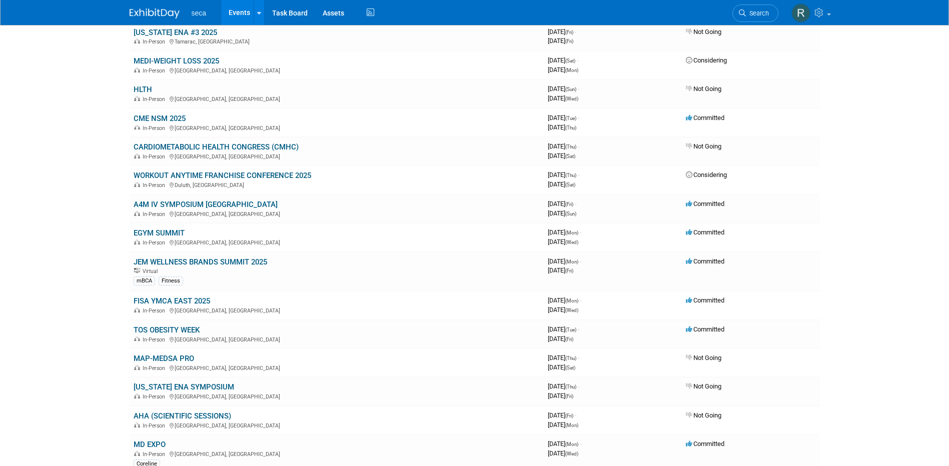
scroll to position [800, 0]
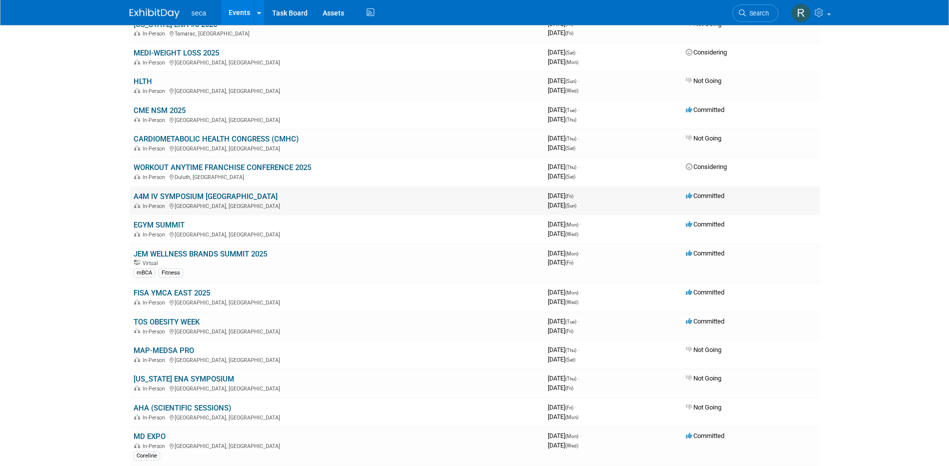
click at [207, 196] on link "A4M IV SYMPOSIUM [GEOGRAPHIC_DATA]" at bounding box center [206, 196] width 144 height 9
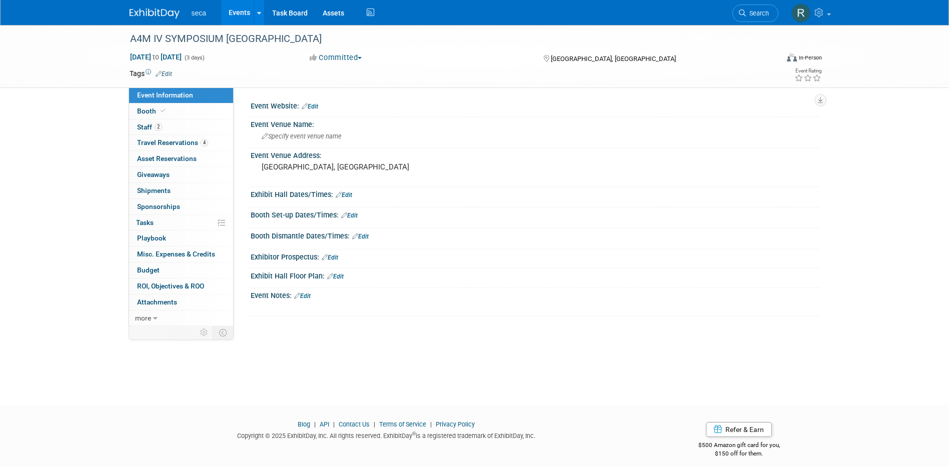
click at [231, 17] on link "Events" at bounding box center [239, 12] width 37 height 25
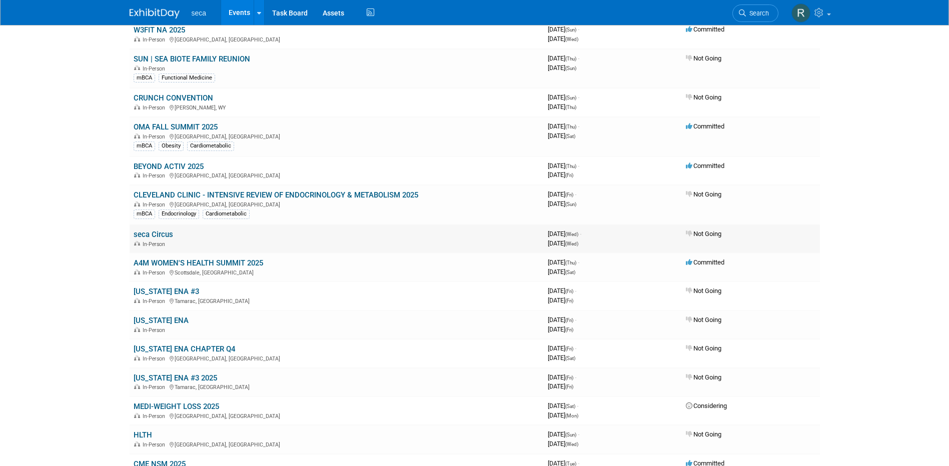
scroll to position [450, 0]
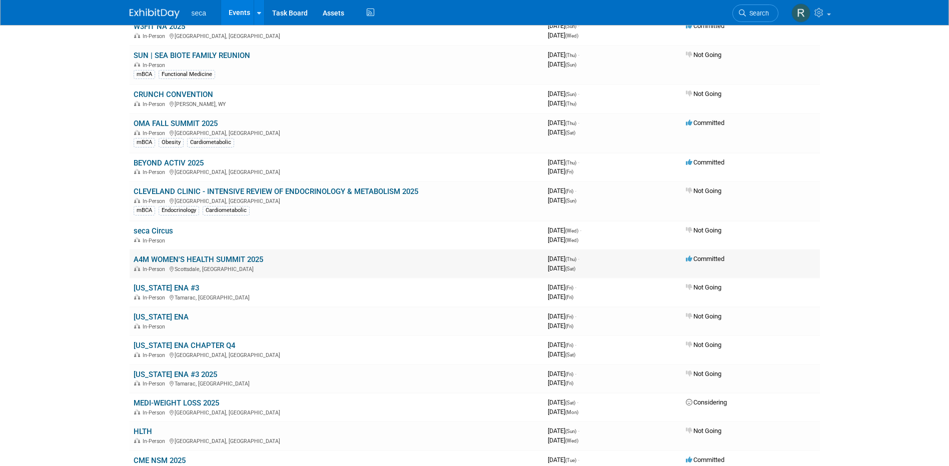
click at [216, 258] on link "A4M WOMEN'S HEALTH SUMMIT 2025" at bounding box center [199, 259] width 130 height 9
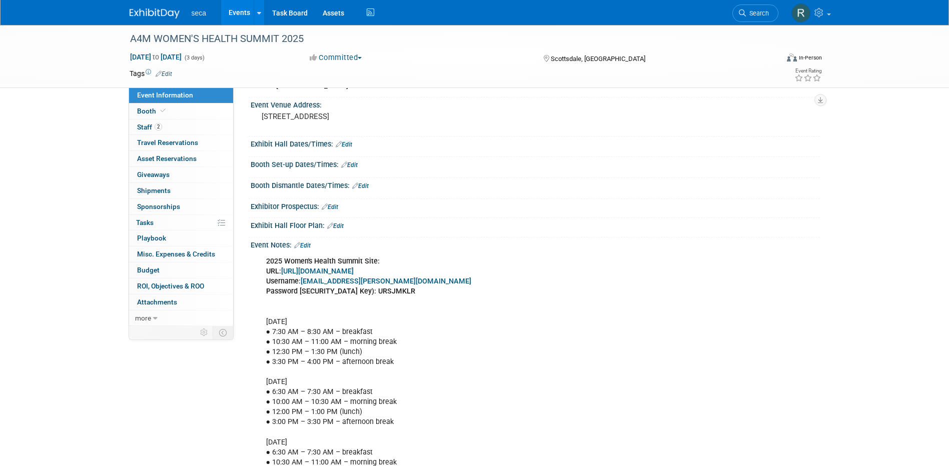
scroll to position [180, 0]
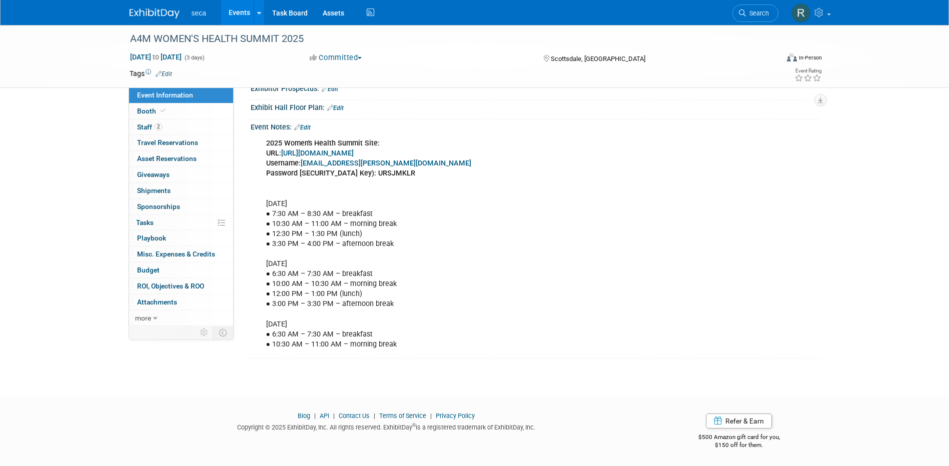
click at [308, 126] on link "Edit" at bounding box center [302, 127] width 17 height 7
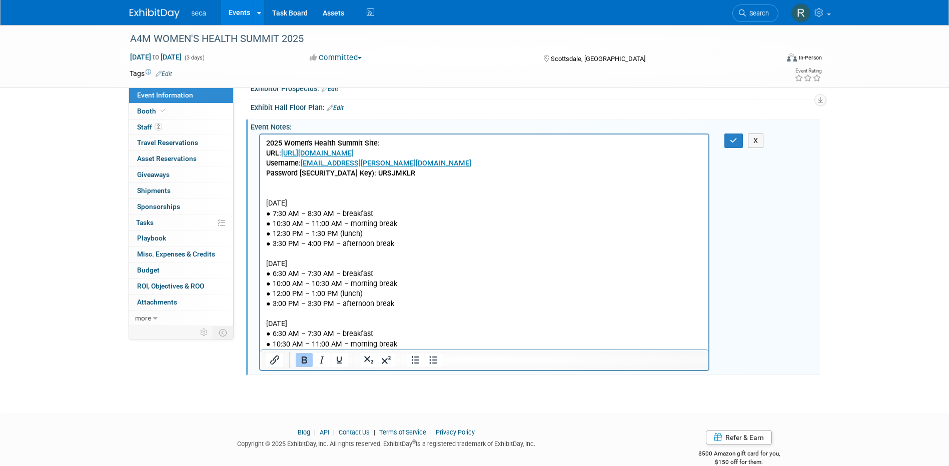
scroll to position [197, 0]
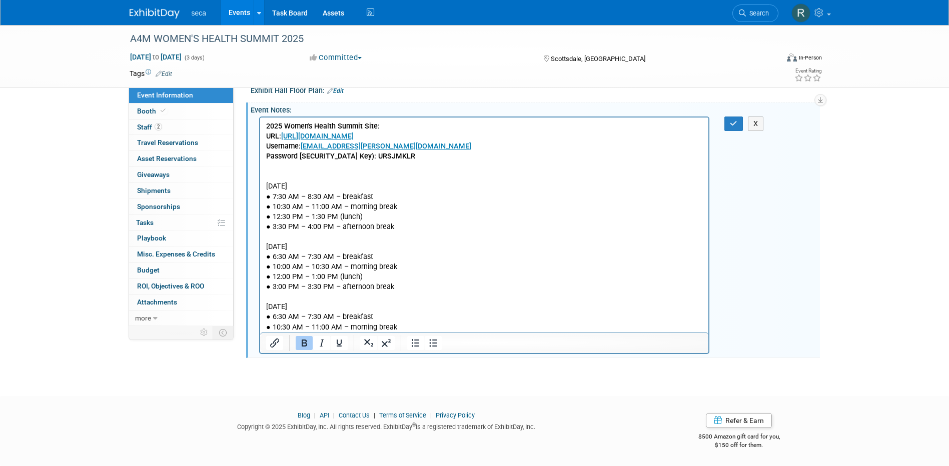
click at [440, 325] on p "2025 Women's Health Summit Site: URL: https://www.conferenceharvester.com/harve…" at bounding box center [484, 227] width 437 height 211
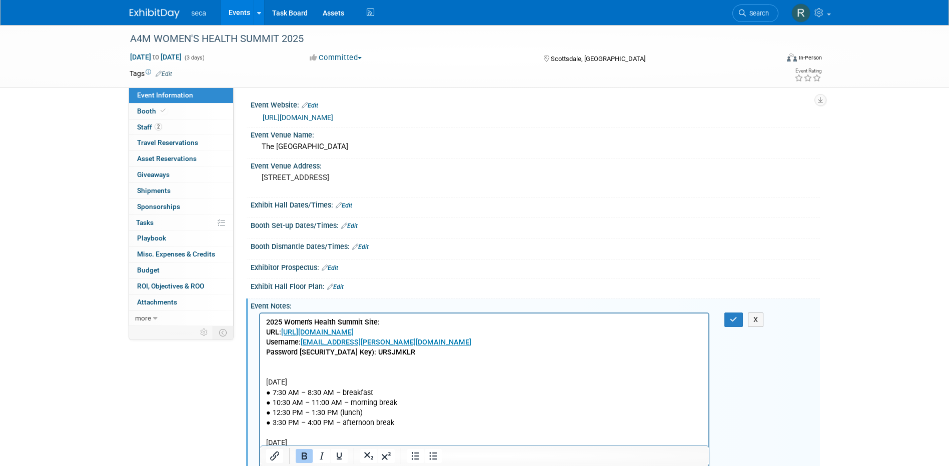
scroll to position [0, 0]
click at [735, 318] on icon "button" at bounding box center [734, 320] width 8 height 7
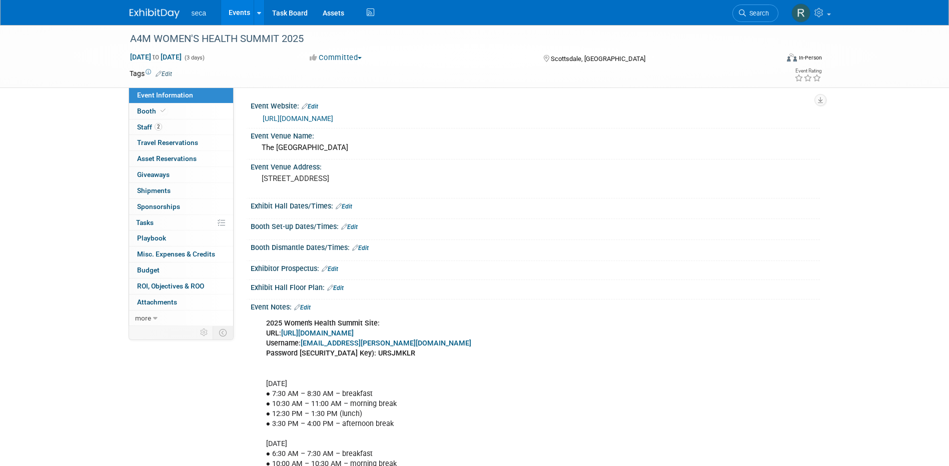
click at [240, 10] on link "Events" at bounding box center [239, 12] width 37 height 25
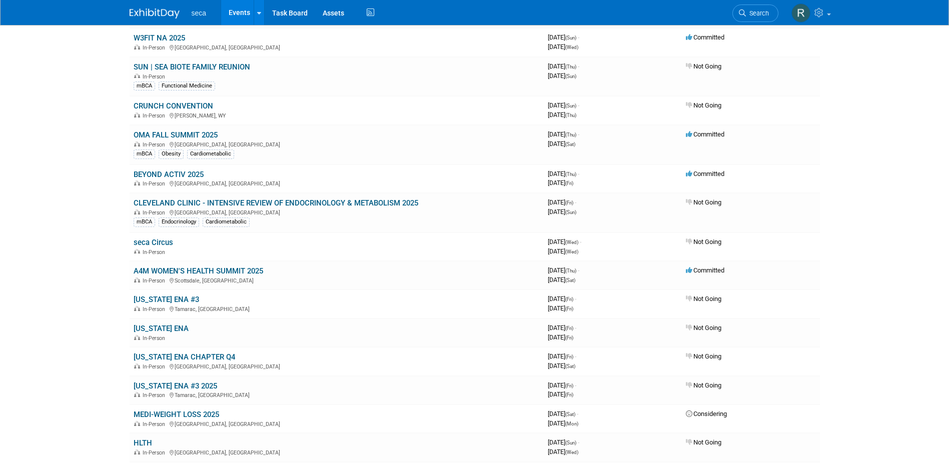
scroll to position [800, 0]
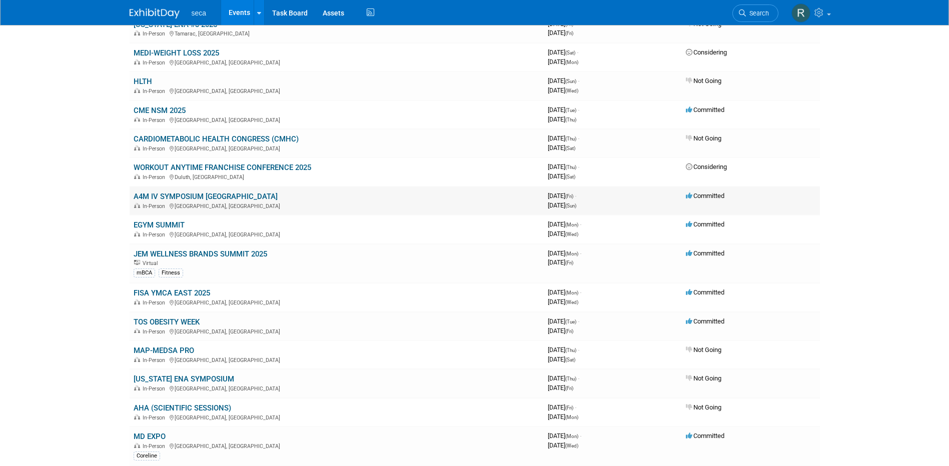
click at [196, 194] on link "A4M IV SYMPOSIUM [GEOGRAPHIC_DATA]" at bounding box center [206, 196] width 144 height 9
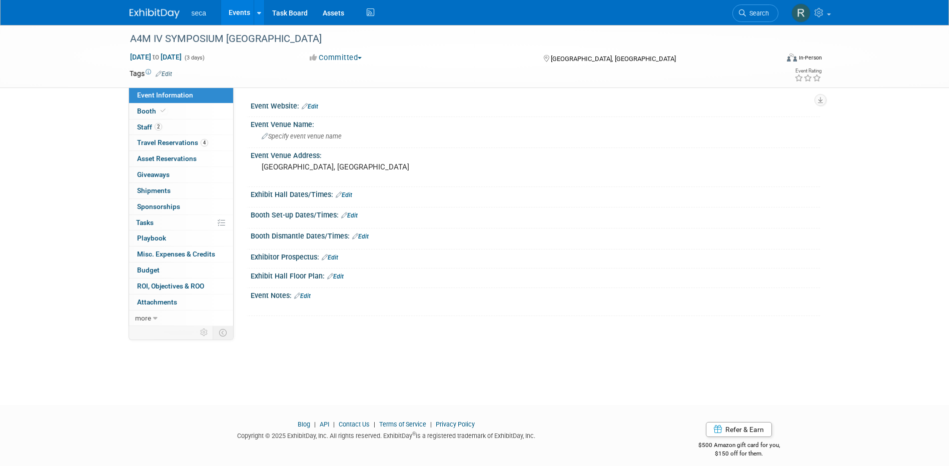
click at [310, 295] on link "Edit" at bounding box center [302, 296] width 17 height 7
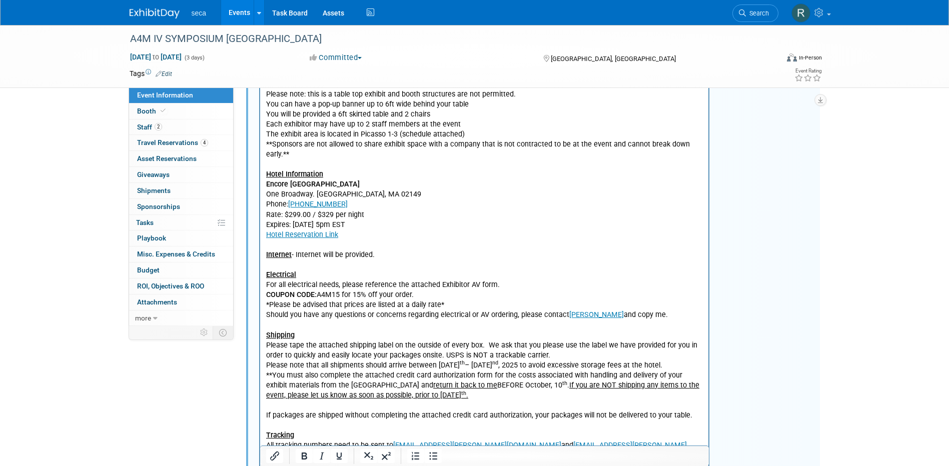
scroll to position [104, 0]
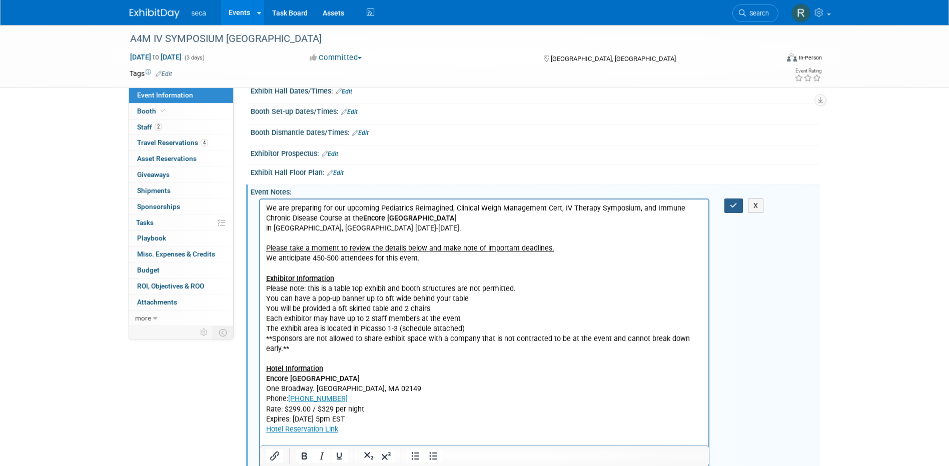
click at [730, 208] on icon "button" at bounding box center [734, 205] width 8 height 7
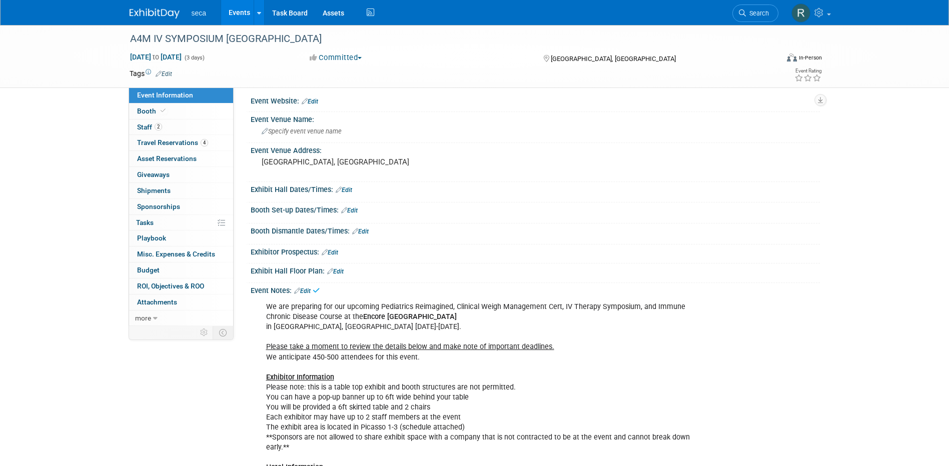
scroll to position [0, 0]
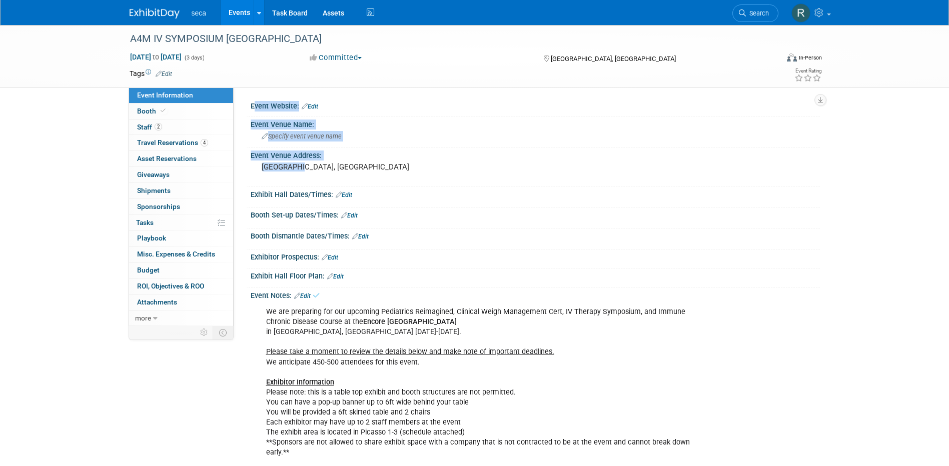
drag, startPoint x: 309, startPoint y: 167, endPoint x: 241, endPoint y: 162, distance: 68.2
click at [241, 162] on div "Event Website: Edit Event Venue Name: Specify event venue name Event Venue Addr…" at bounding box center [527, 207] width 586 height 239
click at [366, 166] on pre "[GEOGRAPHIC_DATA], [GEOGRAPHIC_DATA]" at bounding box center [369, 167] width 215 height 9
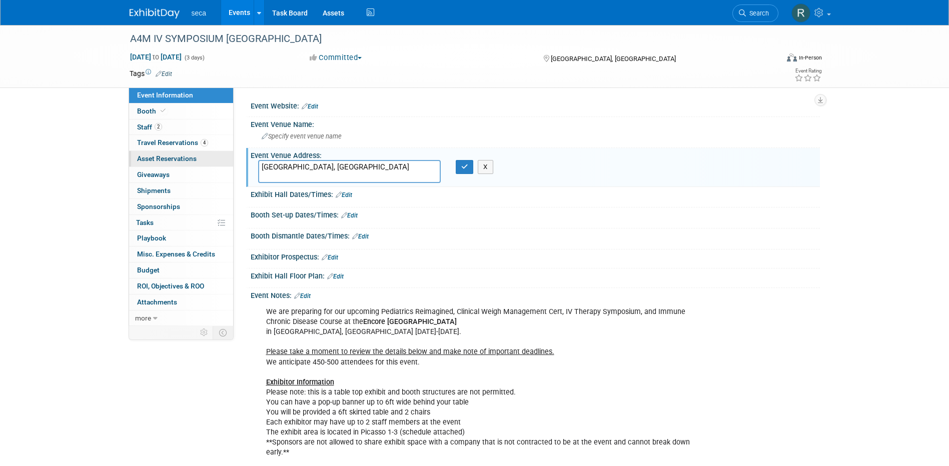
drag, startPoint x: 233, startPoint y: 157, endPoint x: 224, endPoint y: 155, distance: 9.2
click at [225, 157] on div "Event Information Event Info Booth Booth 2 Staff 2 Staff 4 Travel Reservations …" at bounding box center [474, 467] width 705 height 884
type textarea "Everett, [GEOGRAPHIC_DATA]"
click at [459, 169] on button "button" at bounding box center [465, 167] width 18 height 14
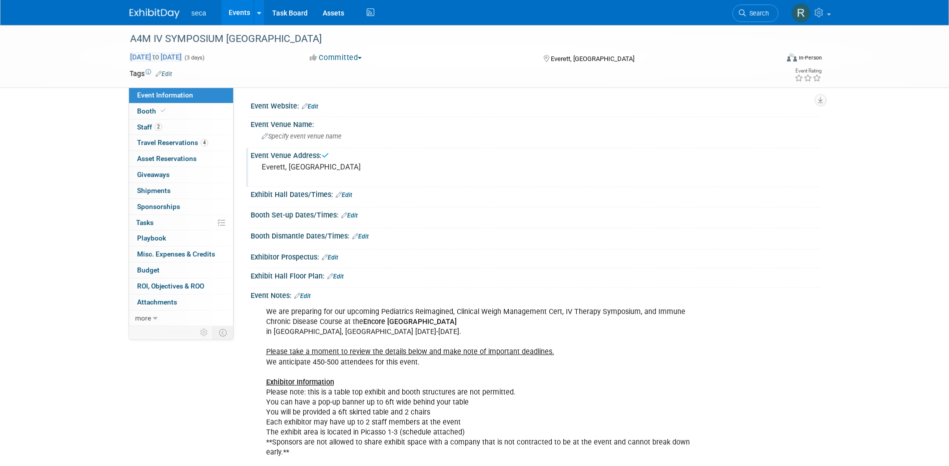
click at [182, 56] on span "[DATE] to [DATE]" at bounding box center [156, 57] width 53 height 9
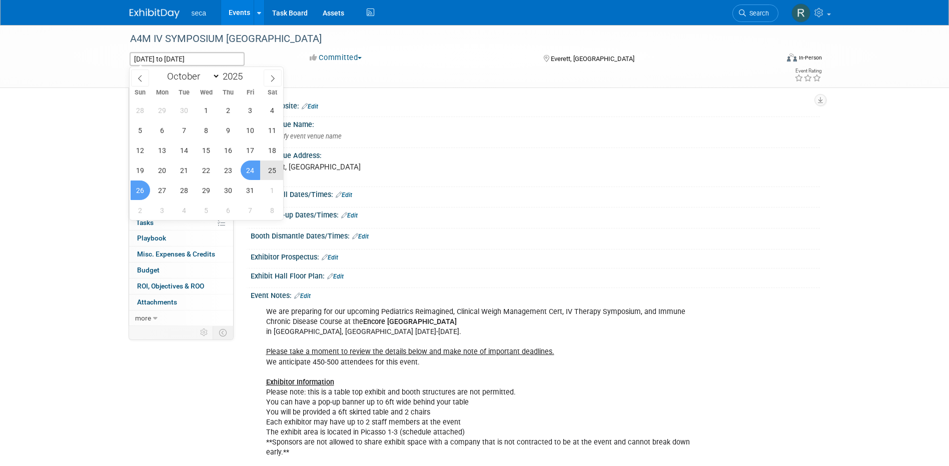
click at [273, 170] on span "25" at bounding box center [273, 171] width 20 height 20
type input "[DATE]"
click at [256, 165] on span "24" at bounding box center [251, 171] width 20 height 20
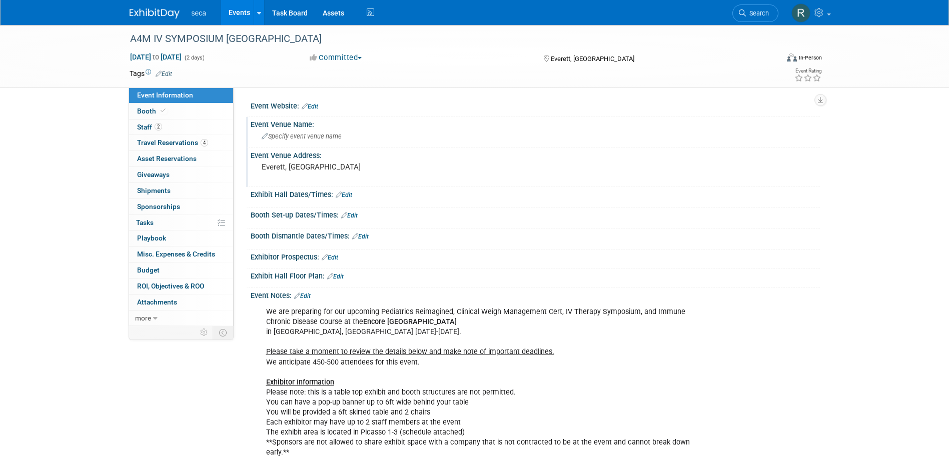
click at [331, 136] on span "Specify event venue name" at bounding box center [302, 137] width 80 height 8
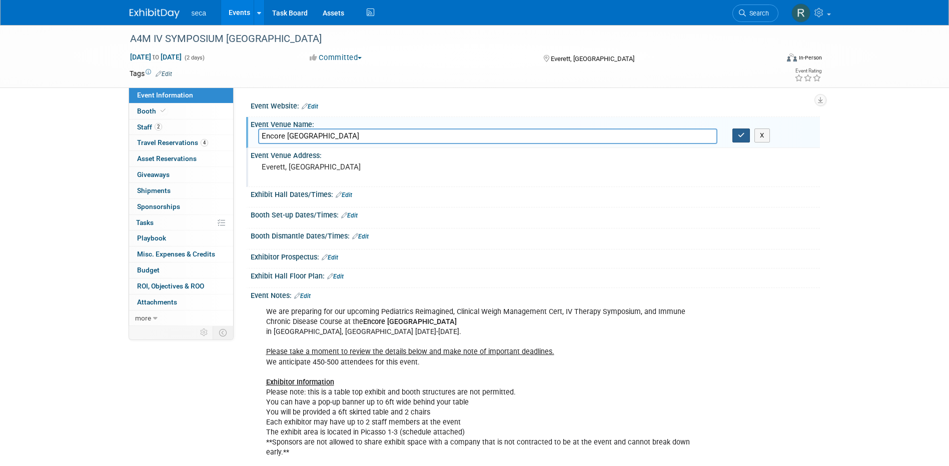
type input "Encore [GEOGRAPHIC_DATA]"
click at [742, 133] on icon "button" at bounding box center [741, 135] width 7 height 7
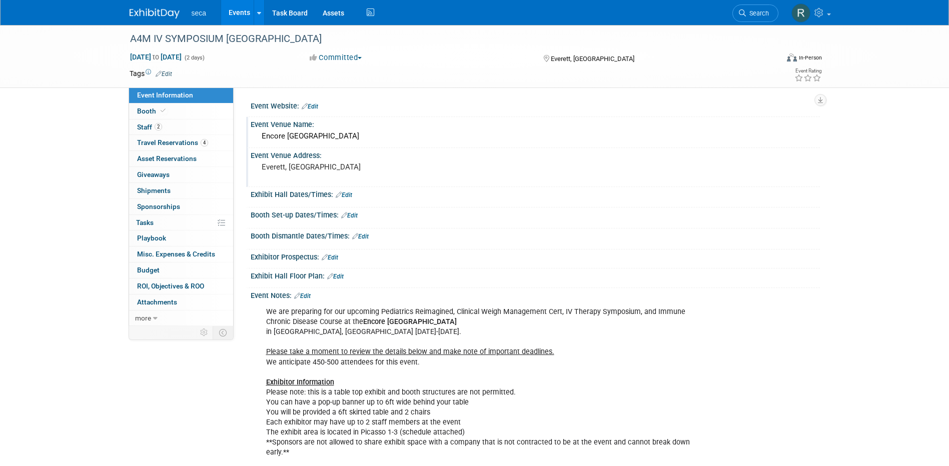
click at [243, 11] on link "Events" at bounding box center [239, 12] width 37 height 25
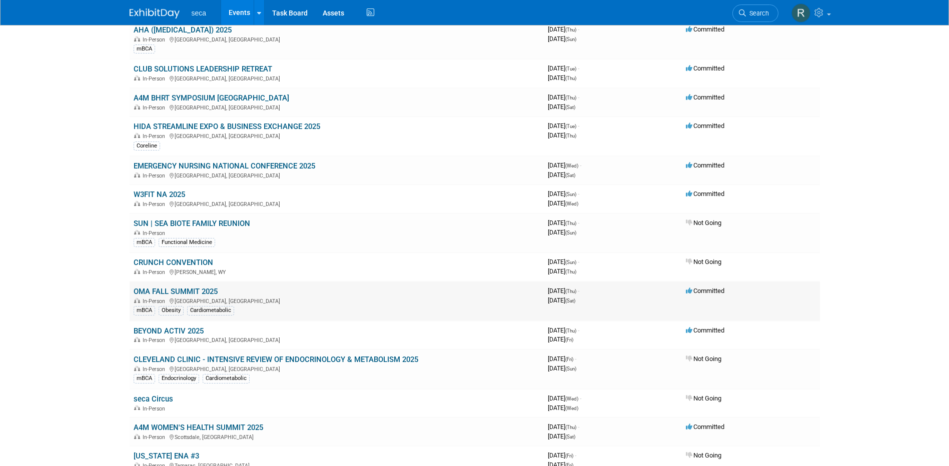
scroll to position [300, 0]
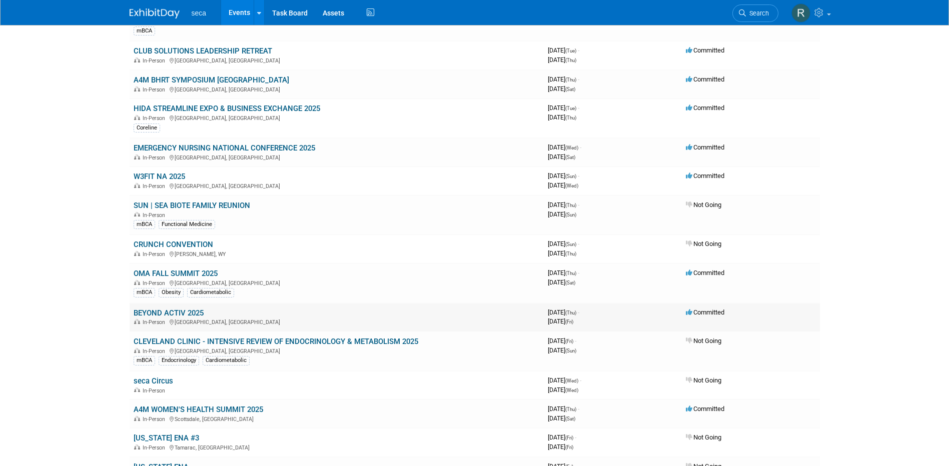
click at [191, 310] on link "BEYOND ACTIV 2025" at bounding box center [169, 313] width 70 height 9
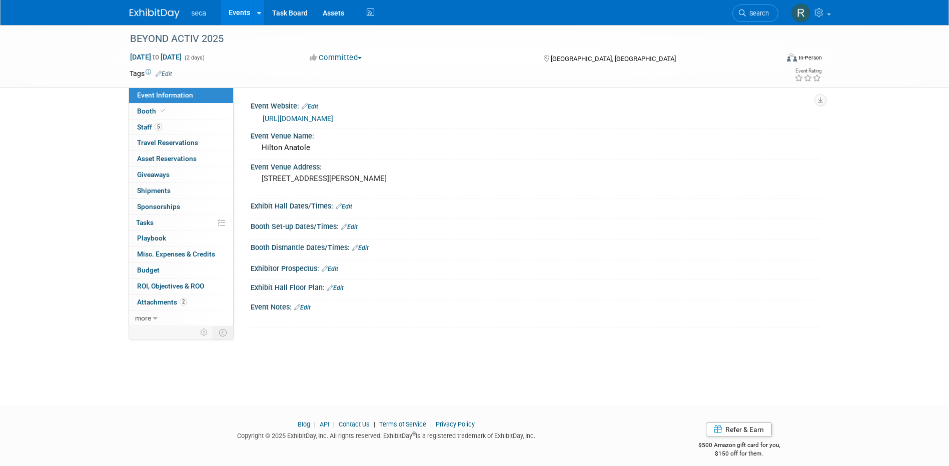
click at [303, 307] on link "Edit" at bounding box center [302, 307] width 17 height 7
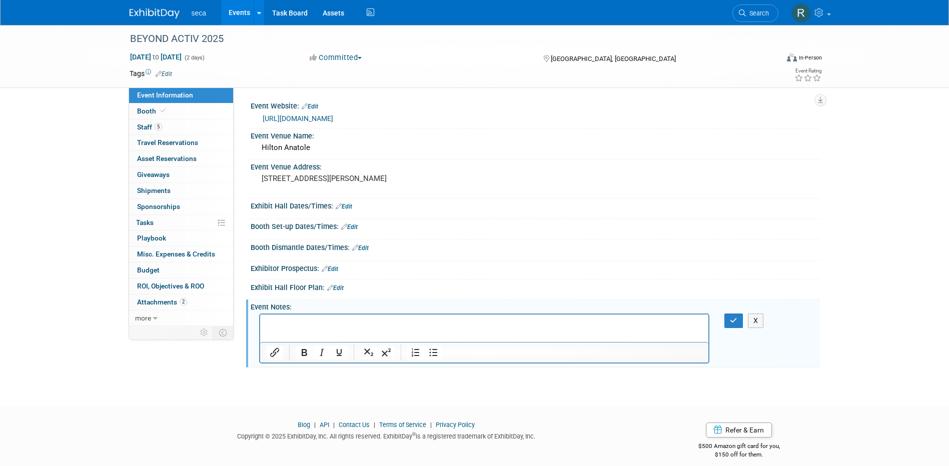
click at [432, 322] on p "Rich Text Area. Press ALT-0 for help." at bounding box center [484, 324] width 437 height 10
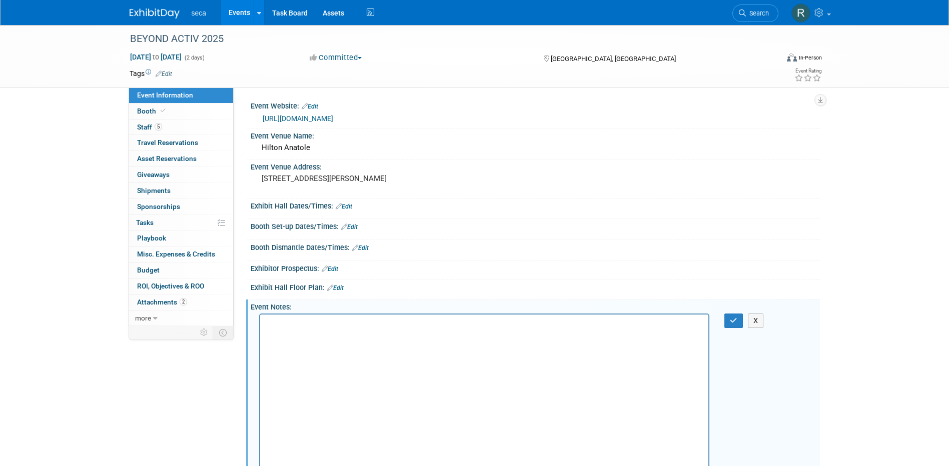
scroll to position [225, 0]
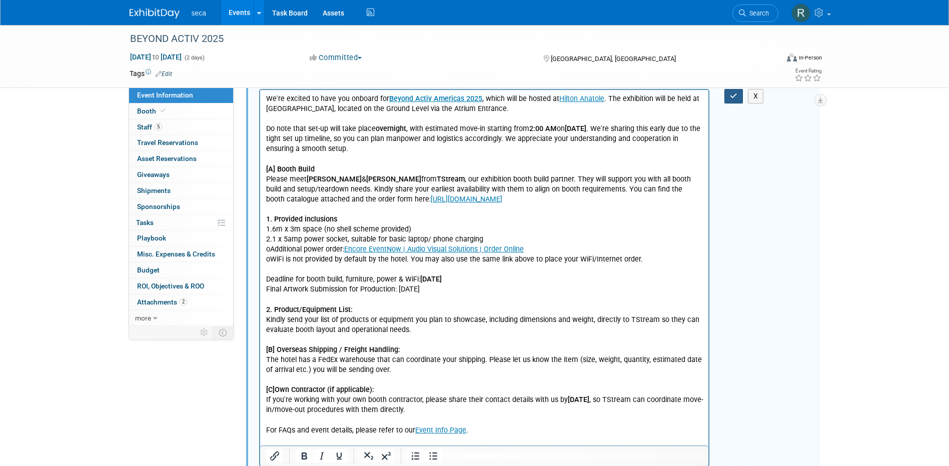
click at [735, 99] on icon "button" at bounding box center [734, 96] width 8 height 7
